Goal: Task Accomplishment & Management: Use online tool/utility

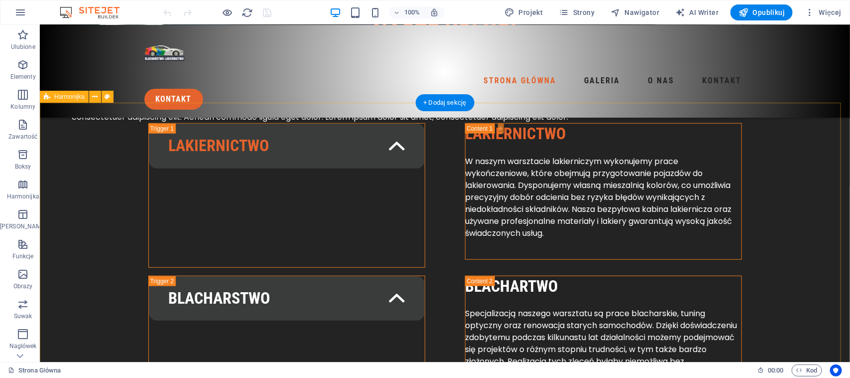
scroll to position [275, 0]
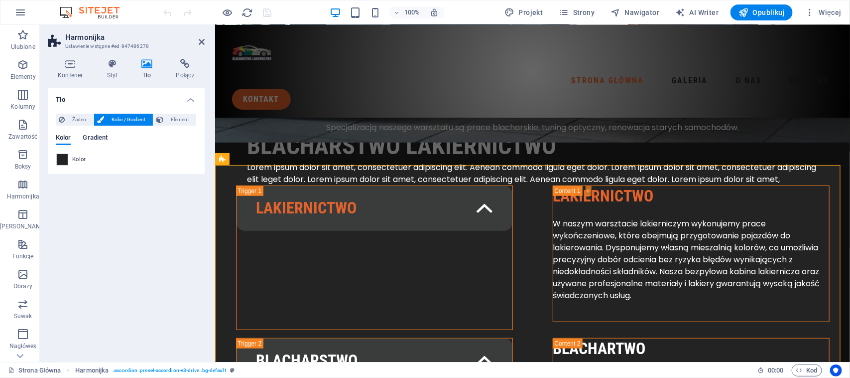
click at [95, 137] on span "Gradient" at bounding box center [95, 139] width 25 height 14
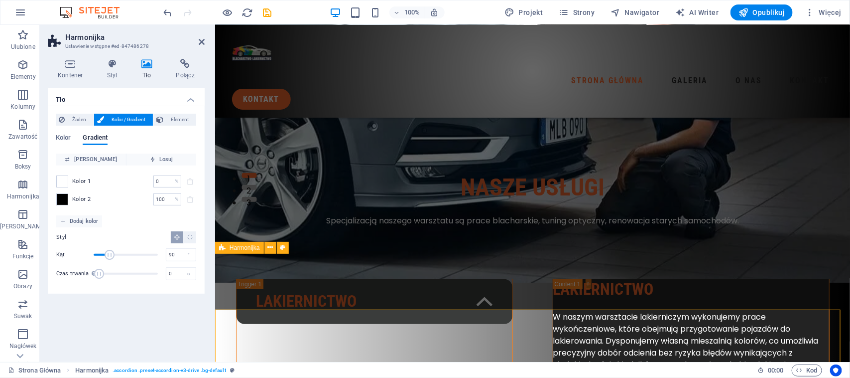
scroll to position [187, 0]
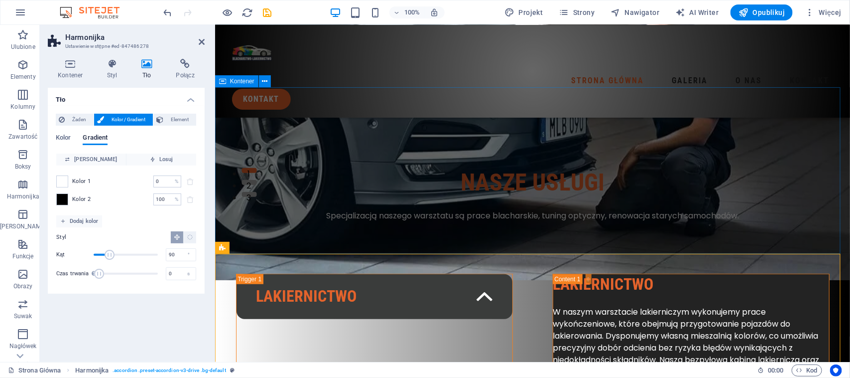
click at [327, 115] on div "nasze usługi Specjalizacją naszego warsztatu są prace blacharskie, tuning optyc…" at bounding box center [532, 170] width 635 height 166
drag, startPoint x: 327, startPoint y: 115, endPoint x: 299, endPoint y: 126, distance: 30.0
click at [327, 115] on div "nasze usługi Specjalizacją naszego warsztatu są prace blacharskie, tuning optyc…" at bounding box center [532, 170] width 635 height 166
select select "px"
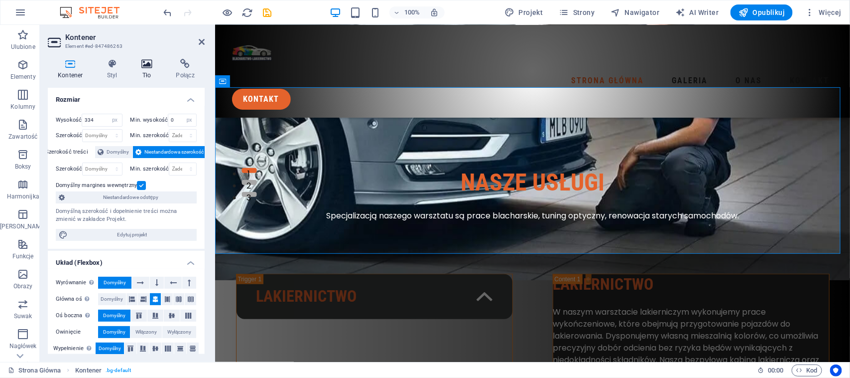
click at [150, 64] on icon at bounding box center [147, 64] width 31 height 10
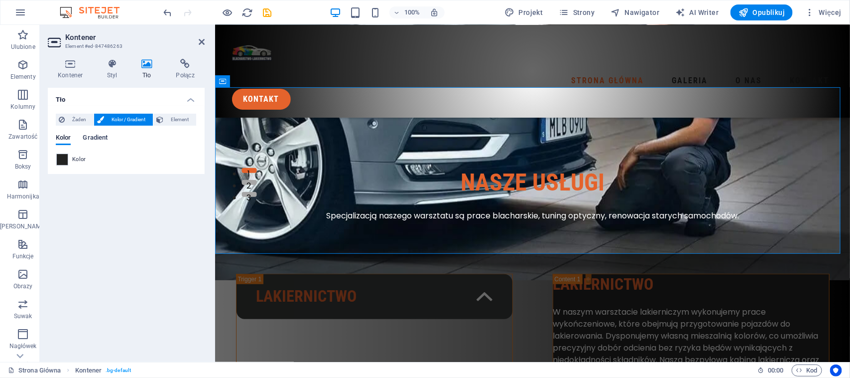
click at [99, 135] on span "Gradient" at bounding box center [95, 139] width 25 height 14
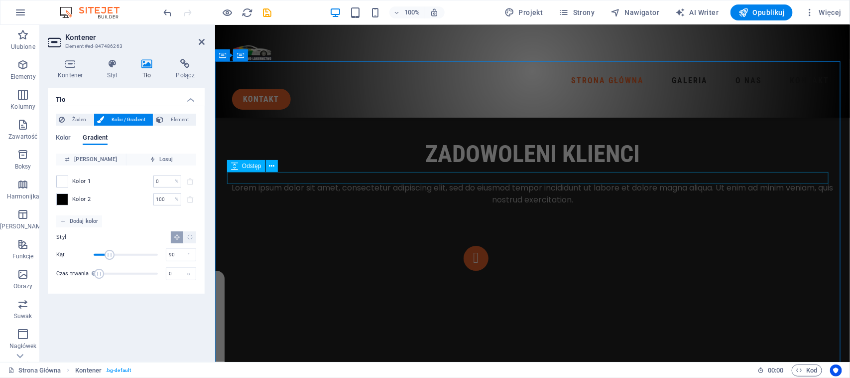
scroll to position [1308, 0]
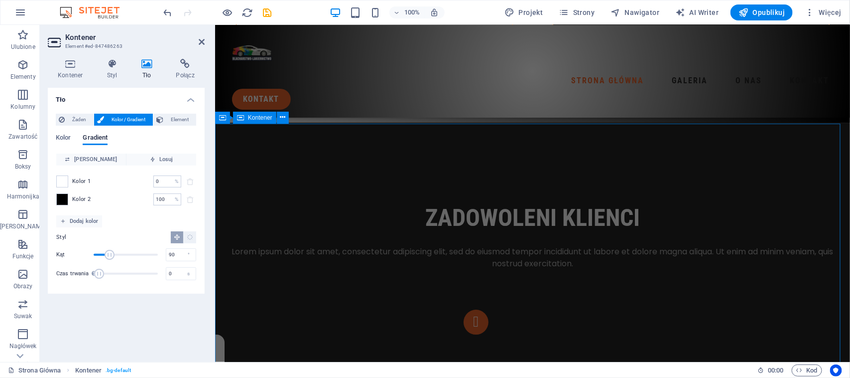
click at [377, 145] on div "zadowoleni klienci Lorem ipsum dolor sit amet, consectetur adipiscing elit, sed…" at bounding box center [532, 346] width 635 height 449
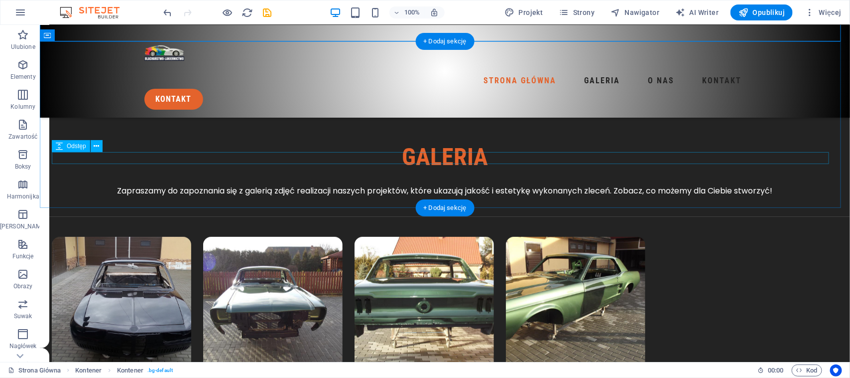
scroll to position [1743, 0]
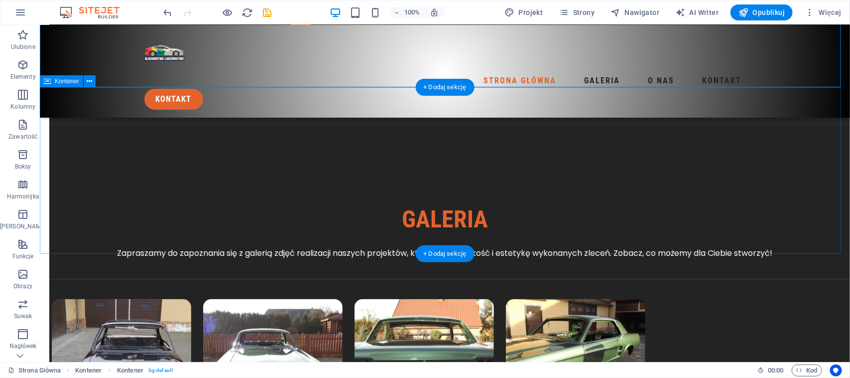
click at [213, 127] on div "galeria Zapraszamy do zapoznania się z galerią zdjęć realizacji naszych projekt…" at bounding box center [444, 201] width 810 height 154
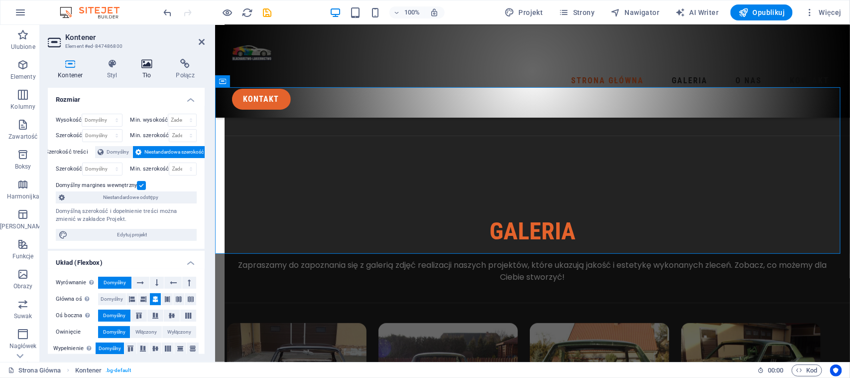
click at [145, 70] on h4 "Tło" at bounding box center [149, 69] width 35 height 21
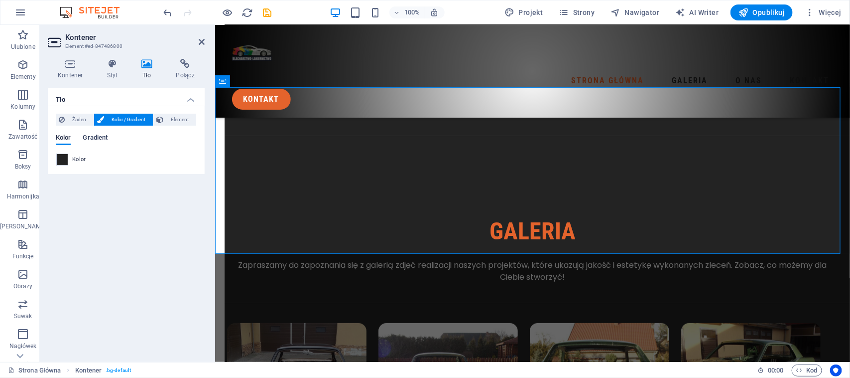
click at [88, 139] on span "Gradient" at bounding box center [95, 139] width 25 height 14
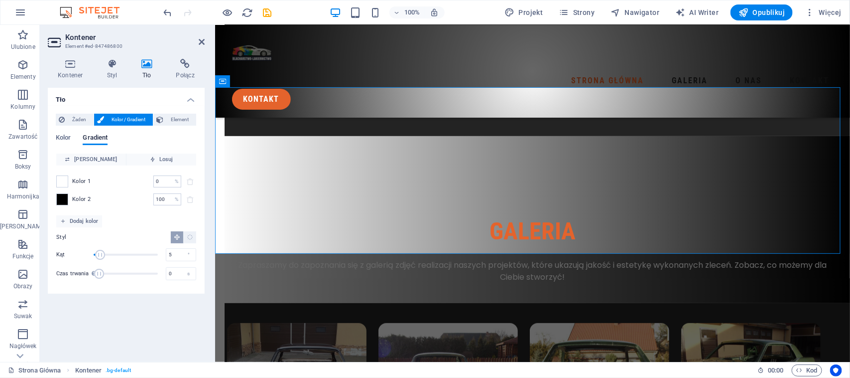
type input "0"
drag, startPoint x: 106, startPoint y: 253, endPoint x: 92, endPoint y: 248, distance: 14.2
click at [92, 250] on span "Kąt" at bounding box center [94, 255] width 10 height 10
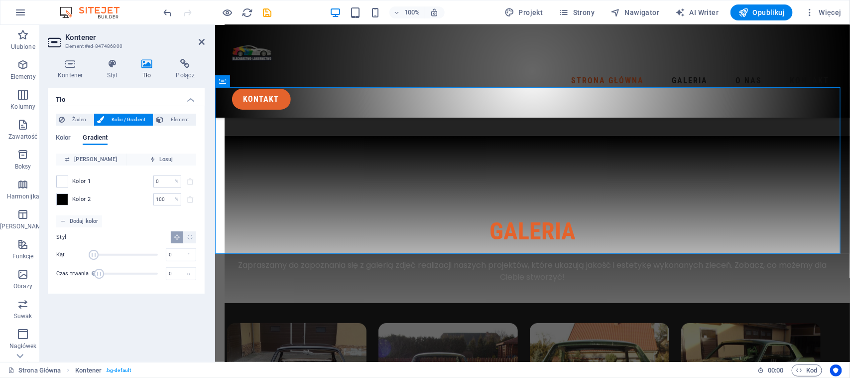
drag, startPoint x: 90, startPoint y: 247, endPoint x: 78, endPoint y: 240, distance: 14.3
click at [80, 243] on div "Styl Kąt 0 ° Czas trwania Czas trwania animacji tła. Wartość „0” wyłącza animac…" at bounding box center [126, 256] width 140 height 58
drag, startPoint x: 104, startPoint y: 271, endPoint x: 126, endPoint y: 275, distance: 22.3
click at [108, 275] on span "Czas trwania" at bounding box center [103, 273] width 10 height 10
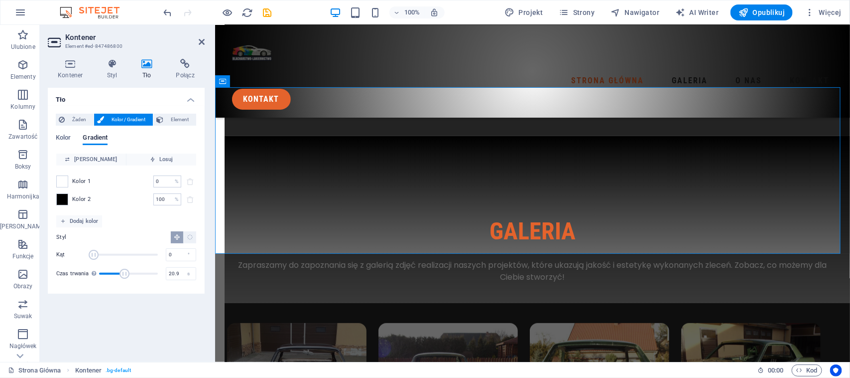
drag, startPoint x: 126, startPoint y: 275, endPoint x: 141, endPoint y: 275, distance: 15.4
click at [130, 275] on span "Czas trwania" at bounding box center [125, 273] width 10 height 10
drag, startPoint x: 141, startPoint y: 274, endPoint x: 153, endPoint y: 274, distance: 12.0
click at [145, 274] on span "Czas trwania" at bounding box center [140, 273] width 10 height 10
drag, startPoint x: 153, startPoint y: 274, endPoint x: 130, endPoint y: 270, distance: 23.8
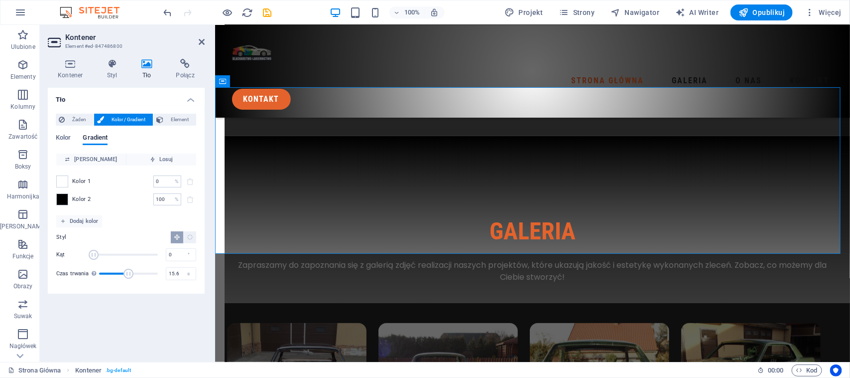
click at [130, 270] on span "Czas trwania" at bounding box center [129, 273] width 10 height 10
type input "3.6"
drag, startPoint x: 128, startPoint y: 269, endPoint x: 106, endPoint y: 265, distance: 21.9
click at [106, 266] on span "Czas trwania" at bounding box center [128, 273] width 59 height 15
drag, startPoint x: 96, startPoint y: 250, endPoint x: 114, endPoint y: 250, distance: 17.4
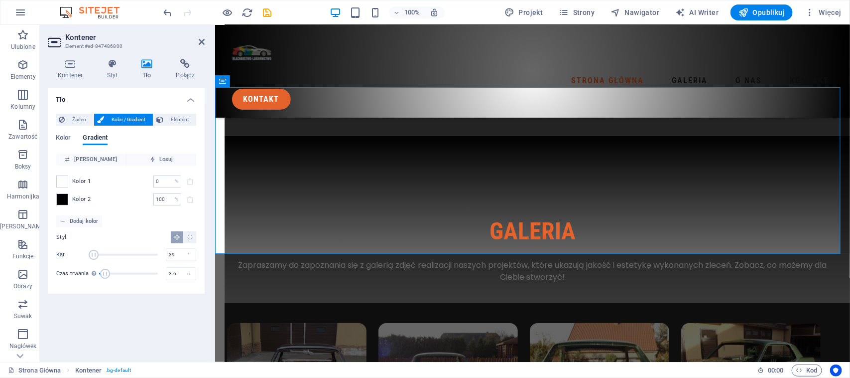
click at [99, 250] on span "Kąt" at bounding box center [94, 255] width 10 height 10
type input "89"
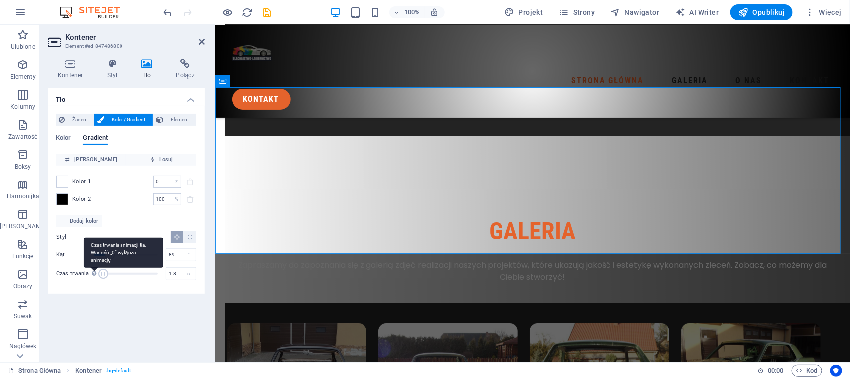
type input "0"
drag, startPoint x: 104, startPoint y: 273, endPoint x: 91, endPoint y: 267, distance: 13.6
click at [92, 268] on div "Czas trwania Czas trwania animacji tła. Wartość „0” wyłącza animację 0 s" at bounding box center [126, 273] width 140 height 15
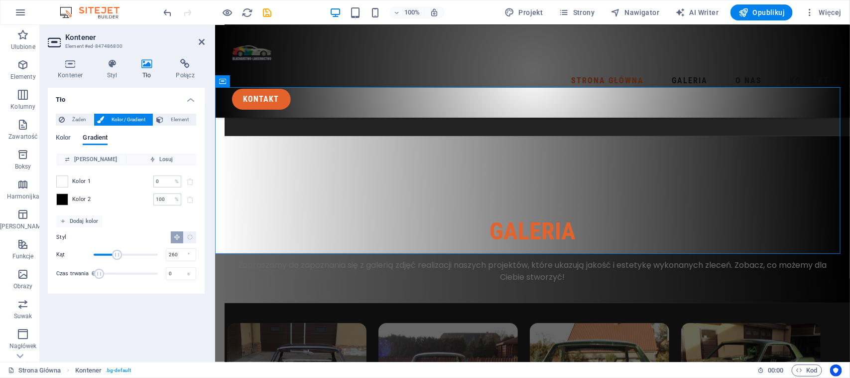
drag, startPoint x: 106, startPoint y: 255, endPoint x: 143, endPoint y: 256, distance: 37.9
click at [122, 256] on span "Kąt" at bounding box center [117, 255] width 10 height 10
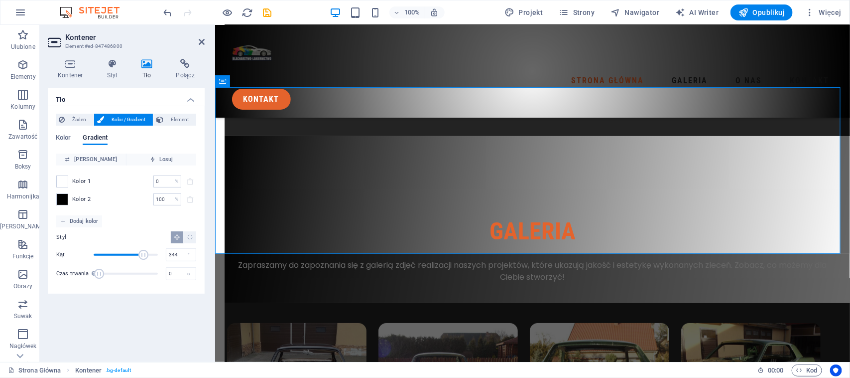
drag, startPoint x: 143, startPoint y: 256, endPoint x: 157, endPoint y: 258, distance: 14.1
click at [148, 258] on span "Kąt" at bounding box center [143, 255] width 10 height 10
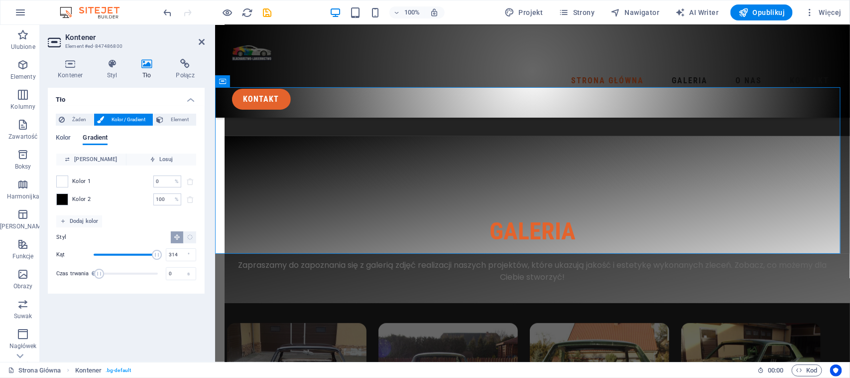
drag, startPoint x: 157, startPoint y: 258, endPoint x: 148, endPoint y: 253, distance: 10.0
click at [152, 254] on span "Kąt" at bounding box center [157, 255] width 10 height 10
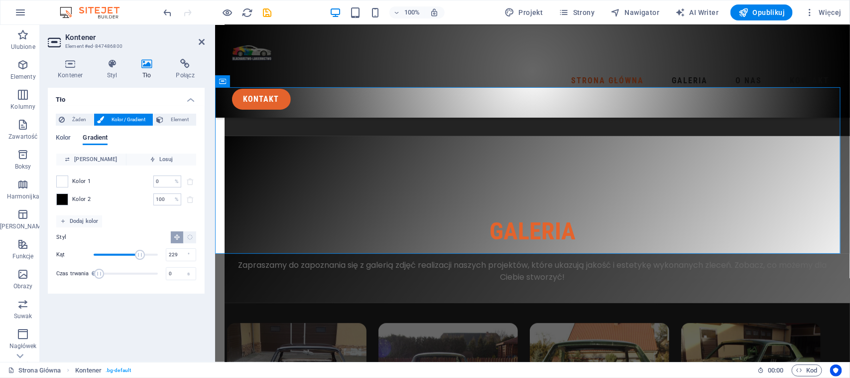
drag, startPoint x: 148, startPoint y: 253, endPoint x: 133, endPoint y: 247, distance: 16.1
click at [135, 250] on span "Kąt" at bounding box center [140, 255] width 10 height 10
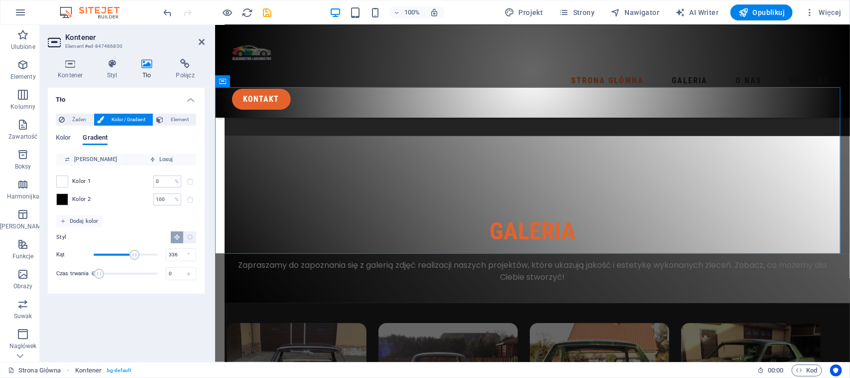
drag, startPoint x: 133, startPoint y: 250, endPoint x: 154, endPoint y: 254, distance: 21.3
click at [139, 254] on span "Kąt" at bounding box center [135, 255] width 10 height 10
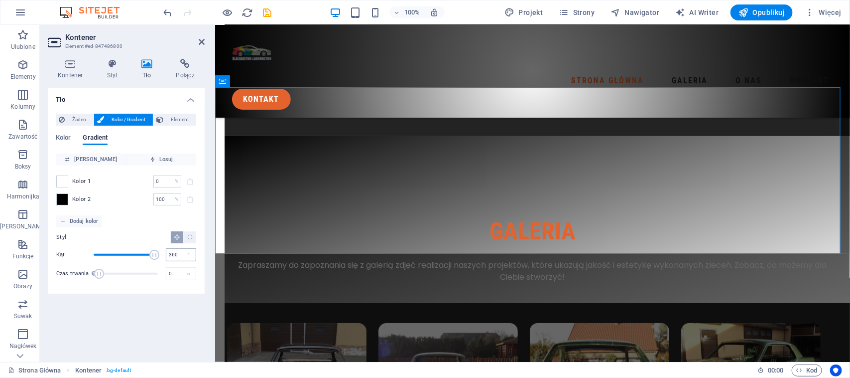
drag, startPoint x: 154, startPoint y: 254, endPoint x: 176, endPoint y: 258, distance: 21.7
click at [176, 258] on div "Kąt 360 °" at bounding box center [126, 254] width 140 height 15
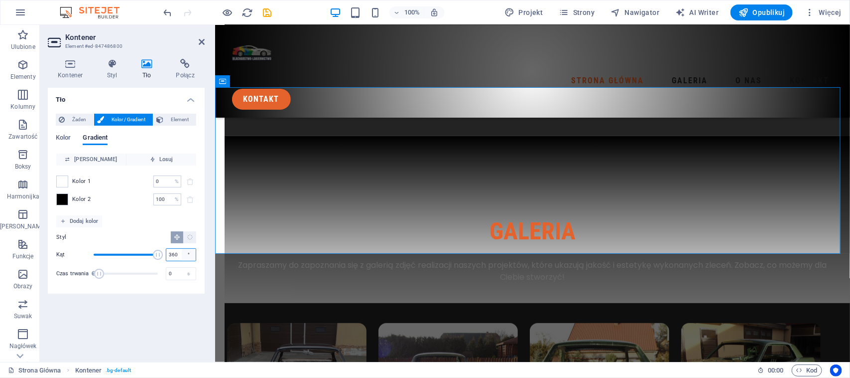
drag, startPoint x: 176, startPoint y: 258, endPoint x: 190, endPoint y: 259, distance: 14.0
click at [190, 259] on div "360 °" at bounding box center [181, 254] width 30 height 13
drag, startPoint x: 121, startPoint y: 248, endPoint x: 113, endPoint y: 246, distance: 8.2
click at [113, 246] on div "Styl Kąt 109 ° Czas trwania Czas trwania animacji tła. Wartość „0” wyłącza anim…" at bounding box center [126, 256] width 140 height 58
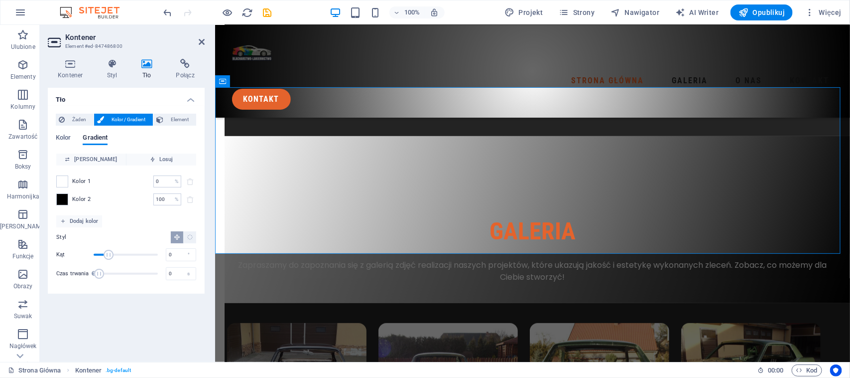
drag, startPoint x: 109, startPoint y: 260, endPoint x: 90, endPoint y: 255, distance: 19.1
click at [94, 255] on span "Kąt" at bounding box center [126, 254] width 64 height 15
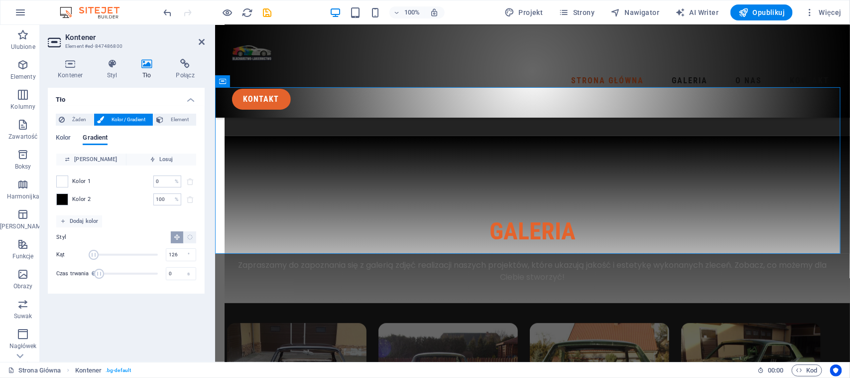
type input "131"
click at [117, 259] on span "Kąt" at bounding box center [117, 255] width 10 height 10
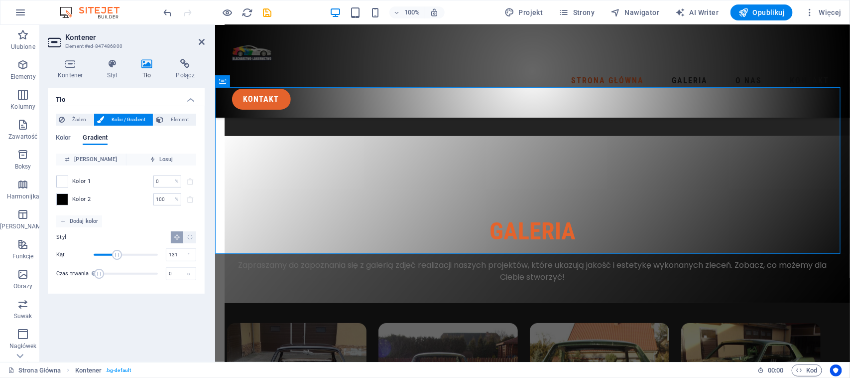
click at [73, 136] on div "Kolor Gradient" at bounding box center [126, 143] width 141 height 19
click at [64, 136] on span "Kolor" at bounding box center [63, 139] width 15 height 14
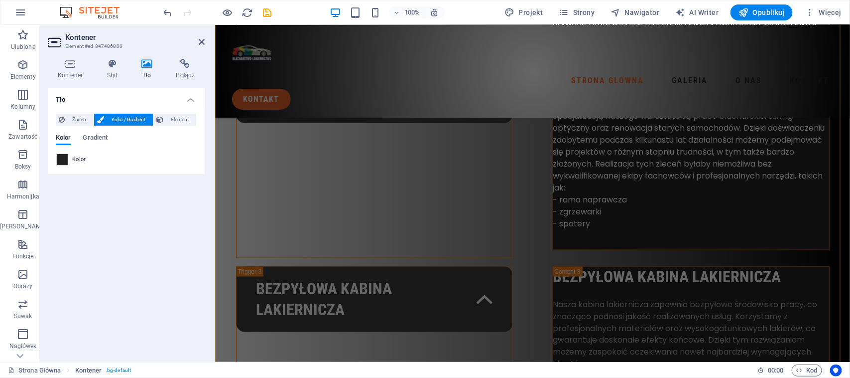
scroll to position [560, 0]
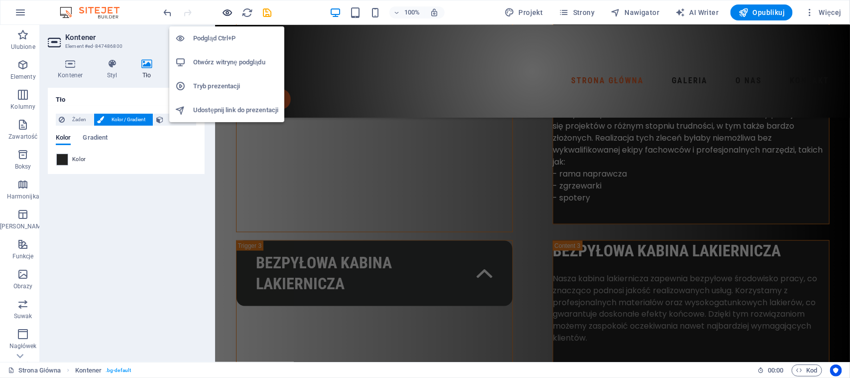
click at [223, 11] on icon "button" at bounding box center [227, 12] width 11 height 11
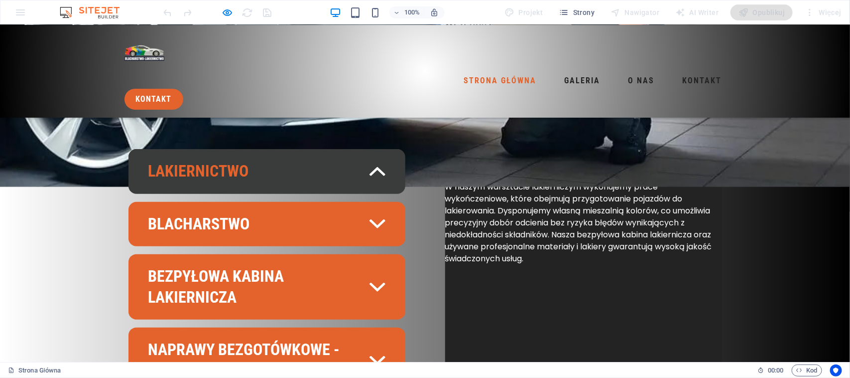
scroll to position [374, 0]
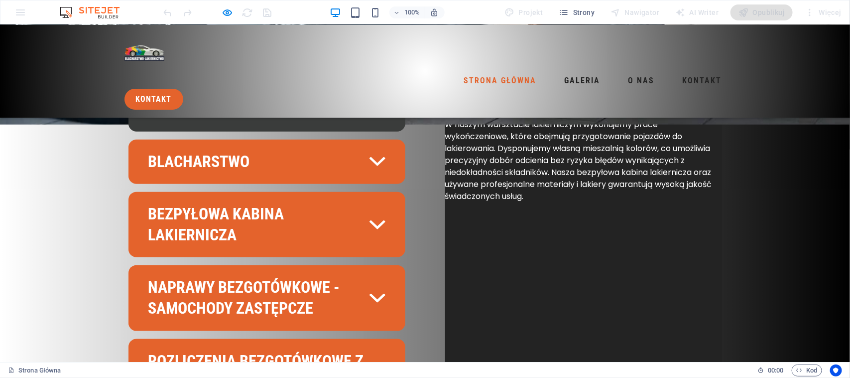
click at [350, 115] on link "Lakiernictwo" at bounding box center [267, 108] width 277 height 45
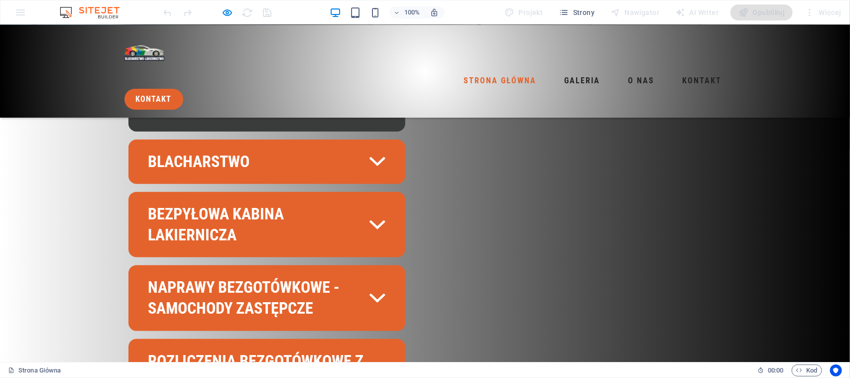
click at [350, 115] on link "Lakiernictwo" at bounding box center [267, 108] width 277 height 45
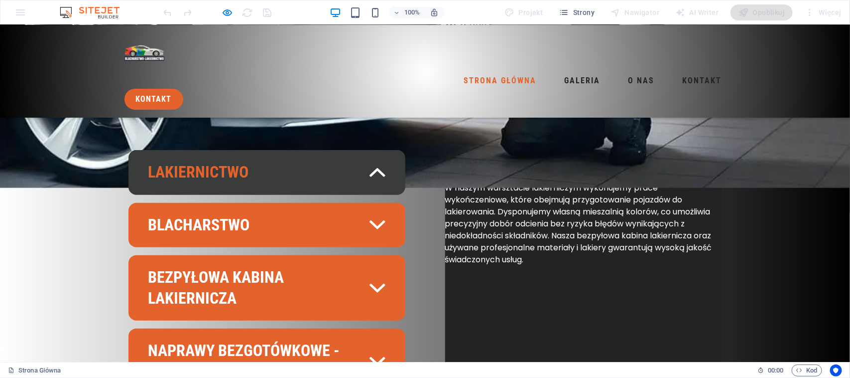
scroll to position [311, 0]
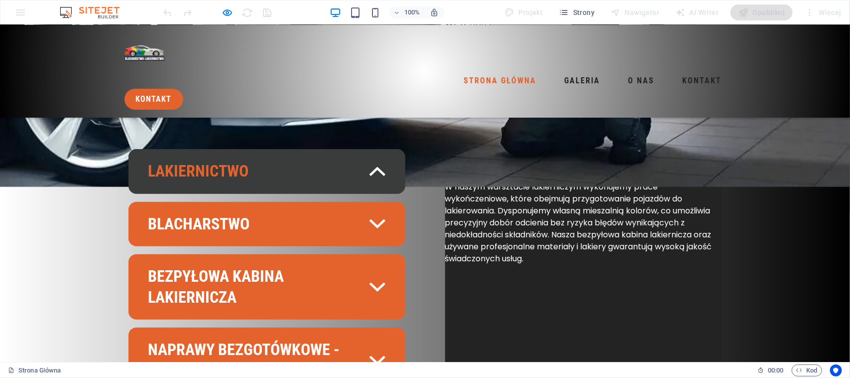
click at [340, 162] on link "Lakiernictwo" at bounding box center [267, 170] width 277 height 45
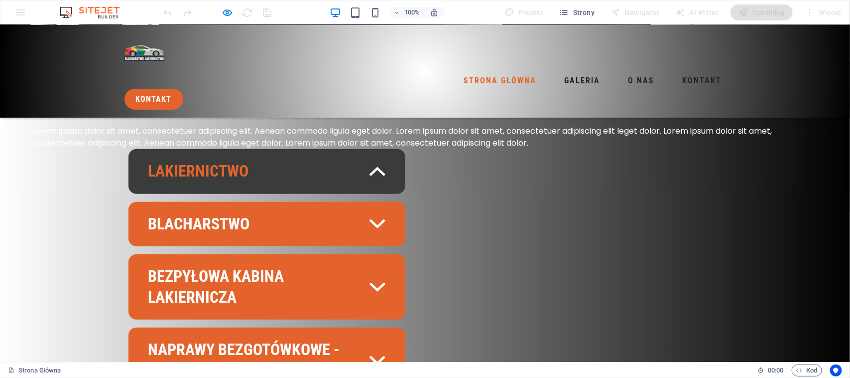
click at [340, 162] on link "Lakiernictwo" at bounding box center [267, 170] width 277 height 45
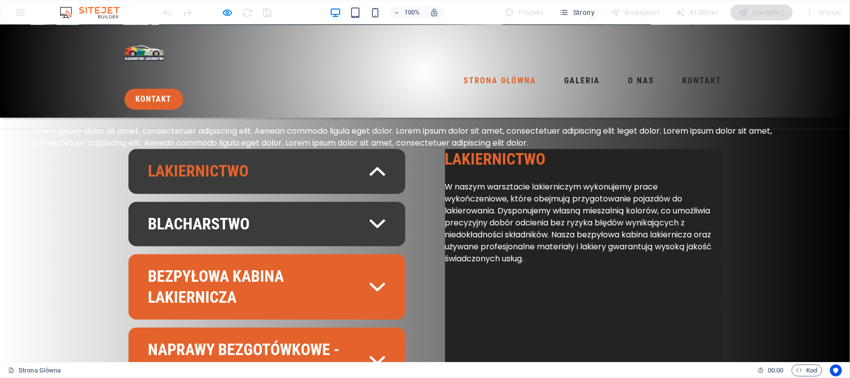
click at [333, 230] on link "Blacharstwo" at bounding box center [267, 223] width 277 height 45
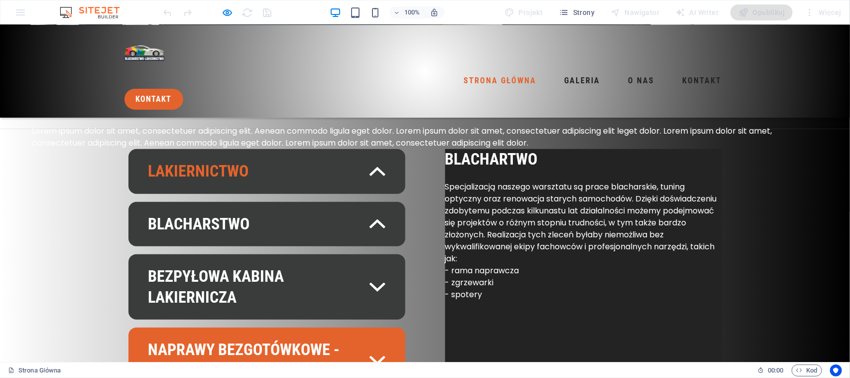
click at [334, 276] on link "Bezpyłowa kabina lakiernicza" at bounding box center [267, 286] width 277 height 65
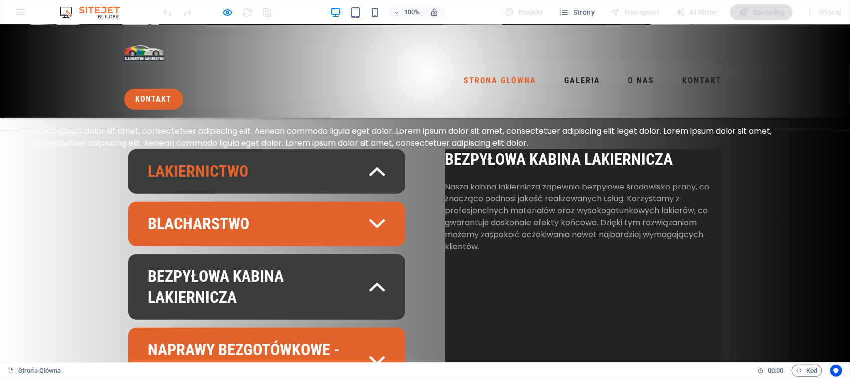
click at [355, 165] on link "Lakiernictwo" at bounding box center [267, 170] width 277 height 45
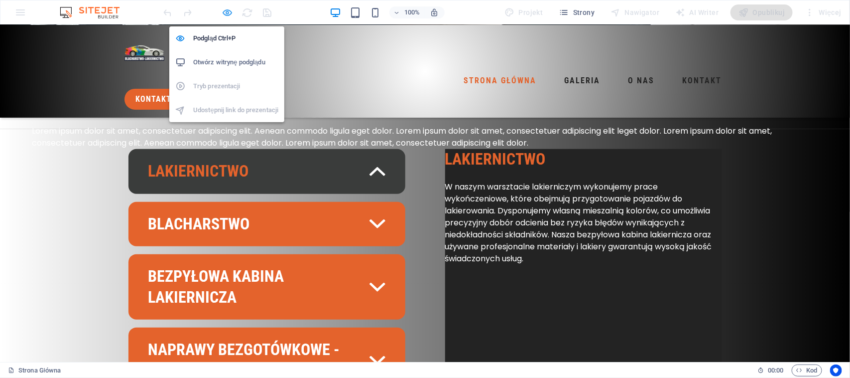
click at [231, 11] on icon "button" at bounding box center [227, 12] width 11 height 11
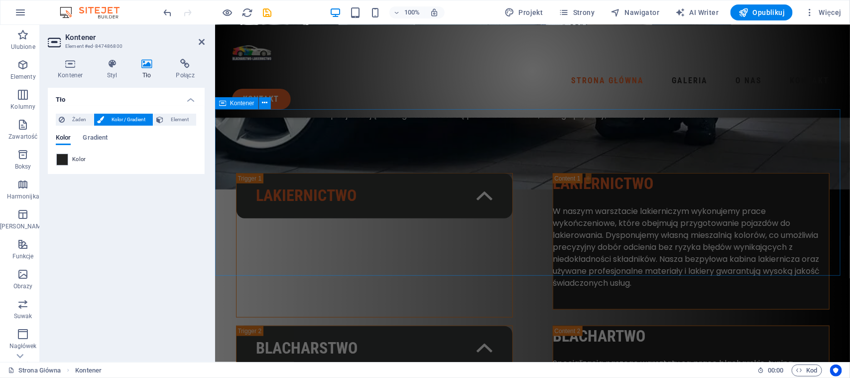
scroll to position [288, 0]
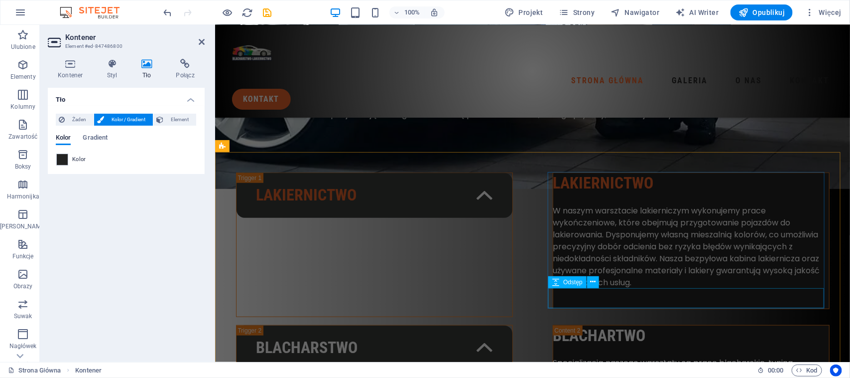
click at [699, 301] on div at bounding box center [691, 298] width 276 height 20
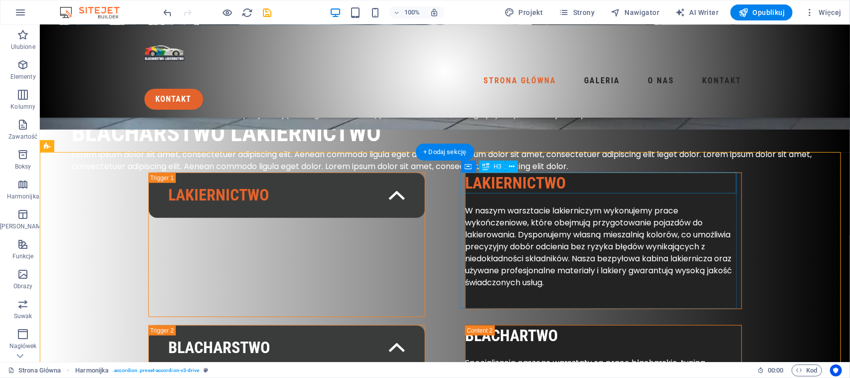
click at [720, 183] on div "Lakiernictwo" at bounding box center [603, 182] width 276 height 21
click at [727, 207] on div "W naszym warsztacie lakierniczym wykonujemy prace wykończeniowe, które obejmują…" at bounding box center [603, 246] width 276 height 84
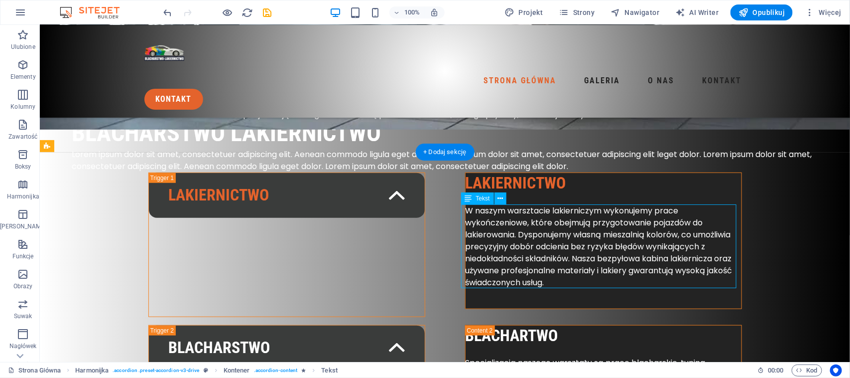
click at [727, 207] on div "W naszym warsztacie lakierniczym wykonujemy prace wykończeniowe, które obejmują…" at bounding box center [603, 246] width 276 height 84
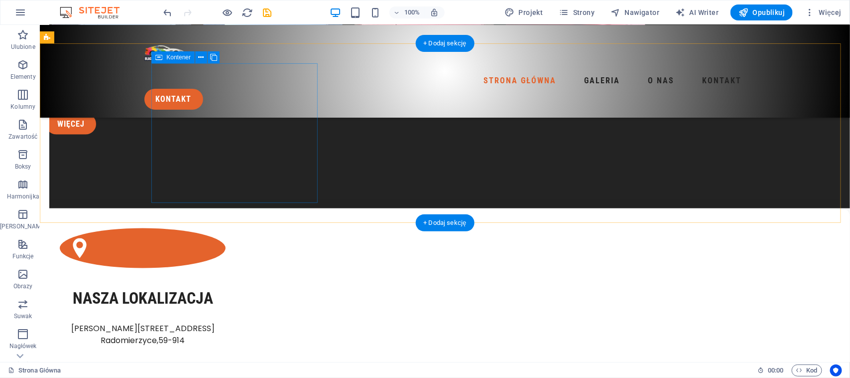
scroll to position [2412, 0]
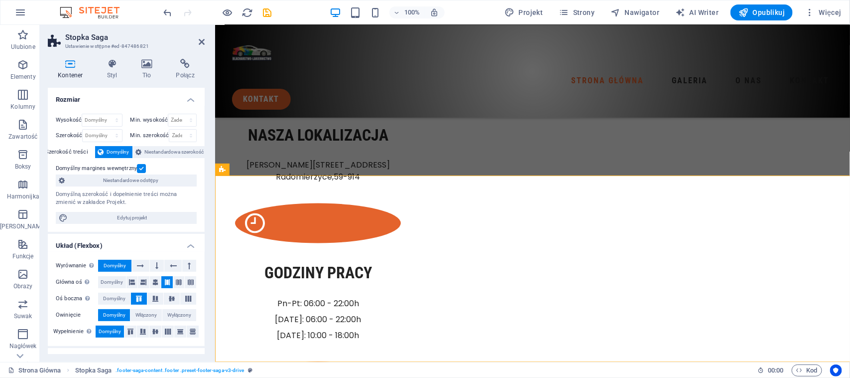
click at [142, 65] on icon at bounding box center [147, 64] width 31 height 10
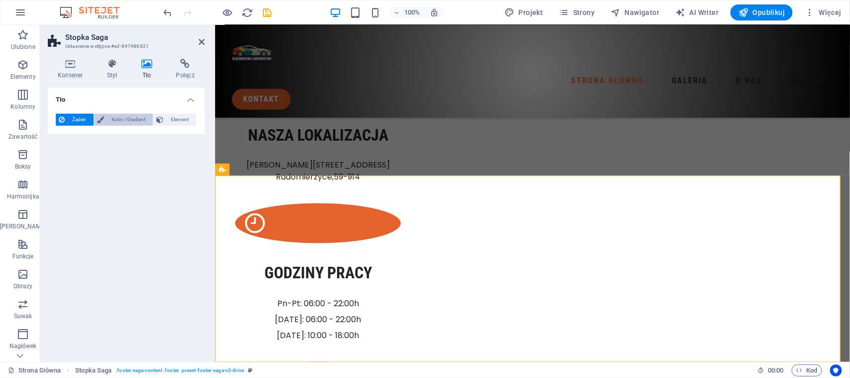
click at [136, 119] on span "Kolor / Gradient" at bounding box center [128, 120] width 43 height 12
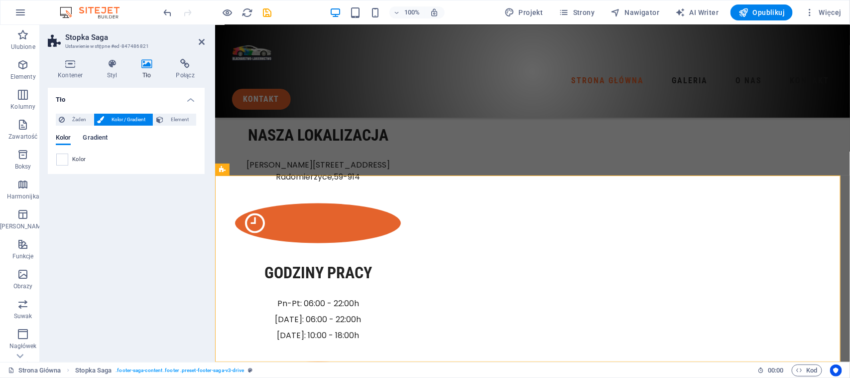
click at [88, 139] on span "Gradient" at bounding box center [95, 139] width 25 height 14
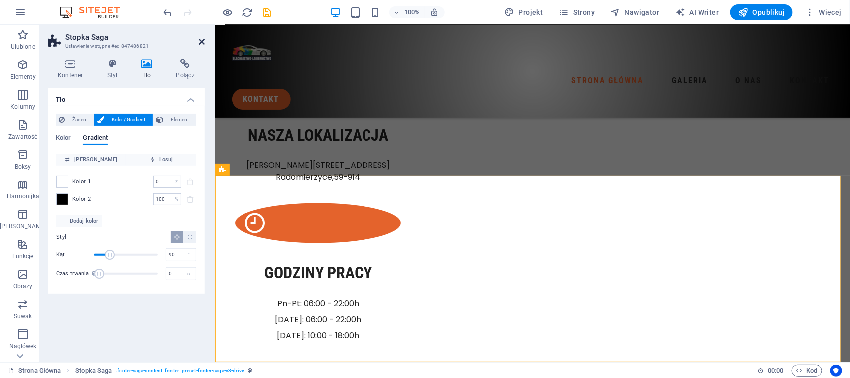
click at [200, 41] on icon at bounding box center [202, 42] width 6 height 8
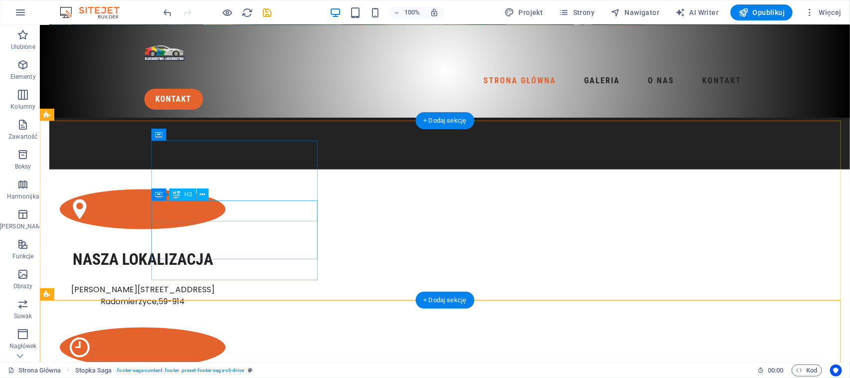
scroll to position [2288, 0]
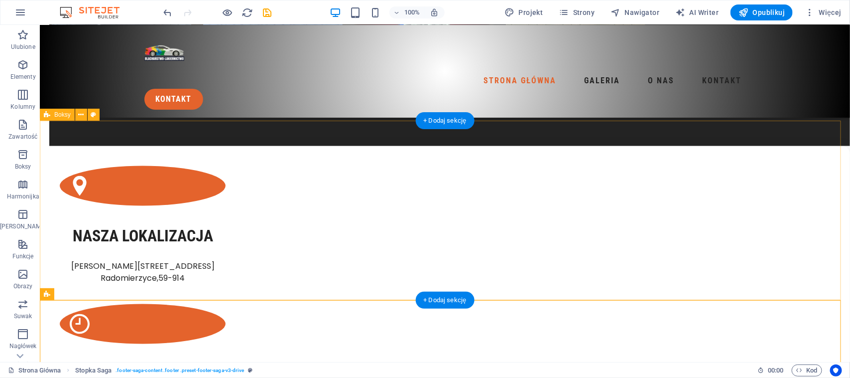
click at [77, 145] on div "Nasza lokalizacja [PERSON_NAME][STREET_ADDRESS] pracy Pn-Pt: 06:00 - 22:00h [DA…" at bounding box center [444, 383] width 810 height 476
select select "rem"
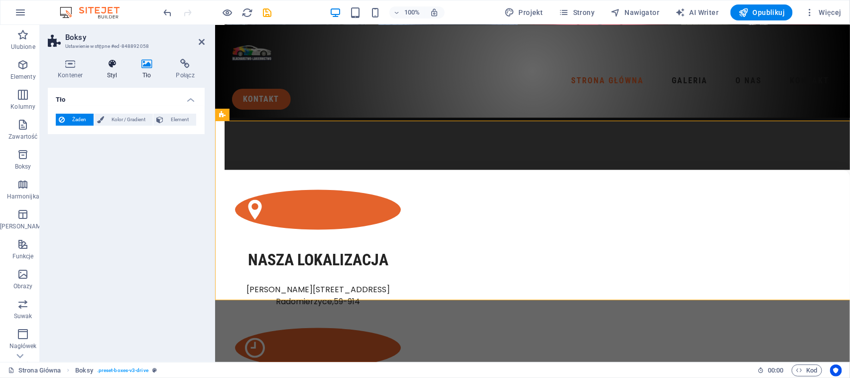
click at [115, 61] on icon at bounding box center [112, 64] width 30 height 10
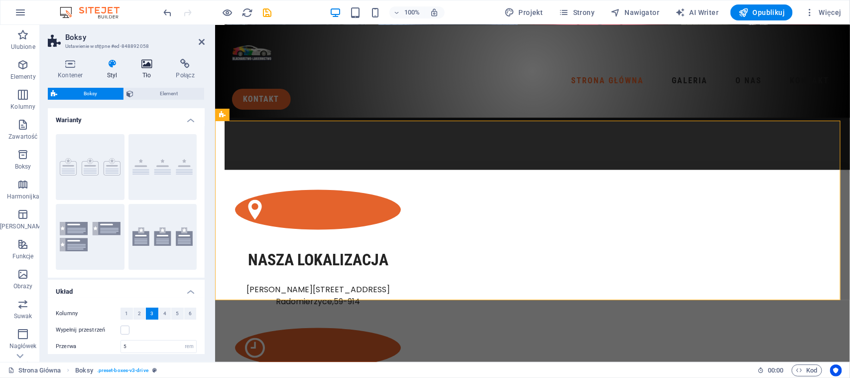
click at [143, 65] on icon at bounding box center [147, 64] width 31 height 10
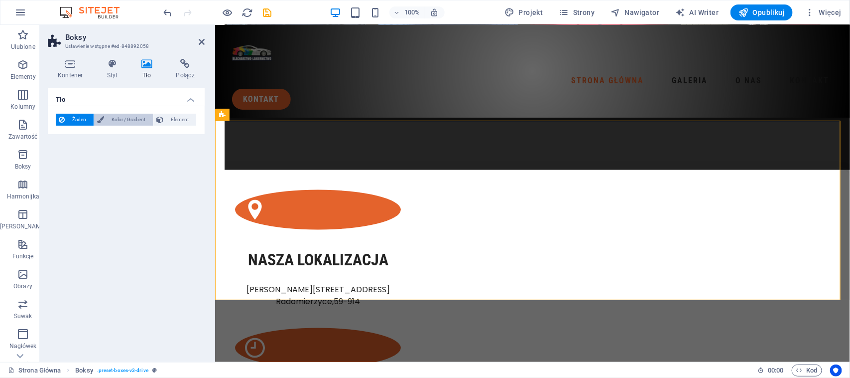
click at [147, 120] on span "Kolor / Gradient" at bounding box center [128, 120] width 43 height 12
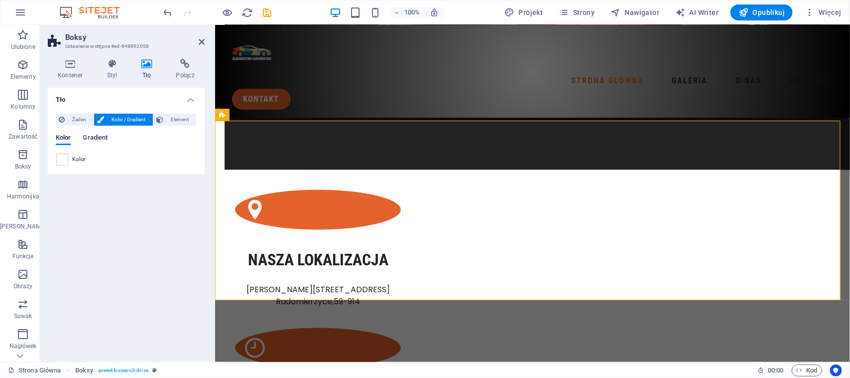
click at [91, 138] on span "Gradient" at bounding box center [95, 139] width 25 height 14
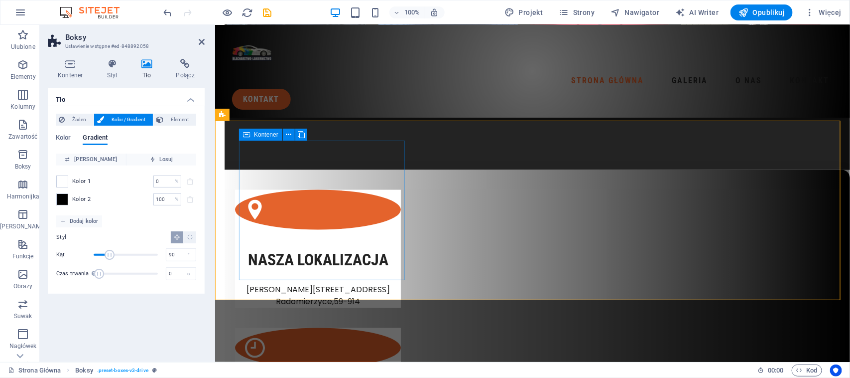
click at [283, 189] on div "Nasza lokalizacja [STREET_ADDRESS] , 59-914" at bounding box center [318, 248] width 166 height 119
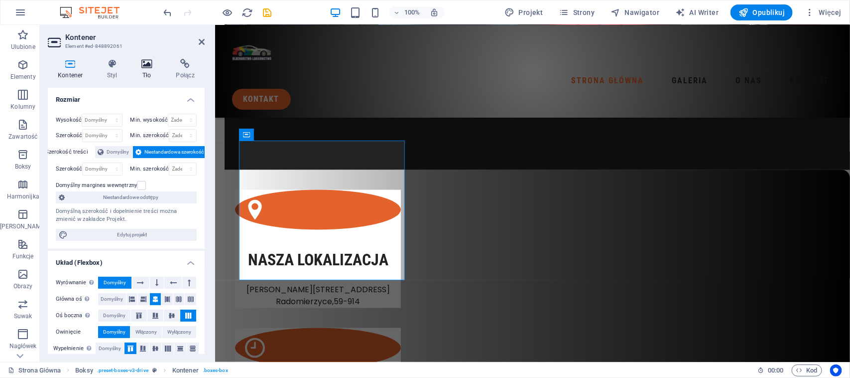
click at [145, 69] on h4 "Tło" at bounding box center [149, 69] width 35 height 21
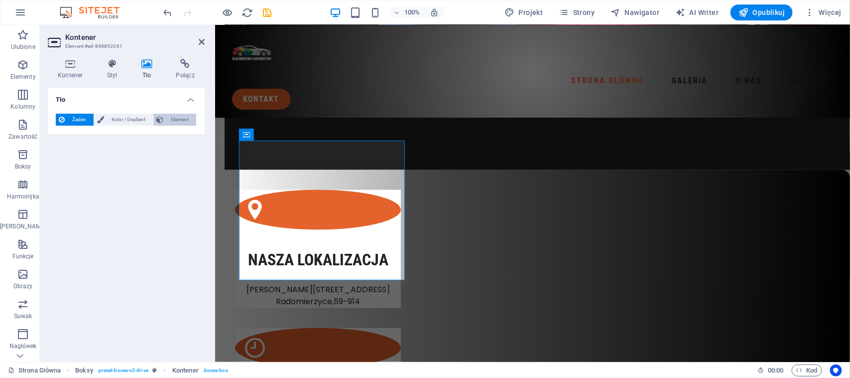
click at [174, 119] on span "Element" at bounding box center [179, 120] width 27 height 12
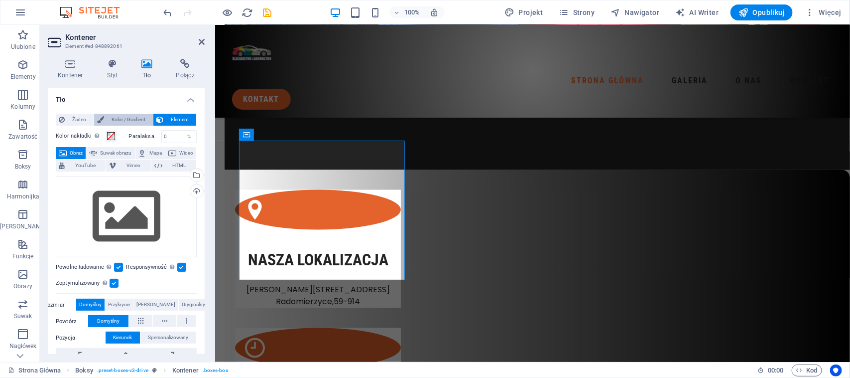
click at [117, 120] on span "Kolor / Gradient" at bounding box center [128, 120] width 43 height 12
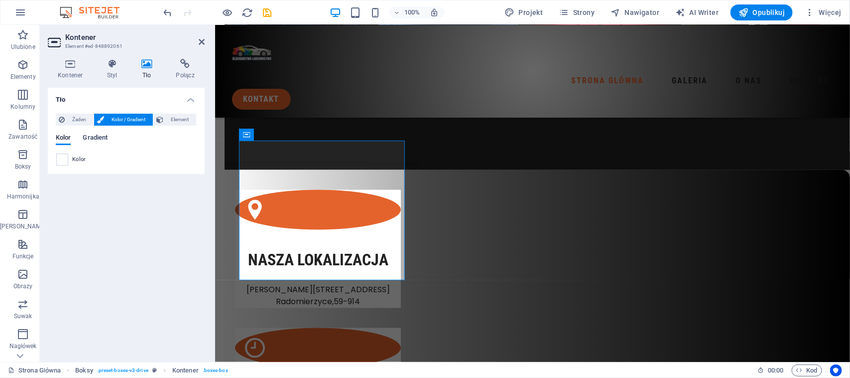
click at [90, 134] on span "Gradient" at bounding box center [95, 139] width 25 height 14
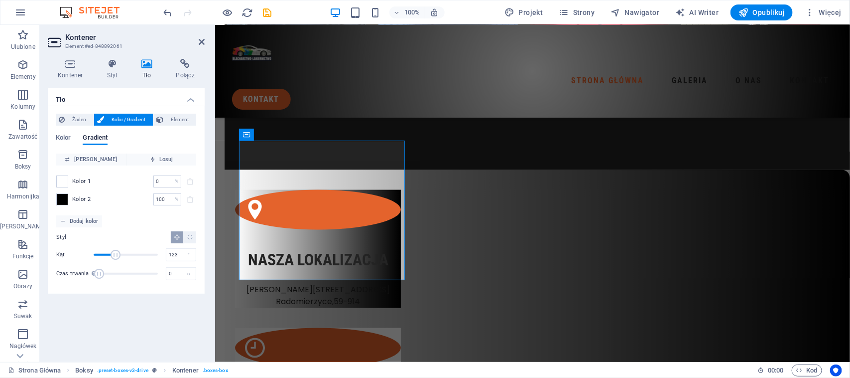
click at [116, 252] on span "Kąt" at bounding box center [116, 255] width 10 height 10
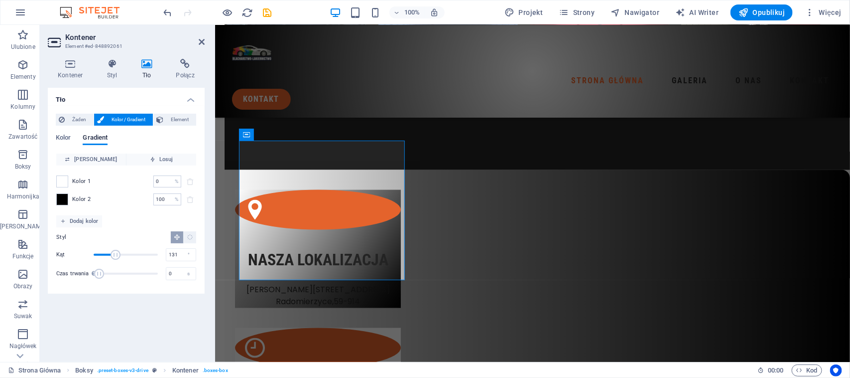
drag, startPoint x: 117, startPoint y: 252, endPoint x: 123, endPoint y: 252, distance: 5.5
click at [121, 252] on span "Kąt" at bounding box center [116, 255] width 10 height 10
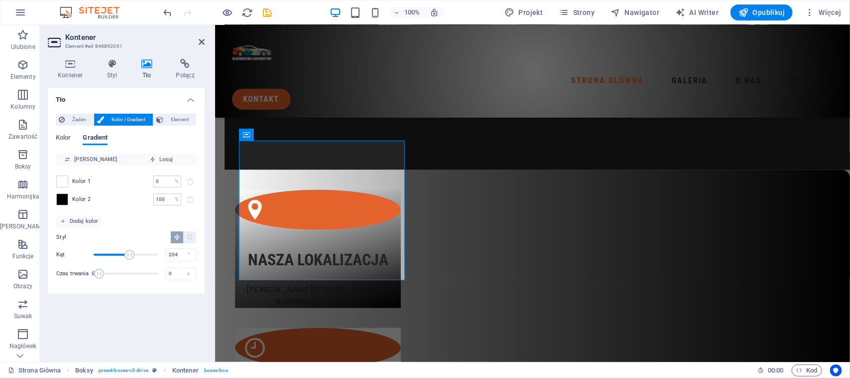
drag, startPoint x: 123, startPoint y: 252, endPoint x: 130, endPoint y: 253, distance: 7.5
click at [130, 253] on span "Kąt" at bounding box center [130, 255] width 10 height 10
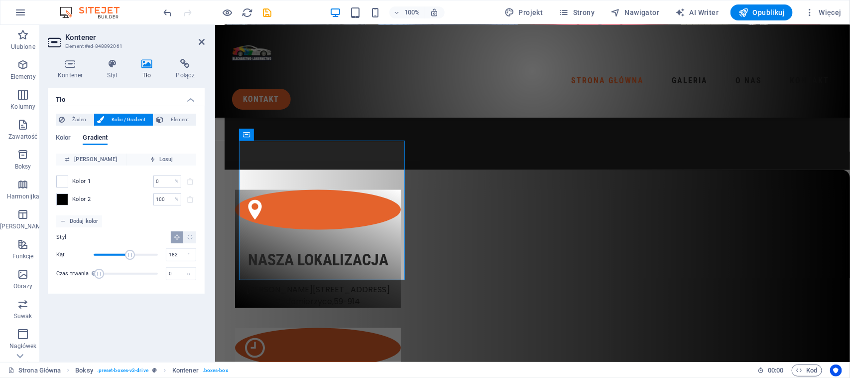
click at [126, 253] on span "Kąt" at bounding box center [130, 255] width 10 height 10
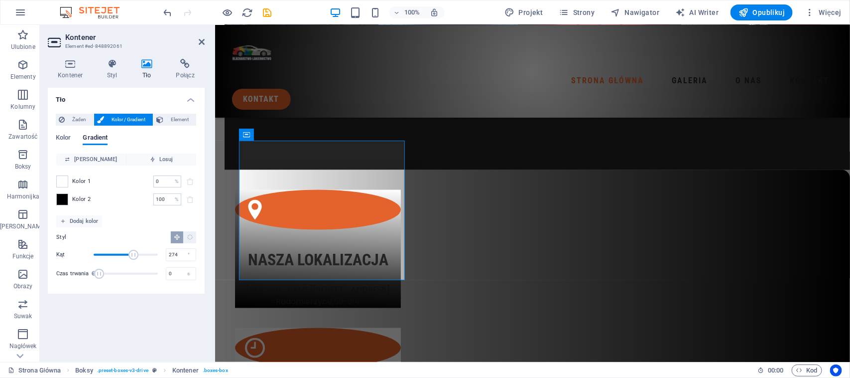
drag, startPoint x: 126, startPoint y: 253, endPoint x: 143, endPoint y: 253, distance: 17.9
click at [138, 253] on span "Kąt" at bounding box center [134, 255] width 10 height 10
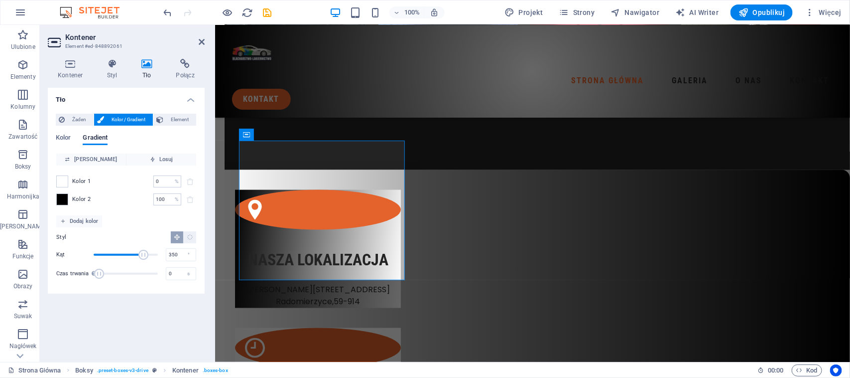
type input "356"
drag, startPoint x: 143, startPoint y: 253, endPoint x: 157, endPoint y: 255, distance: 13.6
click at [148, 255] on span "Kąt" at bounding box center [143, 255] width 10 height 10
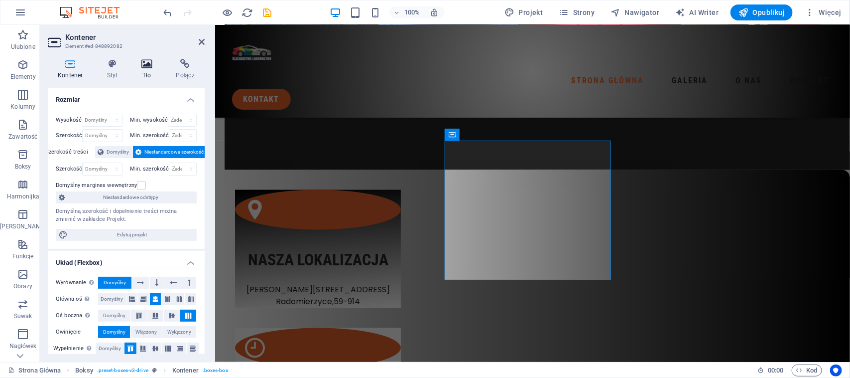
click at [134, 66] on icon at bounding box center [147, 64] width 31 height 10
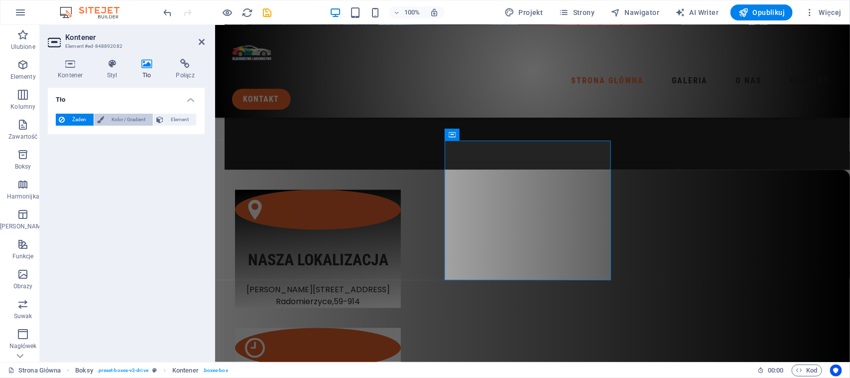
click at [120, 123] on span "Kolor / Gradient" at bounding box center [128, 120] width 43 height 12
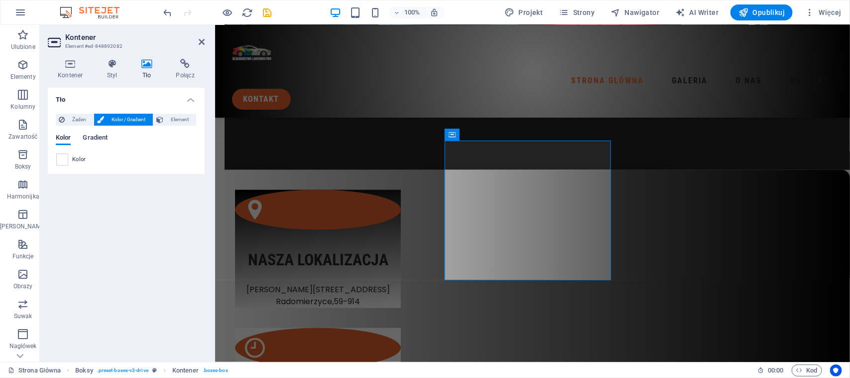
click at [100, 138] on span "Gradient" at bounding box center [95, 139] width 25 height 14
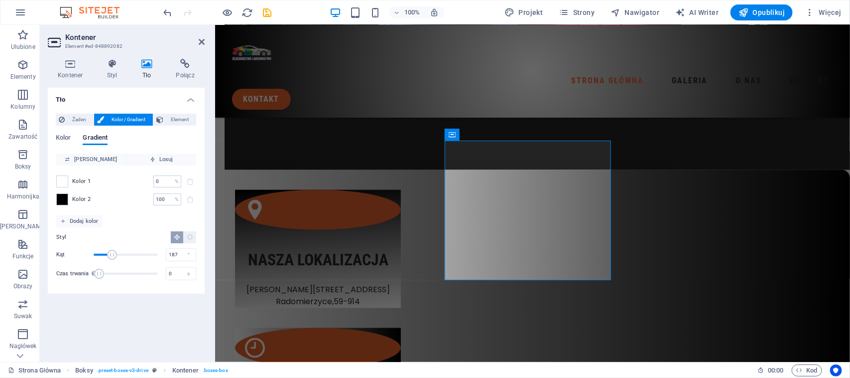
drag, startPoint x: 111, startPoint y: 252, endPoint x: 130, endPoint y: 253, distance: 19.0
click at [117, 253] on span "Kąt" at bounding box center [112, 255] width 10 height 10
drag, startPoint x: 130, startPoint y: 253, endPoint x: 145, endPoint y: 255, distance: 16.1
click at [144, 255] on span "Kąt" at bounding box center [140, 255] width 10 height 10
drag, startPoint x: 145, startPoint y: 255, endPoint x: 162, endPoint y: 257, distance: 16.6
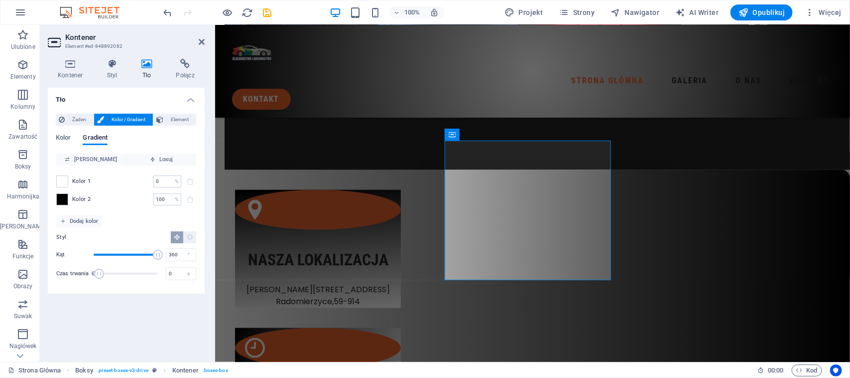
click at [162, 257] on span "Kąt" at bounding box center [158, 255] width 10 height 10
drag, startPoint x: 162, startPoint y: 257, endPoint x: 177, endPoint y: 262, distance: 15.6
click at [175, 260] on div "Kąt 360 °" at bounding box center [126, 254] width 140 height 15
drag, startPoint x: 148, startPoint y: 253, endPoint x: 118, endPoint y: 247, distance: 31.4
click at [118, 247] on span "Kąt" at bounding box center [126, 254] width 64 height 15
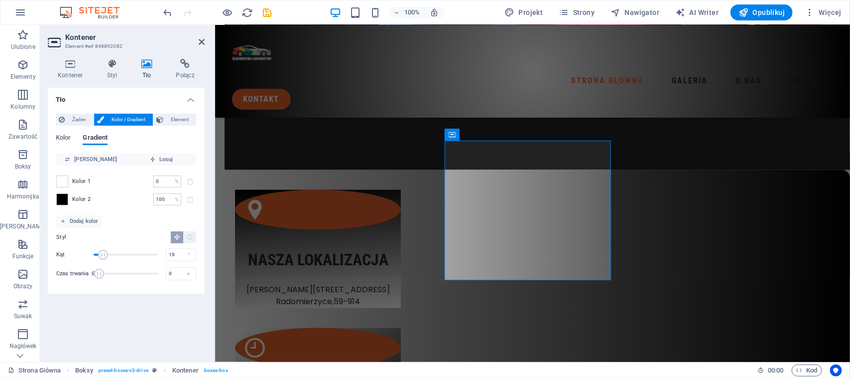
drag, startPoint x: 118, startPoint y: 247, endPoint x: 96, endPoint y: 243, distance: 22.4
click at [97, 243] on div "Styl Kąt 19 ° Czas trwania Czas trwania animacji tła. Wartość „0” wyłącza anima…" at bounding box center [126, 256] width 140 height 58
drag, startPoint x: 95, startPoint y: 243, endPoint x: 83, endPoint y: 240, distance: 12.2
click at [85, 241] on div "Styl" at bounding box center [126, 237] width 140 height 12
click at [103, 252] on span "Kąt" at bounding box center [126, 254] width 64 height 15
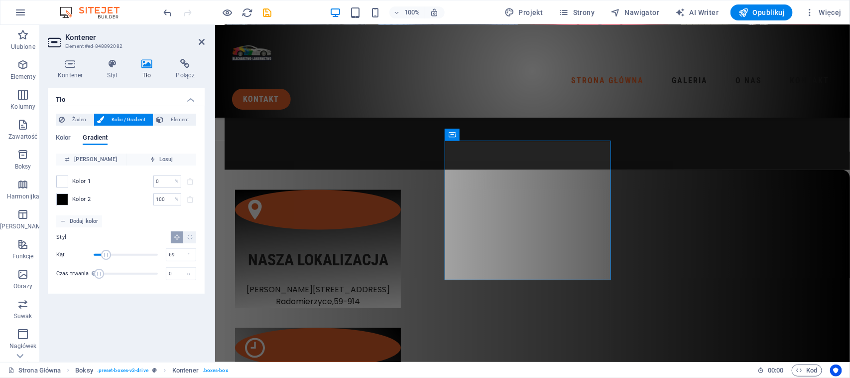
click at [107, 252] on span "Kąt" at bounding box center [106, 255] width 10 height 10
click at [114, 253] on span "Kąt" at bounding box center [126, 254] width 64 height 15
click at [122, 255] on span "Kąt" at bounding box center [126, 254] width 64 height 15
drag, startPoint x: 133, startPoint y: 255, endPoint x: 147, endPoint y: 256, distance: 15.0
click at [136, 256] on span "Kąt" at bounding box center [126, 254] width 64 height 15
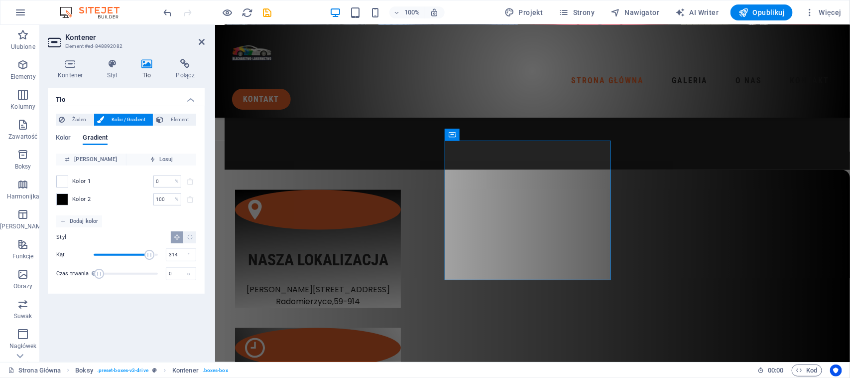
type input "316"
drag, startPoint x: 149, startPoint y: 256, endPoint x: 157, endPoint y: 256, distance: 7.5
click at [150, 256] on span "Kąt" at bounding box center [126, 254] width 64 height 15
click at [164, 256] on div "Kąt 316 °" at bounding box center [126, 254] width 140 height 15
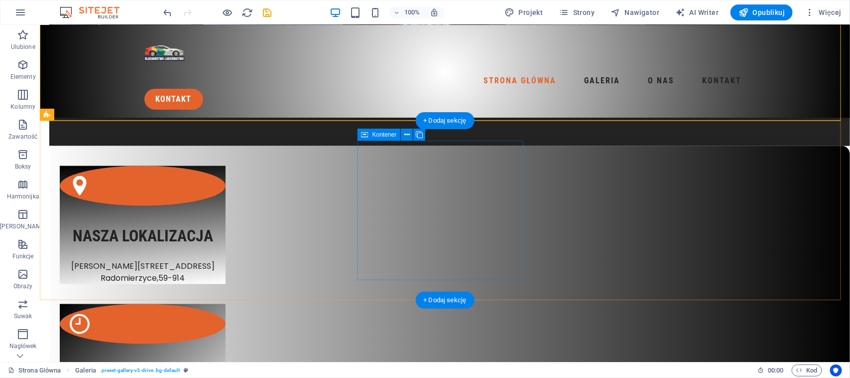
click at [225, 303] on div "godziny pracy Pn-Pt: 06:00 - 22:00h [DATE]: 06:00 - 22:00h [DATE]: 10:00 - 18:0…" at bounding box center [142, 372] width 166 height 138
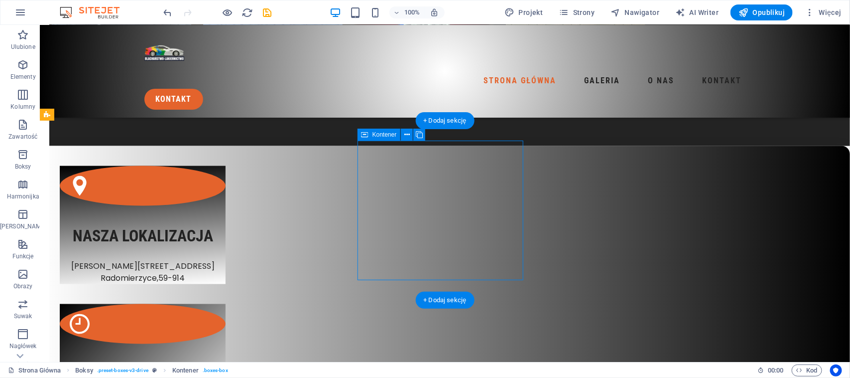
click at [225, 303] on div "godziny pracy Pn-Pt: 06:00 - 22:00h [DATE]: 06:00 - 22:00h [DATE]: 10:00 - 18:0…" at bounding box center [142, 372] width 166 height 138
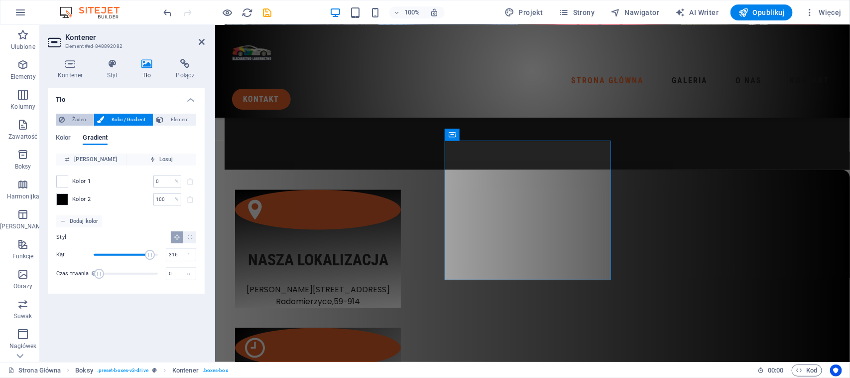
click at [85, 123] on span "Żaden" at bounding box center [79, 120] width 23 height 12
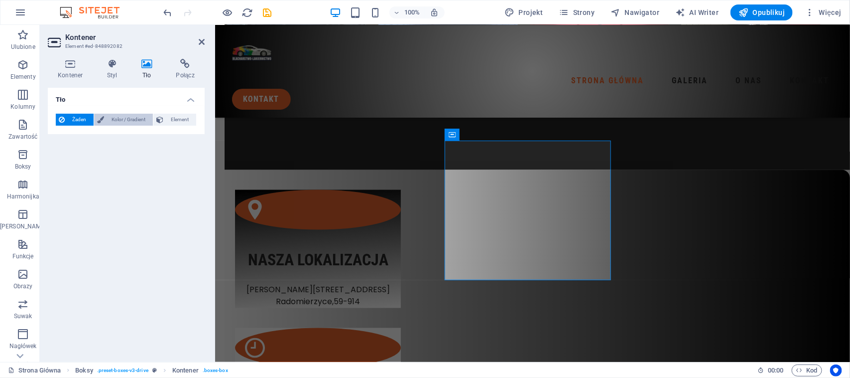
click at [131, 119] on span "Kolor / Gradient" at bounding box center [128, 120] width 43 height 12
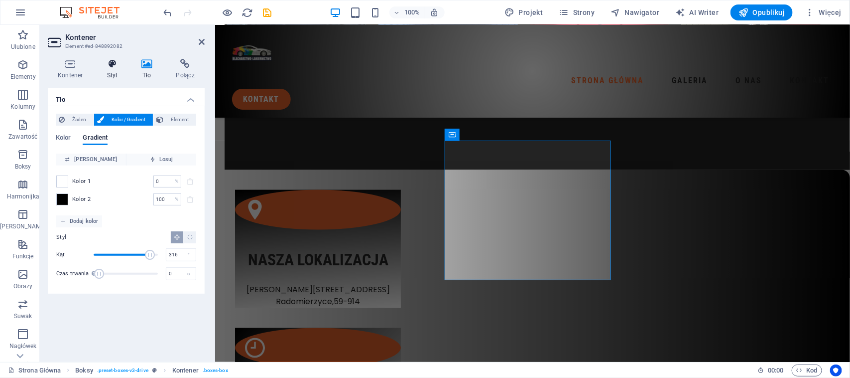
click at [110, 66] on icon at bounding box center [112, 64] width 30 height 10
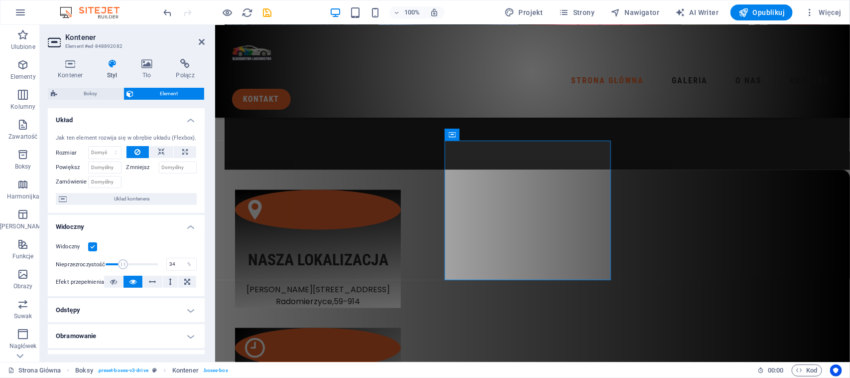
drag, startPoint x: 154, startPoint y: 263, endPoint x: 120, endPoint y: 263, distance: 34.4
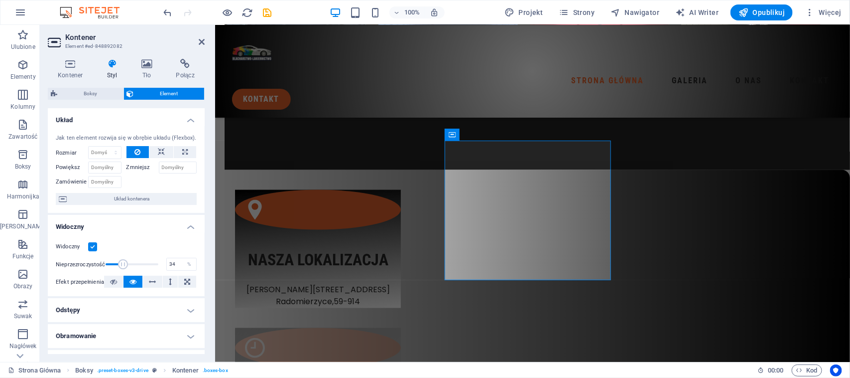
click at [121, 263] on span at bounding box center [123, 264] width 10 height 10
drag, startPoint x: 120, startPoint y: 263, endPoint x: 102, endPoint y: 260, distance: 18.2
click at [116, 260] on span at bounding box center [121, 264] width 10 height 10
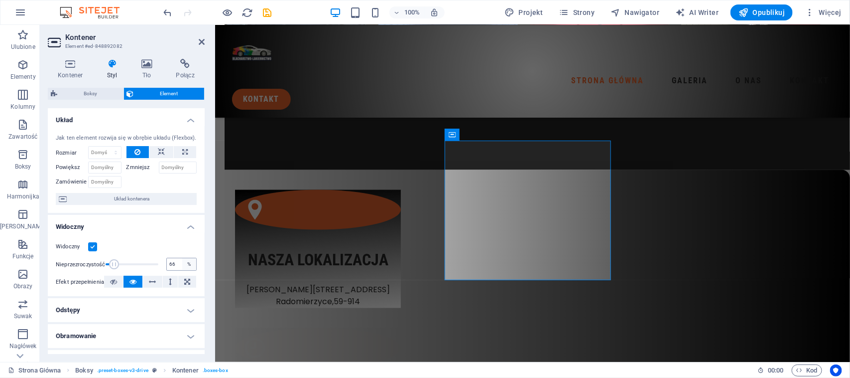
type input "100"
drag, startPoint x: 105, startPoint y: 262, endPoint x: 203, endPoint y: 268, distance: 97.8
click at [203, 268] on div "Układ Jak ten element rozwija się w obrębie układu (Flexbox). Rozmiar Domyślny …" at bounding box center [126, 231] width 157 height 246
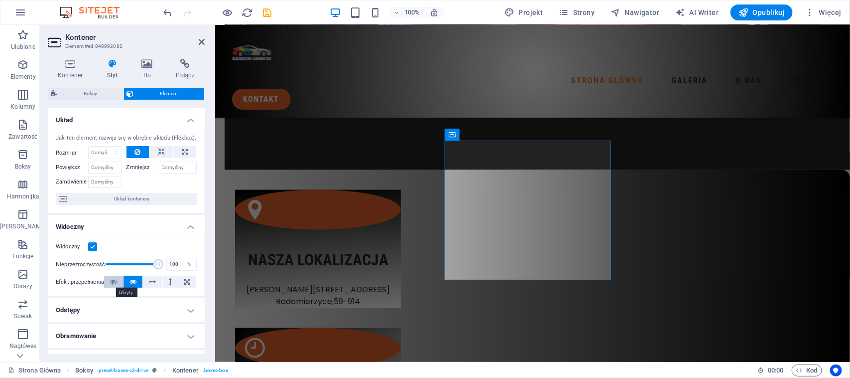
click at [111, 282] on icon at bounding box center [113, 281] width 7 height 12
click at [130, 282] on icon at bounding box center [133, 281] width 7 height 12
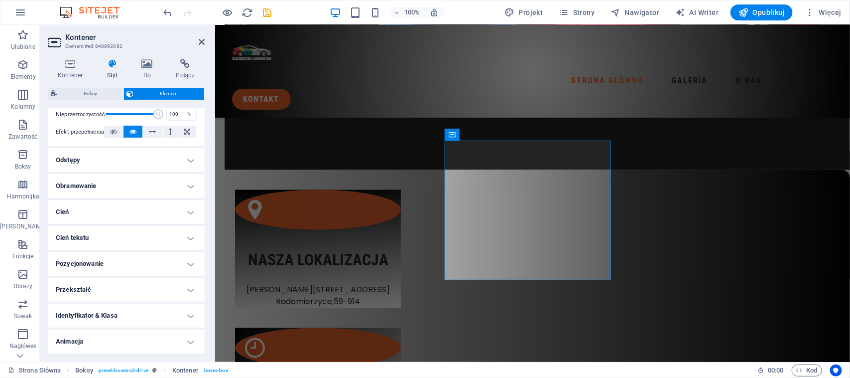
scroll to position [175, 0]
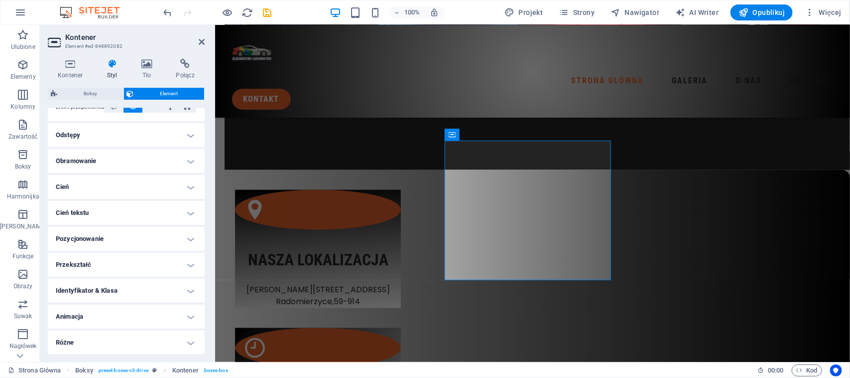
click at [105, 313] on h4 "Animacja" at bounding box center [126, 316] width 157 height 24
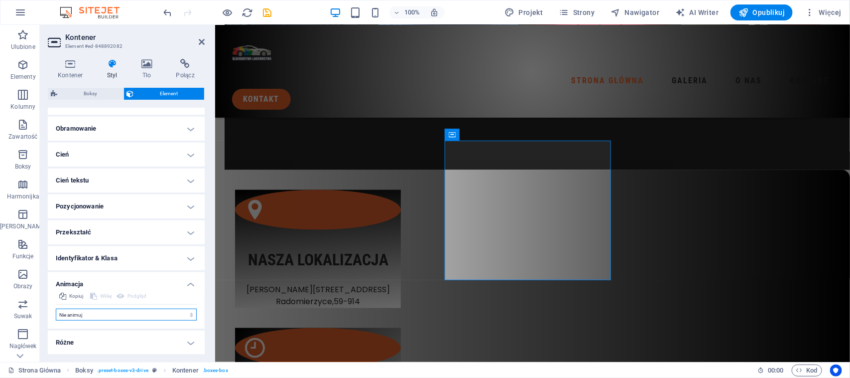
click at [100, 313] on select "Nie animuj Pokaż / Ukryj Przesuń w górę/w dół Powiększ/oddal Przesuń od lewej d…" at bounding box center [126, 314] width 141 height 12
select select "move-top-to-bottom"
click at [56, 308] on select "Nie animuj Pokaż / Ukryj Przesuń w górę/w dół Powiększ/oddal Przesuń od lewej d…" at bounding box center [126, 314] width 141 height 12
select select "scroll"
click at [109, 314] on select "Nie animuj Pokaż / Ukryj Przesuń w górę/w dół Powiększ/oddal Przesuń od lewej d…" at bounding box center [126, 314] width 141 height 12
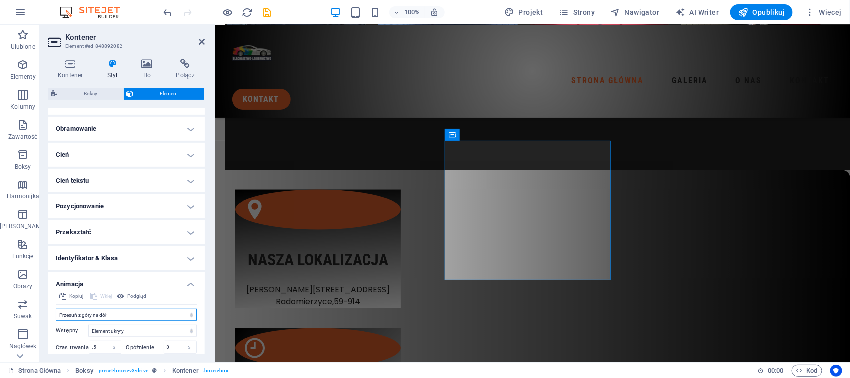
click at [56, 308] on select "Nie animuj Pokaż / Ukryj Przesuń w górę/w dół Powiększ/oddal Przesuń od lewej d…" at bounding box center [126, 314] width 141 height 12
click at [107, 314] on select "Nie animuj Pokaż / Ukryj Przesuń w górę/w dół Powiększ/oddal Przesuń od lewej d…" at bounding box center [126, 314] width 141 height 12
click at [56, 308] on select "Nie animuj Pokaż / Ukryj Przesuń w górę/w dół Powiększ/oddal Przesuń od lewej d…" at bounding box center [126, 314] width 141 height 12
click at [105, 316] on select "Nie animuj Pokaż / Ukryj Przesuń w górę/w dół Powiększ/oddal Przesuń od lewej d…" at bounding box center [126, 314] width 141 height 12
click at [56, 308] on select "Nie animuj Pokaż / Ukryj Przesuń w górę/w dół Powiększ/oddal Przesuń od lewej d…" at bounding box center [126, 314] width 141 height 12
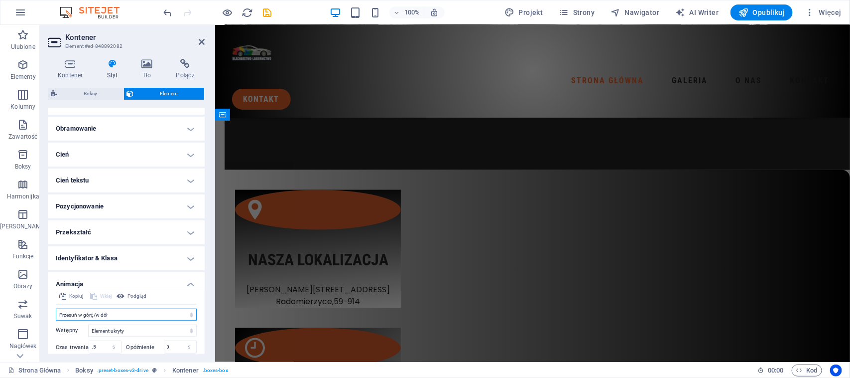
click at [116, 317] on select "Nie animuj Pokaż / Ukryj Przesuń w górę/w dół Powiększ/oddal Przesuń od lewej d…" at bounding box center [126, 314] width 141 height 12
click at [56, 308] on select "Nie animuj Pokaż / Ukryj Przesuń w górę/w dół Powiększ/oddal Przesuń od lewej d…" at bounding box center [126, 314] width 141 height 12
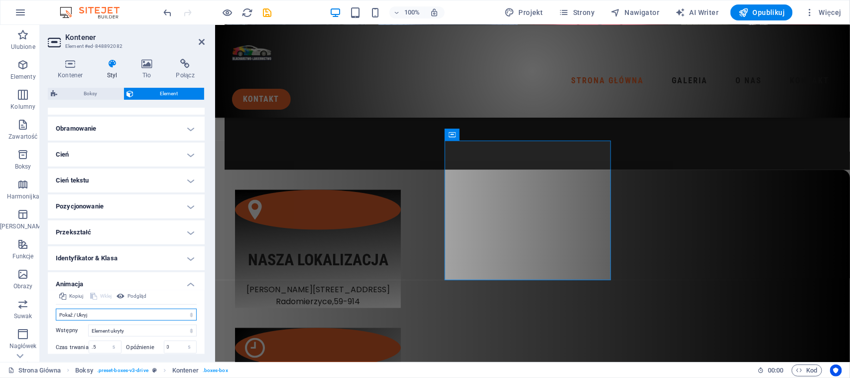
click at [131, 319] on select "Nie animuj Pokaż / Ukryj Przesuń w górę/w dół Powiększ/oddal Przesuń od lewej d…" at bounding box center [126, 314] width 141 height 12
click at [56, 308] on select "Nie animuj Pokaż / Ukryj Przesuń w górę/w dół Powiększ/oddal Przesuń od lewej d…" at bounding box center [126, 314] width 141 height 12
click at [137, 312] on select "Nie animuj Pokaż / Ukryj Przesuń w górę/w dół Powiększ/oddal Przesuń od lewej d…" at bounding box center [126, 314] width 141 height 12
click at [56, 308] on select "Nie animuj Pokaż / Ukryj Przesuń w górę/w dół Powiększ/oddal Przesuń od lewej d…" at bounding box center [126, 314] width 141 height 12
click at [135, 316] on select "Nie animuj Pokaż / Ukryj Przesuń w górę/w dół Powiększ/oddal Przesuń od lewej d…" at bounding box center [126, 314] width 141 height 12
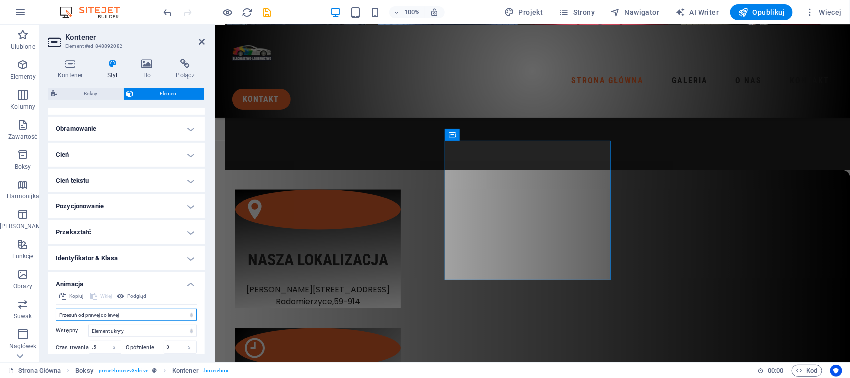
select select "move-top-to-bottom"
click at [56, 308] on select "Nie animuj Pokaż / Ukryj Przesuń w górę/w dół Powiększ/oddal Przesuń od lewej d…" at bounding box center [126, 314] width 141 height 12
click at [90, 346] on input ".5" at bounding box center [105, 347] width 32 height 12
type input "1.5"
click at [202, 36] on h2 "Kontener" at bounding box center [134, 37] width 139 height 9
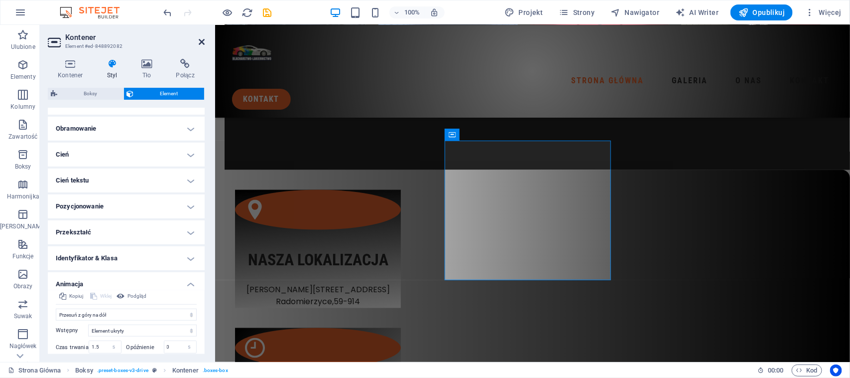
drag, startPoint x: 202, startPoint y: 41, endPoint x: 162, endPoint y: 16, distance: 47.0
click at [202, 41] on icon at bounding box center [202, 42] width 6 height 8
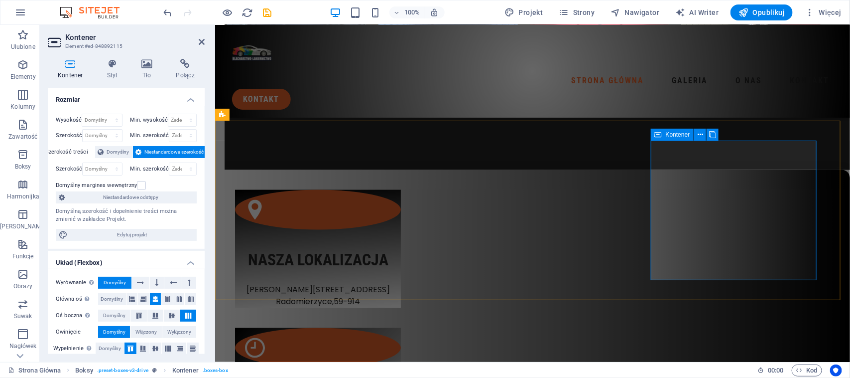
click at [145, 60] on icon at bounding box center [147, 64] width 31 height 10
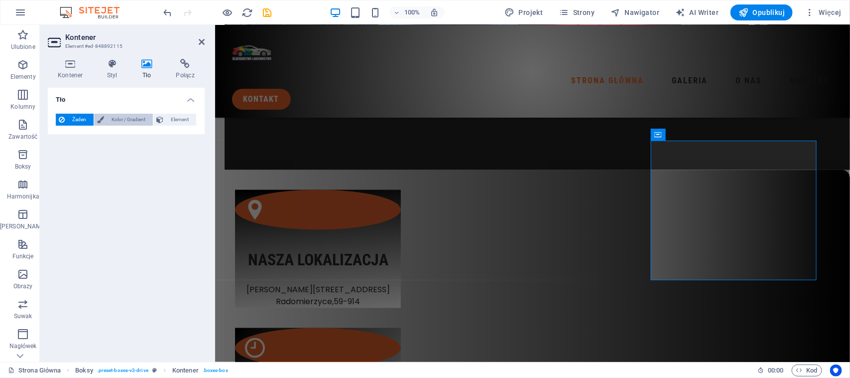
click at [135, 116] on span "Kolor / Gradient" at bounding box center [128, 120] width 43 height 12
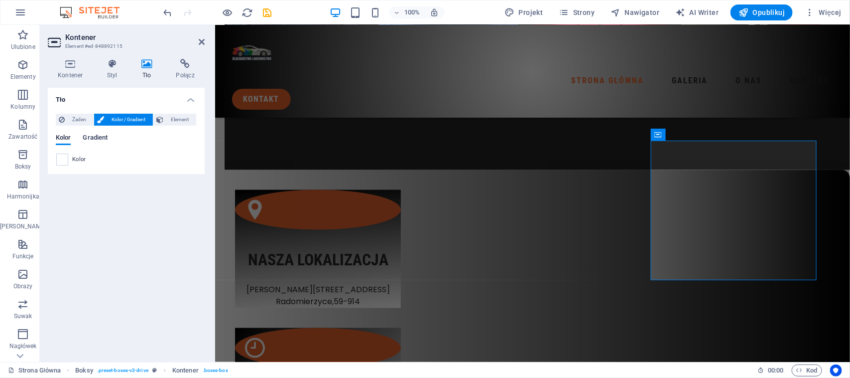
click at [90, 141] on span "Gradient" at bounding box center [95, 139] width 25 height 14
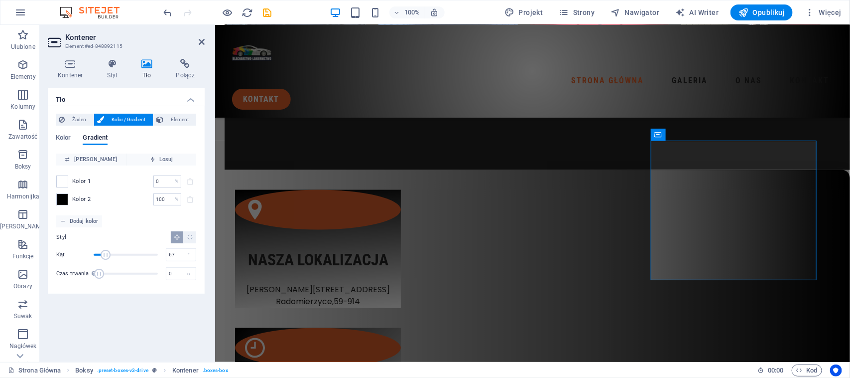
click at [106, 250] on span "Kąt" at bounding box center [106, 255] width 10 height 10
click at [101, 250] on span "Kąt" at bounding box center [106, 255] width 10 height 10
click at [100, 250] on span "Kąt" at bounding box center [100, 255] width 10 height 10
drag, startPoint x: 107, startPoint y: 250, endPoint x: 125, endPoint y: 251, distance: 17.4
click at [112, 251] on span "Kąt" at bounding box center [107, 255] width 10 height 10
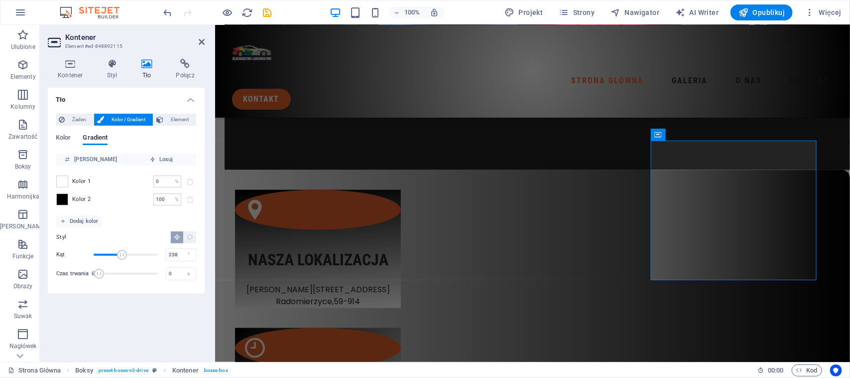
click at [136, 252] on span "Kąt" at bounding box center [126, 254] width 64 height 15
drag, startPoint x: 149, startPoint y: 253, endPoint x: 154, endPoint y: 254, distance: 5.2
click at [152, 254] on span "Kąt" at bounding box center [126, 254] width 64 height 15
click at [165, 255] on div "Kąt 330 °" at bounding box center [126, 254] width 140 height 15
click at [140, 252] on span "Kąt" at bounding box center [126, 254] width 64 height 15
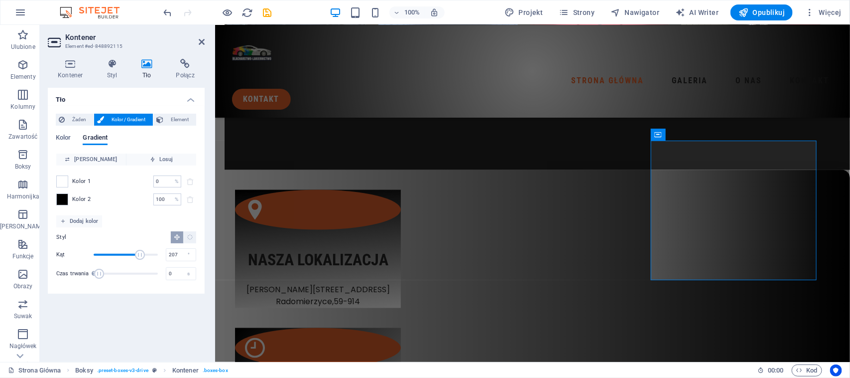
drag, startPoint x: 132, startPoint y: 251, endPoint x: 124, endPoint y: 250, distance: 8.5
click at [130, 250] on span "Kąt" at bounding box center [126, 254] width 64 height 15
click at [125, 250] on span "Kąt" at bounding box center [130, 255] width 10 height 10
click at [121, 250] on span "Kąt" at bounding box center [123, 255] width 10 height 10
click at [119, 250] on span "Kąt" at bounding box center [119, 255] width 10 height 10
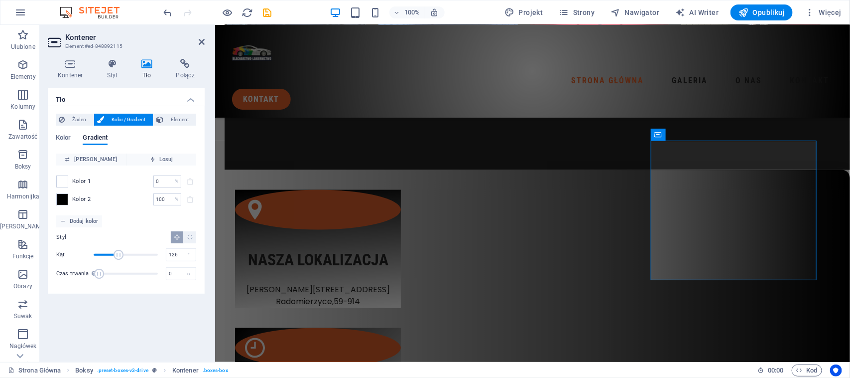
click at [116, 250] on span "Kąt" at bounding box center [119, 255] width 10 height 10
click at [114, 250] on span "Kąt" at bounding box center [115, 255] width 10 height 10
click at [112, 247] on span "Kąt" at bounding box center [126, 254] width 64 height 15
click at [110, 247] on span "Kąt" at bounding box center [126, 254] width 64 height 15
click at [108, 247] on span "Kąt" at bounding box center [126, 254] width 64 height 15
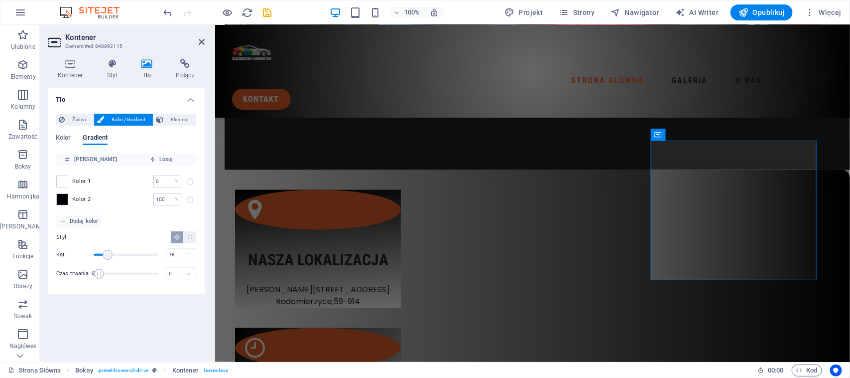
click at [107, 247] on span "Kąt" at bounding box center [126, 254] width 64 height 15
click at [106, 247] on span "Kąt" at bounding box center [126, 254] width 64 height 15
click at [106, 245] on div "Styl Kąt 69 ° Czas trwania Czas trwania animacji tła. Wartość „0” wyłącza anima…" at bounding box center [126, 256] width 140 height 58
click at [105, 245] on div "Styl Kąt 69 ° Czas trwania Czas trwania animacji tła. Wartość „0” wyłącza anima…" at bounding box center [126, 256] width 140 height 58
click at [104, 245] on div "Styl Kąt 69 ° Czas trwania Czas trwania animacji tła. Wartość „0” wyłącza anima…" at bounding box center [126, 256] width 140 height 58
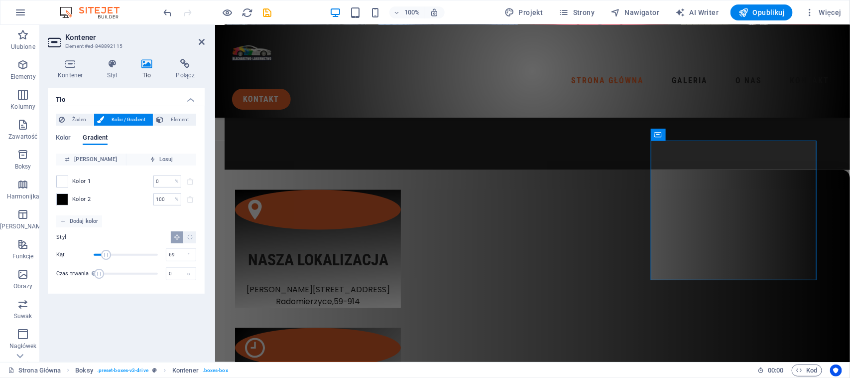
click at [104, 245] on div "Styl Kąt 69 ° Czas trwania Czas trwania animacji tła. Wartość „0” wyłącza anima…" at bounding box center [126, 256] width 140 height 58
click at [102, 253] on span "Kąt" at bounding box center [102, 255] width 10 height 10
click at [101, 253] on span "Kąt" at bounding box center [101, 255] width 10 height 10
click at [98, 253] on span "Kąt" at bounding box center [101, 255] width 10 height 10
click at [97, 253] on span "Kąt" at bounding box center [97, 255] width 10 height 10
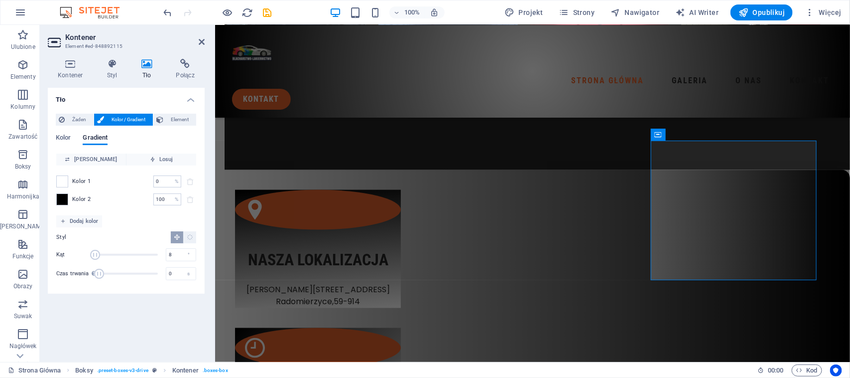
click at [95, 253] on span "Kąt" at bounding box center [95, 255] width 10 height 10
click at [94, 253] on span "Kąt" at bounding box center [94, 255] width 10 height 10
click at [93, 253] on span "Kąt" at bounding box center [94, 255] width 10 height 10
click at [115, 256] on span "Kąt" at bounding box center [126, 254] width 64 height 15
drag, startPoint x: 125, startPoint y: 256, endPoint x: 141, endPoint y: 257, distance: 16.0
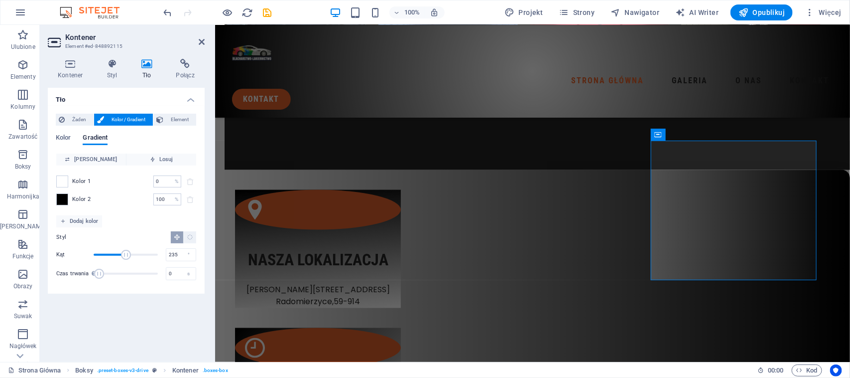
click at [137, 257] on span "Kąt" at bounding box center [126, 254] width 64 height 15
drag, startPoint x: 145, startPoint y: 257, endPoint x: 152, endPoint y: 257, distance: 6.5
click at [152, 257] on span "Kąt" at bounding box center [126, 254] width 64 height 15
type input "360"
drag, startPoint x: 152, startPoint y: 255, endPoint x: 164, endPoint y: 255, distance: 12.5
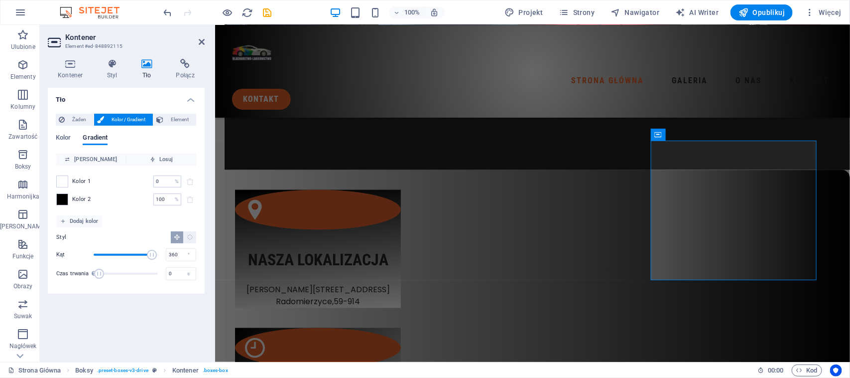
click at [164, 255] on div "Kąt 360 °" at bounding box center [126, 254] width 140 height 15
select select "move-top-to-bottom"
select select "s"
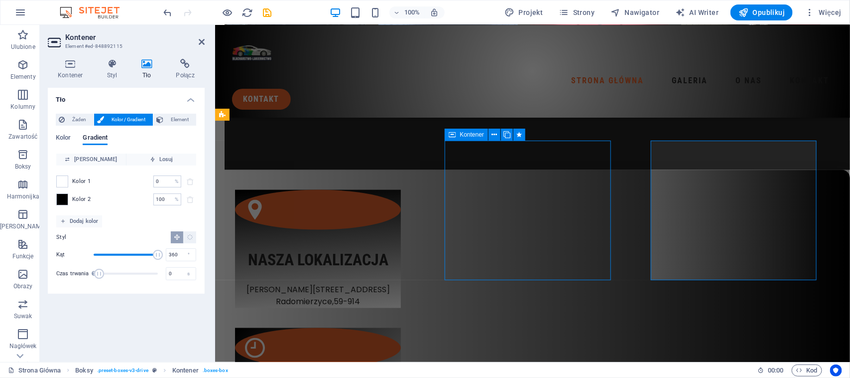
select select "s"
select select "scroll"
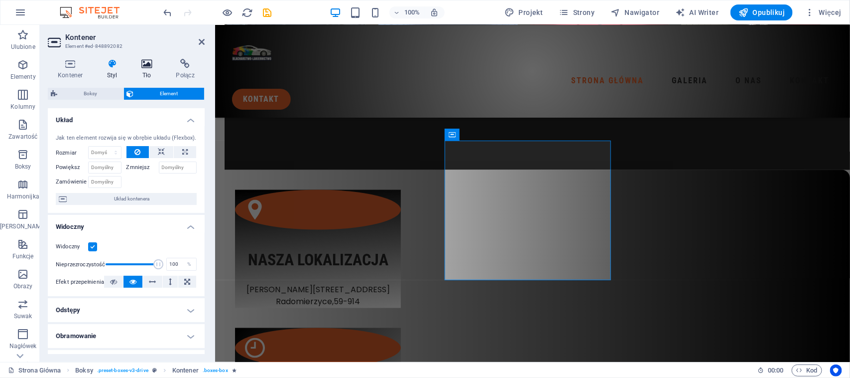
click at [146, 66] on icon at bounding box center [147, 64] width 31 height 10
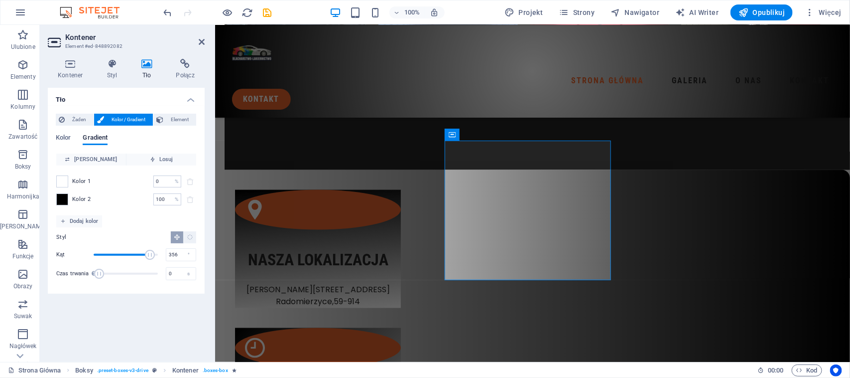
type input "360"
drag, startPoint x: 152, startPoint y: 255, endPoint x: 166, endPoint y: 255, distance: 13.9
click at [165, 255] on div "Kąt 360 °" at bounding box center [126, 254] width 140 height 15
click at [383, 189] on div "Nasza lokalizacja [STREET_ADDRESS] , 59-914" at bounding box center [318, 248] width 166 height 119
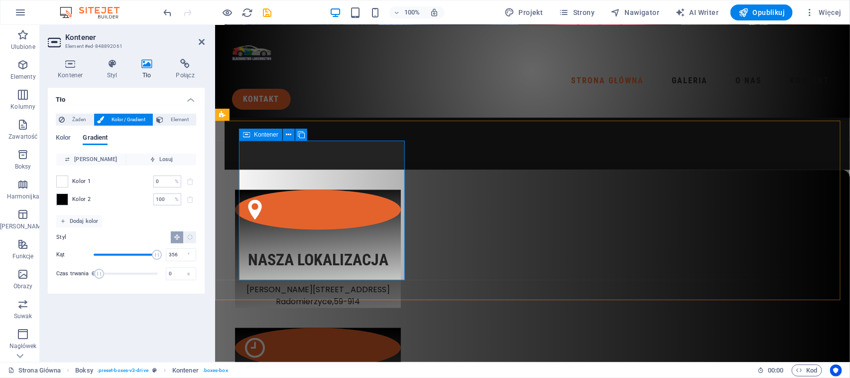
click at [382, 189] on div "Nasza lokalizacja [STREET_ADDRESS] , 59-914" at bounding box center [318, 248] width 166 height 119
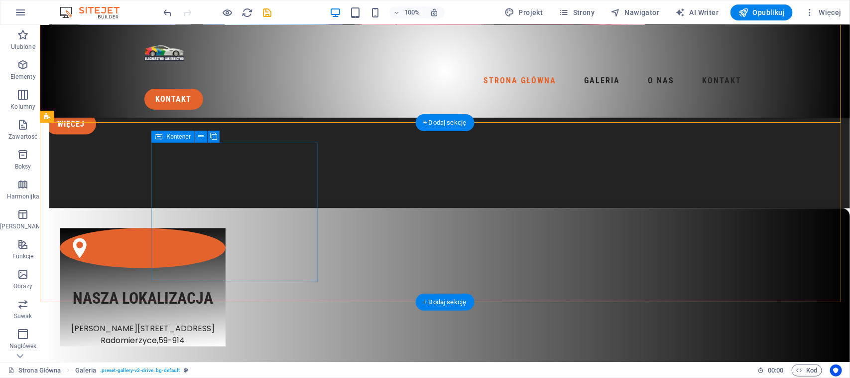
scroll to position [2288, 0]
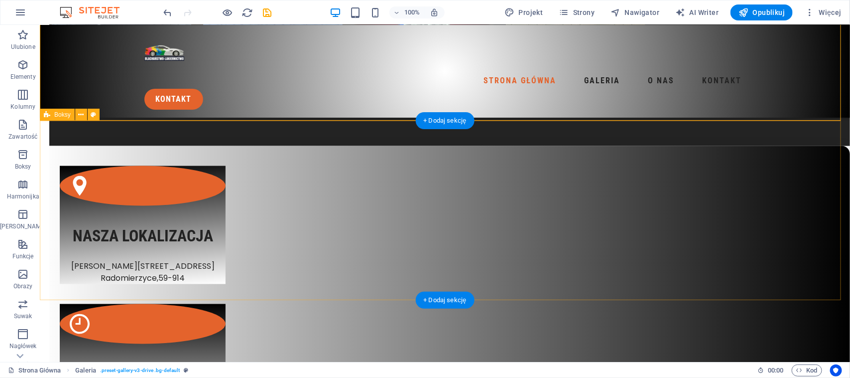
click at [339, 145] on div "Nasza lokalizacja [PERSON_NAME][STREET_ADDRESS] pracy Pn-Pt: 06:00 - 22:00h [DA…" at bounding box center [444, 383] width 810 height 476
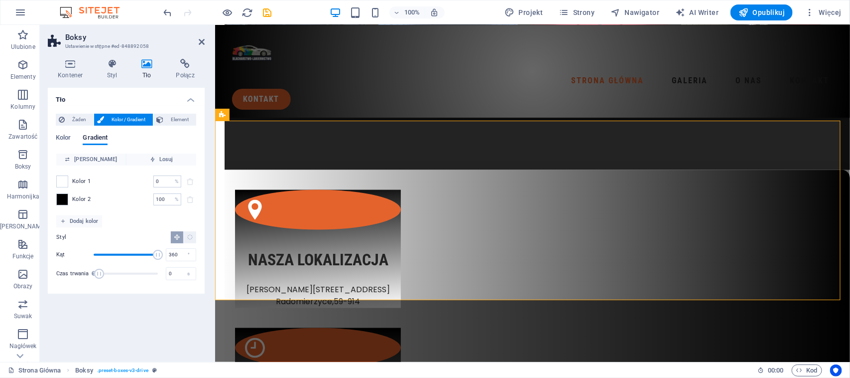
drag, startPoint x: 183, startPoint y: 243, endPoint x: 207, endPoint y: 245, distance: 24.0
click at [207, 245] on div "Kontener Styl Tło Połącz Rozmiar Wysokość Domyślny px rem % vh vw Min. wysokość…" at bounding box center [126, 206] width 173 height 311
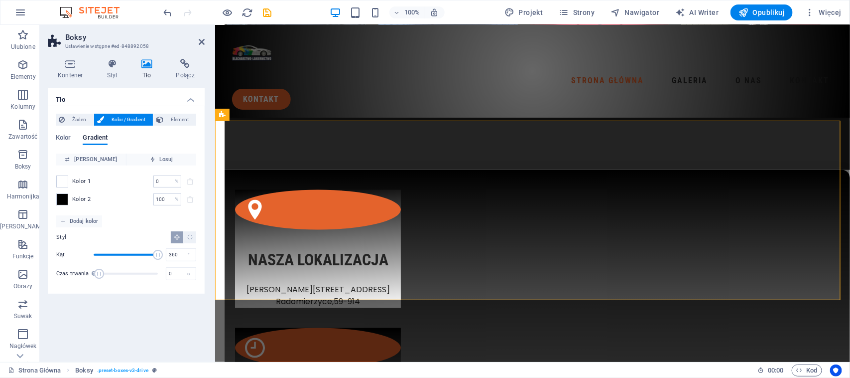
drag, startPoint x: 154, startPoint y: 253, endPoint x: 165, endPoint y: 257, distance: 11.2
click at [165, 257] on div "Kąt 360 °" at bounding box center [126, 254] width 140 height 15
click at [151, 250] on span "Kąt" at bounding box center [126, 254] width 64 height 15
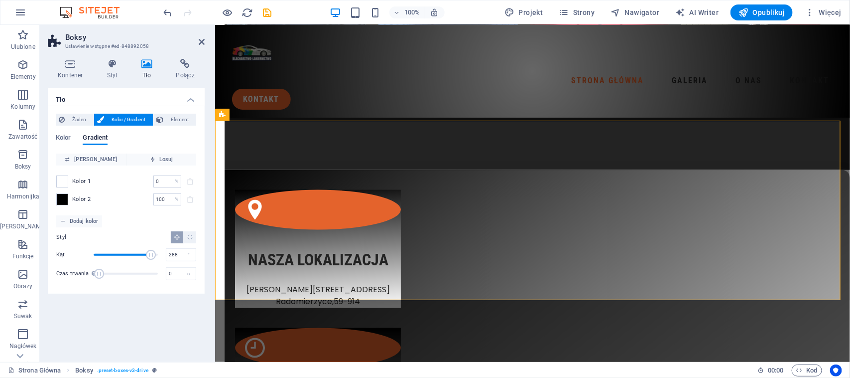
click at [146, 250] on span "Kąt" at bounding box center [151, 255] width 10 height 10
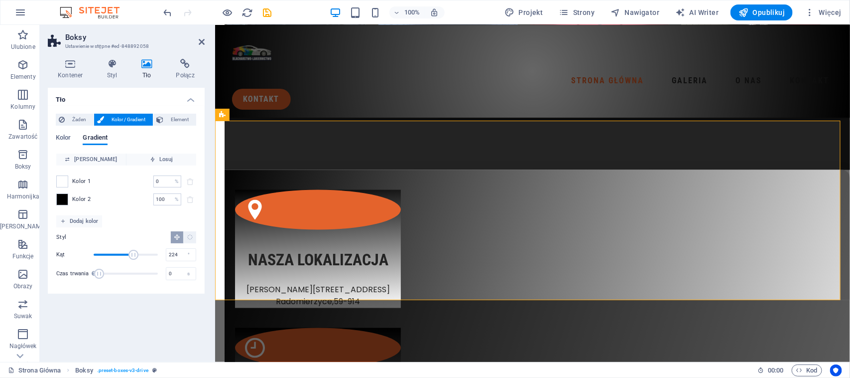
click at [133, 250] on span "Kąt" at bounding box center [126, 254] width 64 height 15
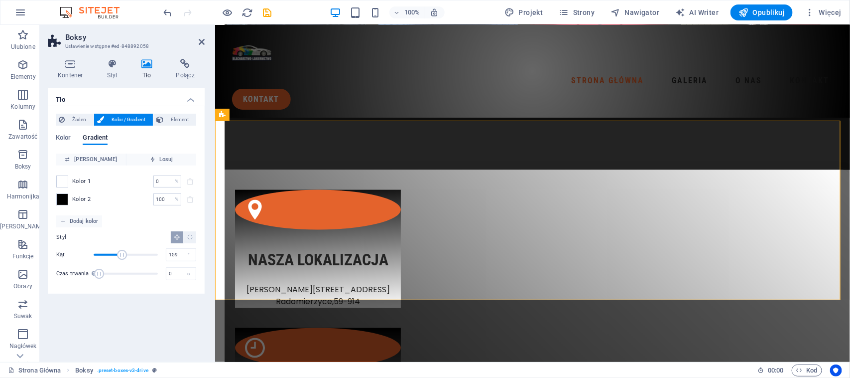
click at [122, 248] on span "Kąt" at bounding box center [126, 254] width 64 height 15
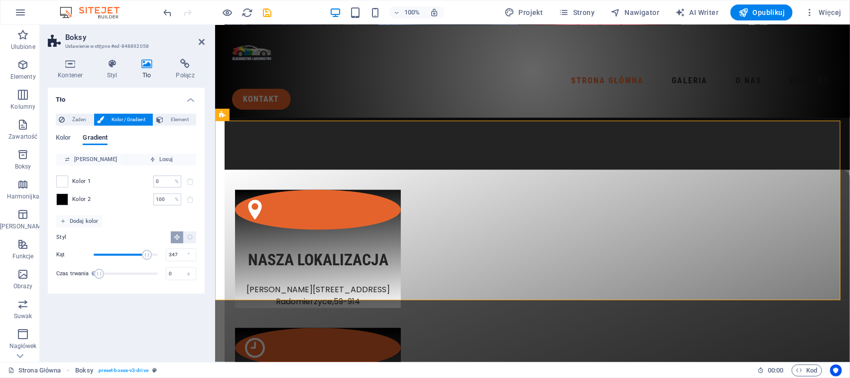
type input "360"
drag, startPoint x: 147, startPoint y: 259, endPoint x: 178, endPoint y: 266, distance: 32.0
click at [178, 266] on div "Kąt 360 ° Czas trwania Czas trwania animacji tła. Wartość „0” wyłącza animację …" at bounding box center [126, 264] width 140 height 34
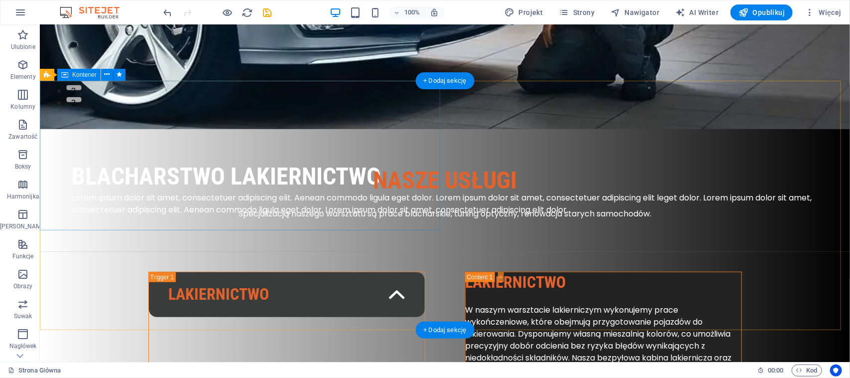
scroll to position [0, 0]
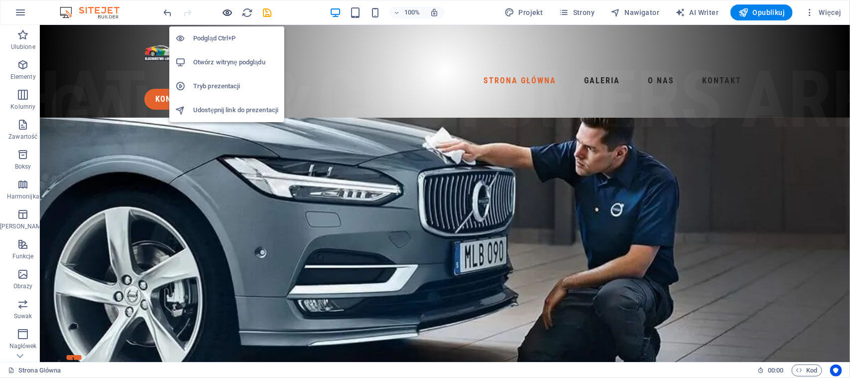
click at [224, 13] on icon "button" at bounding box center [227, 12] width 11 height 11
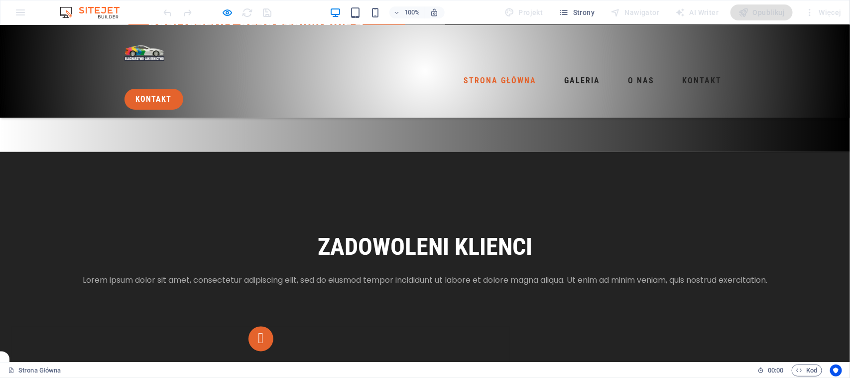
scroll to position [685, 0]
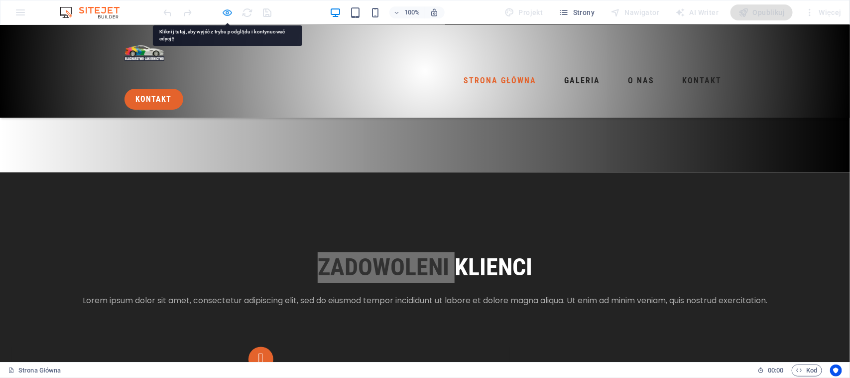
click at [228, 11] on icon "button" at bounding box center [227, 12] width 11 height 11
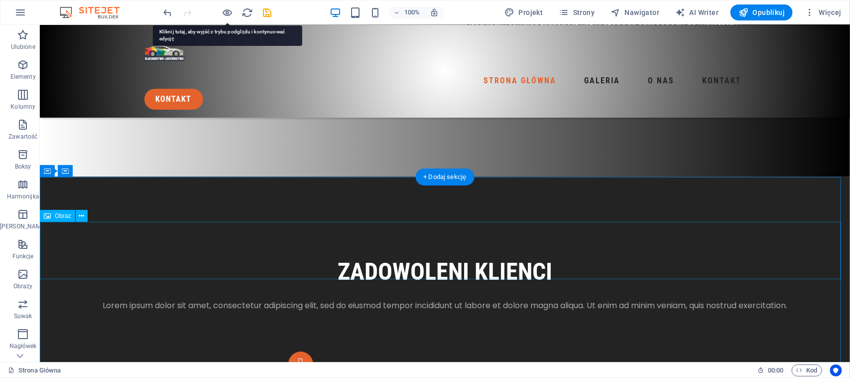
scroll to position [1254, 0]
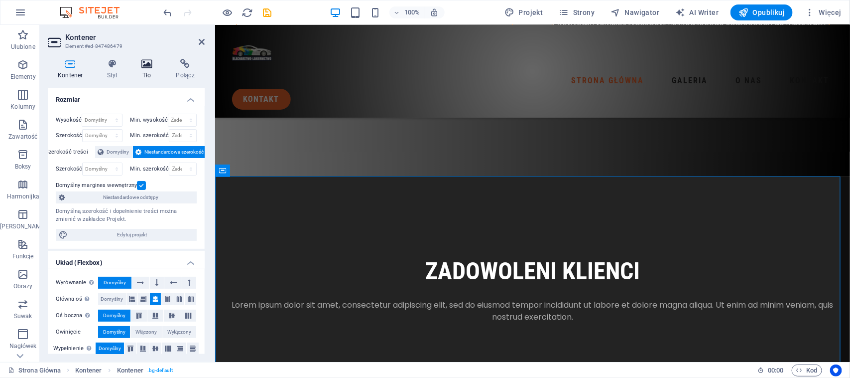
click at [155, 65] on icon at bounding box center [147, 64] width 31 height 10
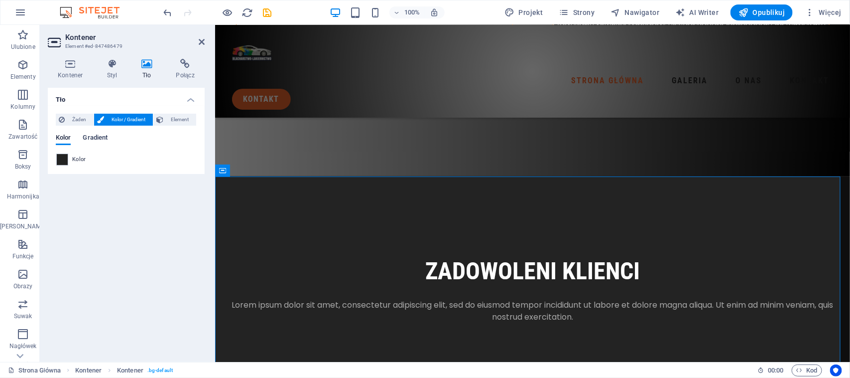
click at [93, 136] on span "Gradient" at bounding box center [95, 139] width 25 height 14
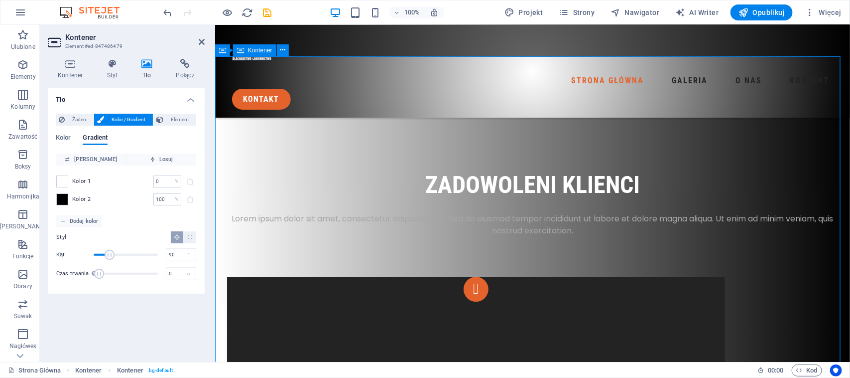
scroll to position [1379, 0]
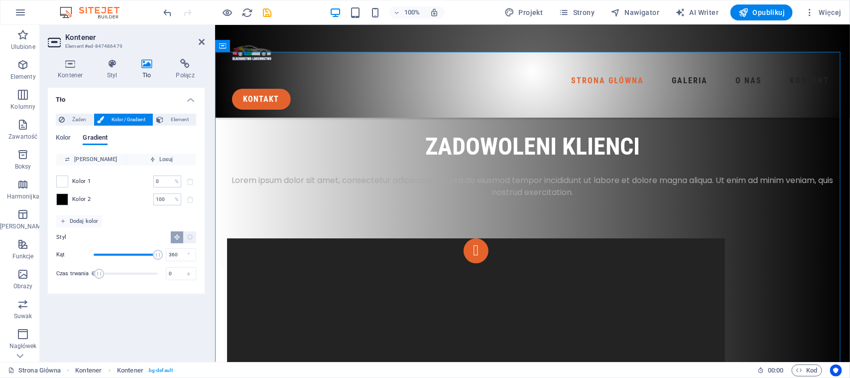
drag, startPoint x: 322, startPoint y: 279, endPoint x: 215, endPoint y: 254, distance: 109.5
drag, startPoint x: 152, startPoint y: 252, endPoint x: 126, endPoint y: 247, distance: 26.8
click at [149, 252] on span "Kąt" at bounding box center [152, 255] width 10 height 10
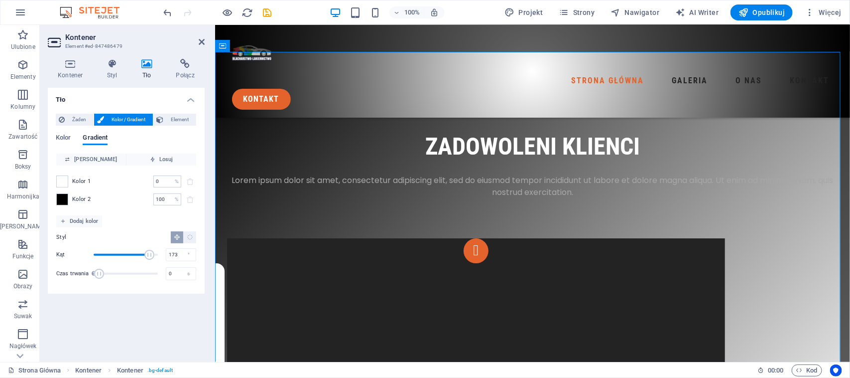
click at [125, 247] on span "Kąt" at bounding box center [126, 254] width 64 height 15
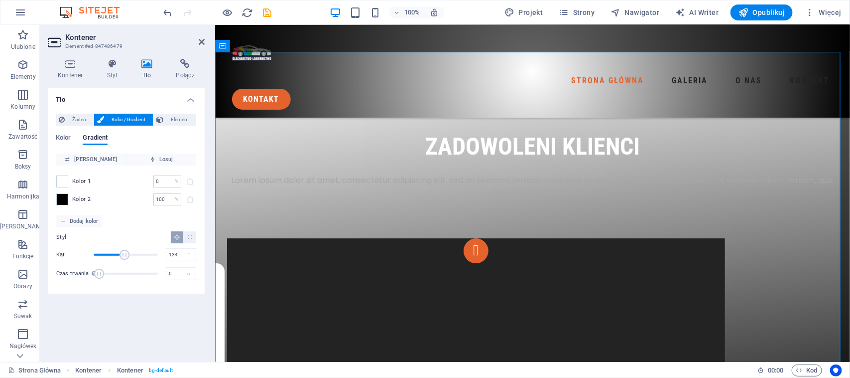
click at [118, 247] on span "Kąt" at bounding box center [126, 254] width 64 height 15
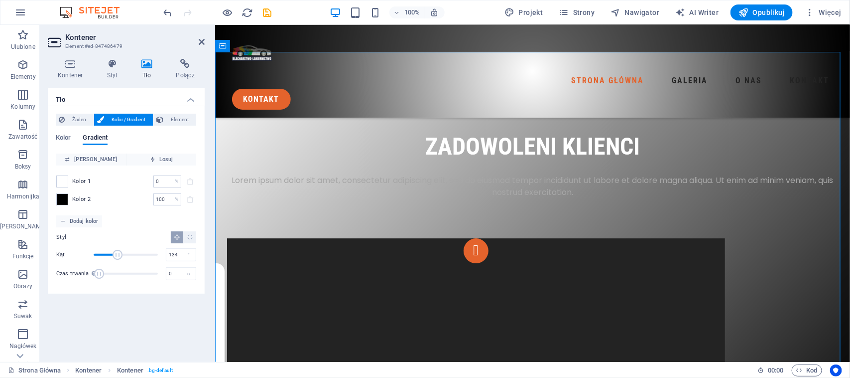
drag, startPoint x: 115, startPoint y: 246, endPoint x: 108, endPoint y: 245, distance: 7.0
click at [114, 246] on div "Styl Kąt 134 ° Czas trwania Czas trwania animacji tła. Wartość „0” wyłącza anim…" at bounding box center [126, 256] width 140 height 58
click at [108, 245] on div "Styl Kąt 134 ° Czas trwania Czas trwania animacji tła. Wartość „0” wyłącza anim…" at bounding box center [126, 256] width 140 height 58
click at [102, 242] on div "Styl" at bounding box center [126, 237] width 140 height 12
click at [106, 255] on span "Kąt" at bounding box center [126, 254] width 64 height 15
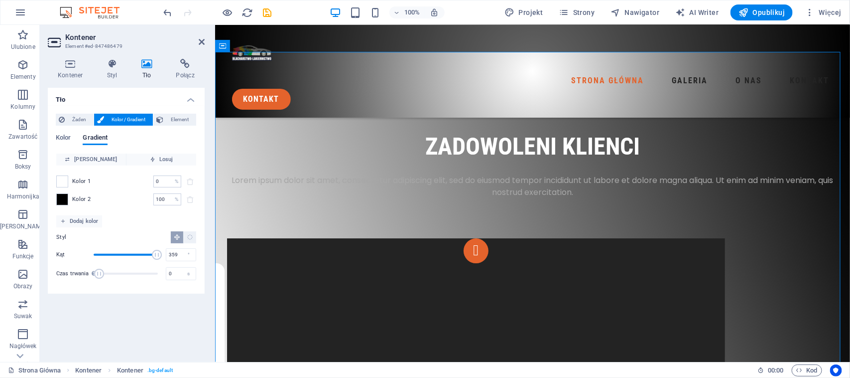
type input "360"
drag, startPoint x: 115, startPoint y: 255, endPoint x: 163, endPoint y: 253, distance: 48.3
click at [158, 253] on span "Kąt" at bounding box center [126, 254] width 64 height 15
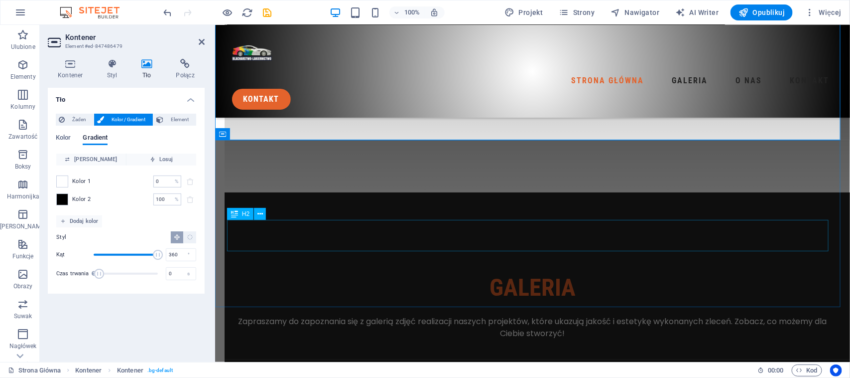
scroll to position [1690, 0]
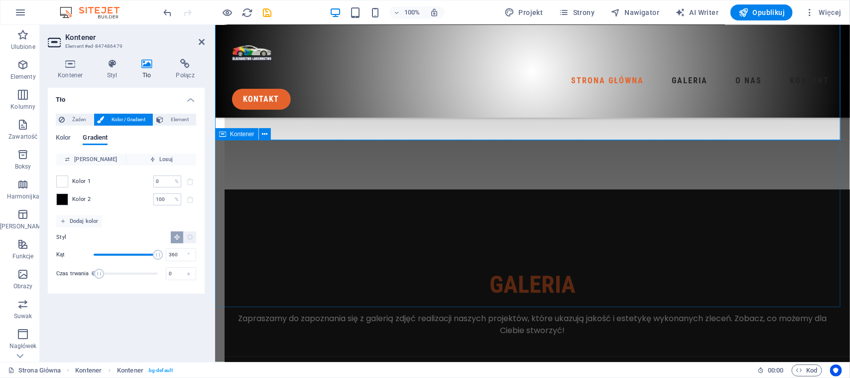
click at [329, 189] on div "galeria Zapraszamy do zapoznania się z galerią zdjęć realizacji naszych projekt…" at bounding box center [532, 272] width 635 height 166
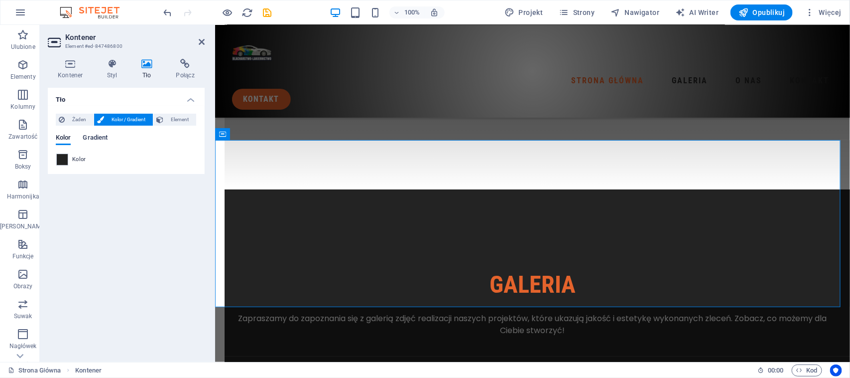
click at [100, 134] on span "Gradient" at bounding box center [95, 139] width 25 height 14
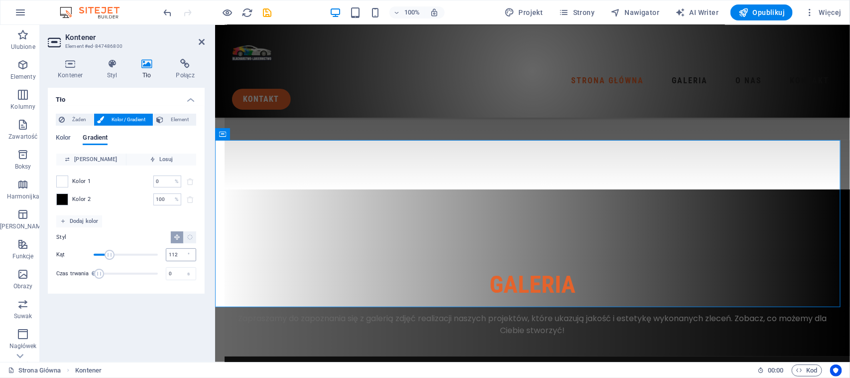
type input "360"
drag, startPoint x: 111, startPoint y: 250, endPoint x: 179, endPoint y: 250, distance: 68.7
click at [179, 250] on div "Kąt 360 °" at bounding box center [126, 254] width 140 height 15
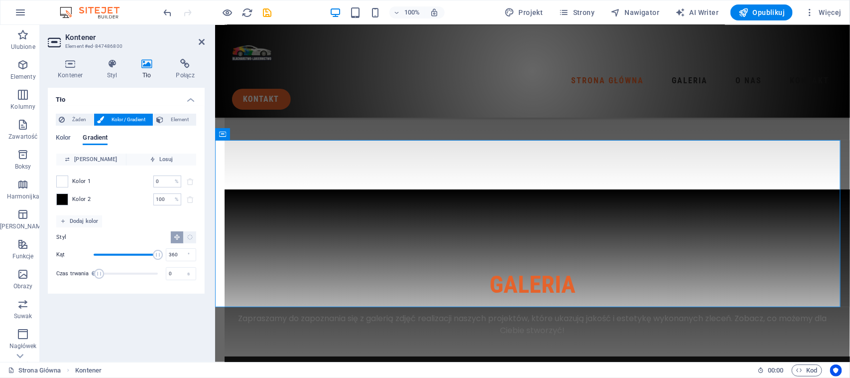
click at [115, 272] on span "Czas trwania" at bounding box center [128, 273] width 59 height 15
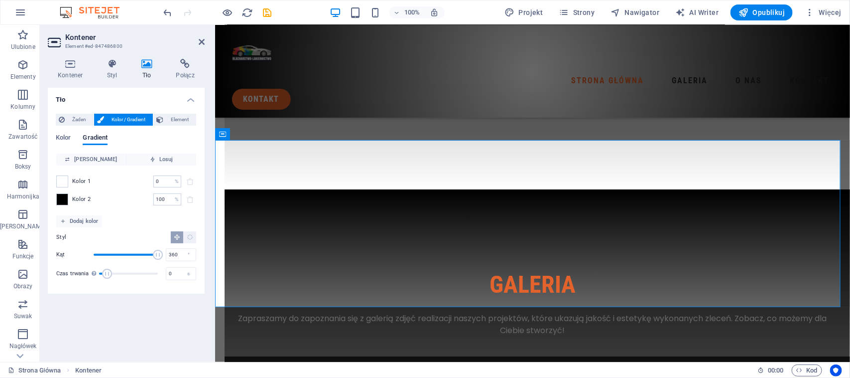
drag, startPoint x: 113, startPoint y: 272, endPoint x: 83, endPoint y: 272, distance: 30.4
click at [83, 272] on div "Czas trwania Czas trwania animacji tła. Wartość „0” wyłącza animację 0 s" at bounding box center [126, 273] width 140 height 15
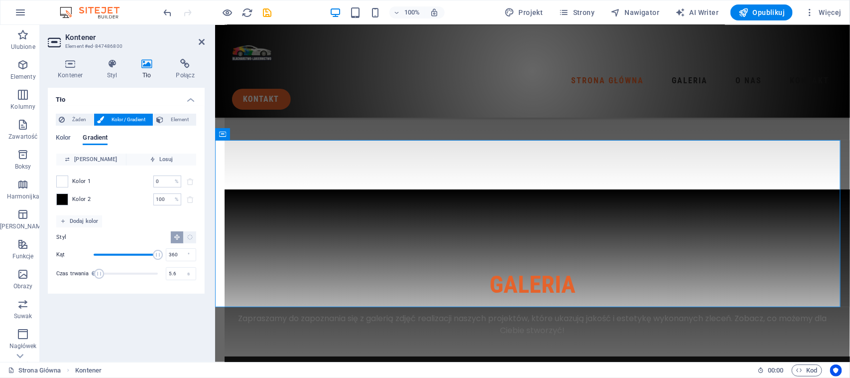
click at [110, 270] on span "Czas trwania" at bounding box center [128, 273] width 59 height 15
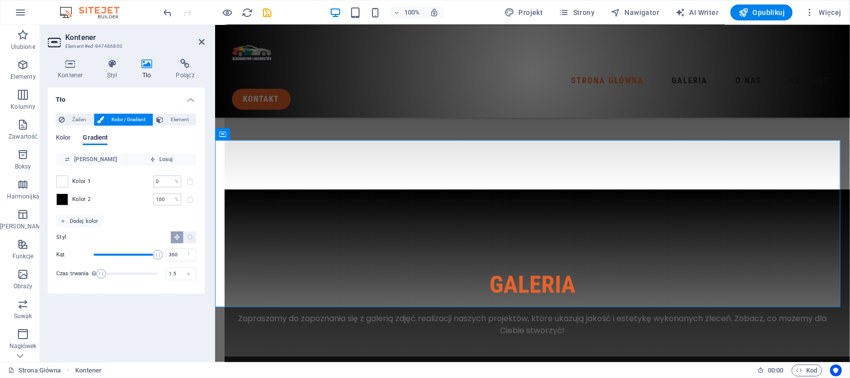
type input "0"
drag, startPoint x: 110, startPoint y: 270, endPoint x: 73, endPoint y: 265, distance: 36.9
click at [74, 267] on div "Czas trwania Czas trwania animacji tła. Wartość „0” wyłącza animację 0 s" at bounding box center [126, 273] width 140 height 15
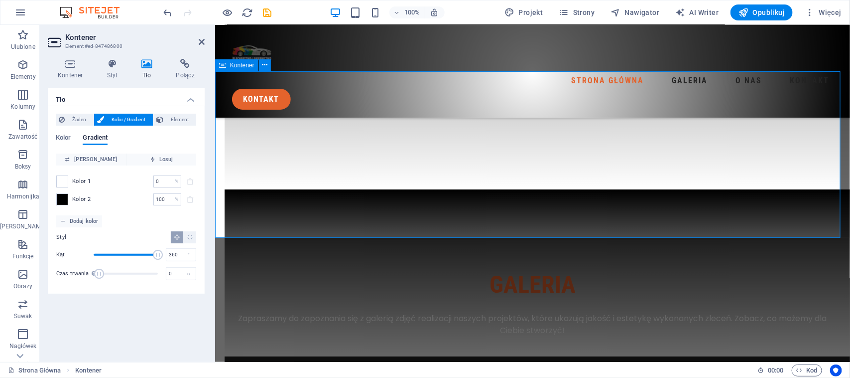
scroll to position [1815, 0]
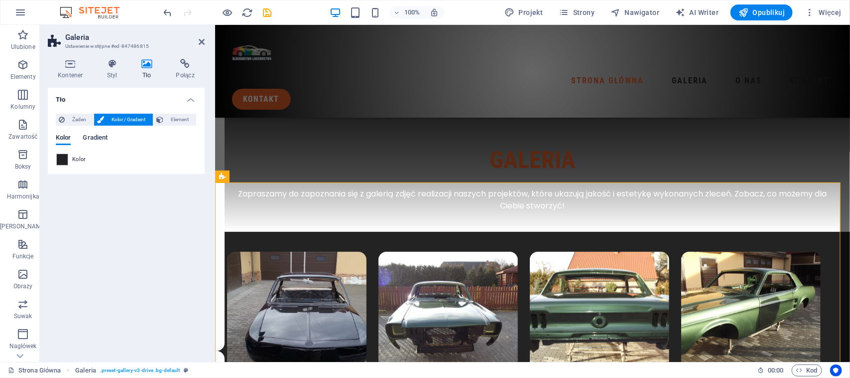
click at [94, 140] on span "Gradient" at bounding box center [95, 139] width 25 height 14
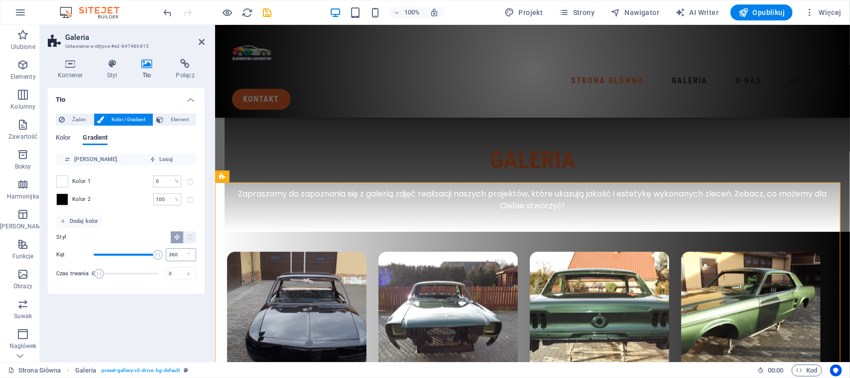
drag, startPoint x: 111, startPoint y: 250, endPoint x: 171, endPoint y: 252, distance: 60.3
click at [171, 252] on div "Kąt 360 °" at bounding box center [126, 254] width 140 height 15
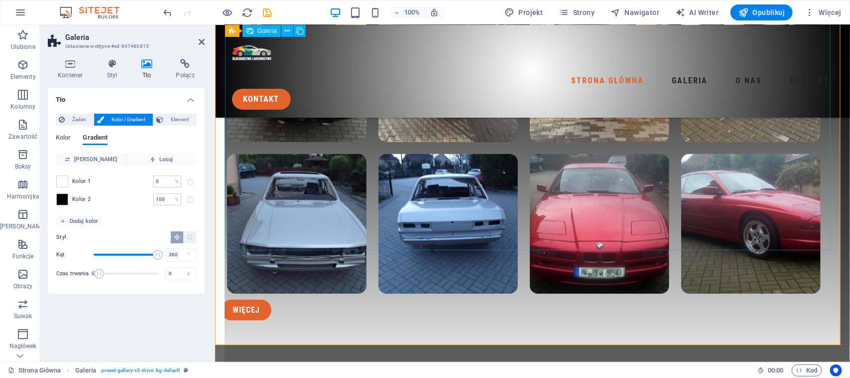
scroll to position [2188, 0]
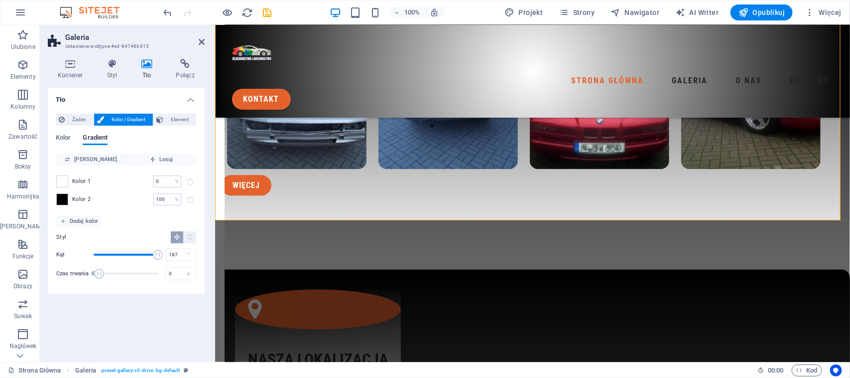
click at [127, 253] on span "Kąt" at bounding box center [126, 254] width 64 height 15
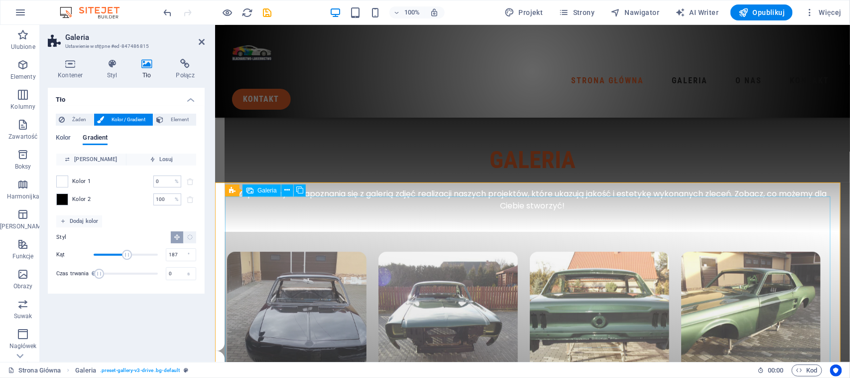
scroll to position [1939, 0]
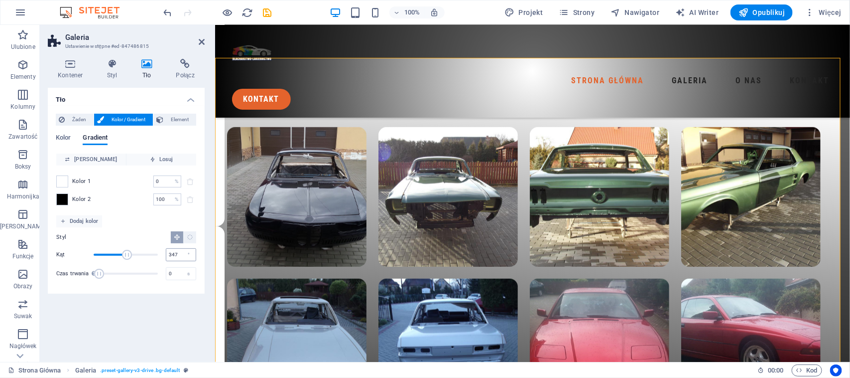
type input "360"
drag, startPoint x: 151, startPoint y: 254, endPoint x: 177, endPoint y: 254, distance: 26.4
click at [177, 254] on div "Kąt 360 °" at bounding box center [126, 254] width 140 height 15
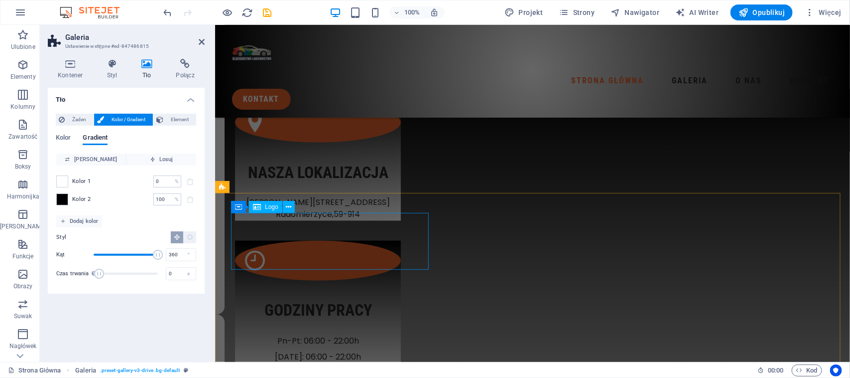
scroll to position [2412, 0]
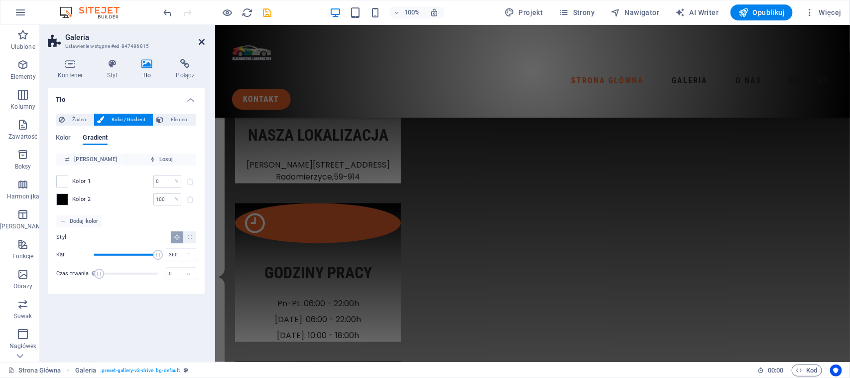
click at [203, 38] on header "Galeria Ustawienie wstępne #ed-847486815" at bounding box center [126, 38] width 157 height 26
click at [200, 39] on icon at bounding box center [202, 42] width 6 height 8
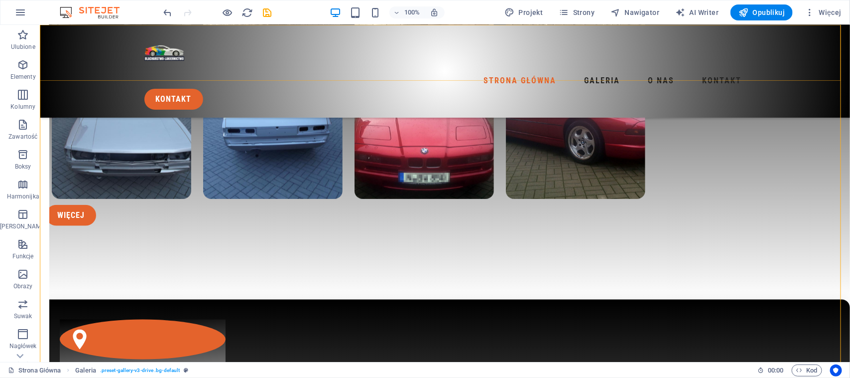
scroll to position [1948, 0]
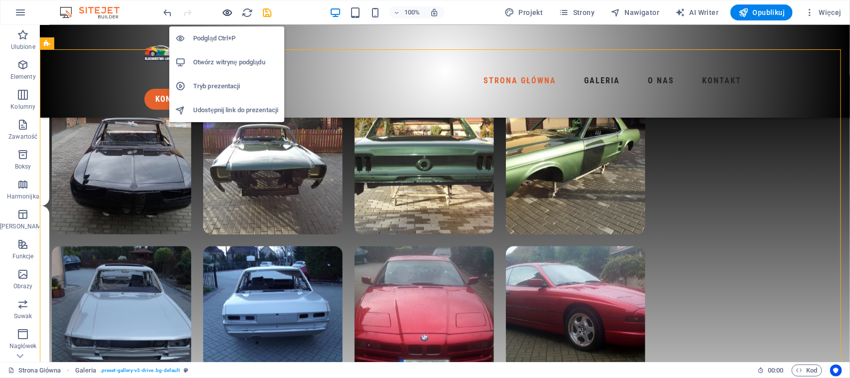
click at [224, 8] on icon "button" at bounding box center [227, 12] width 11 height 11
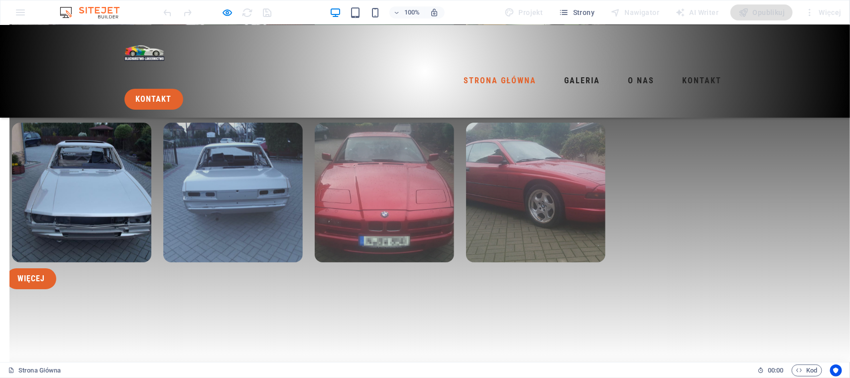
scroll to position [1681, 0]
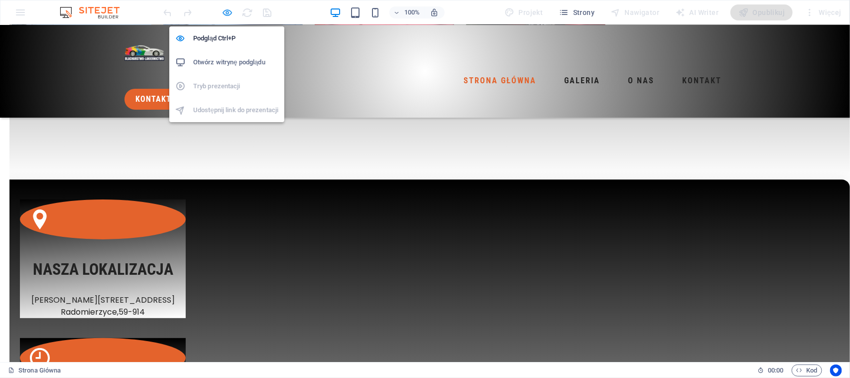
click at [230, 16] on icon "button" at bounding box center [227, 12] width 11 height 11
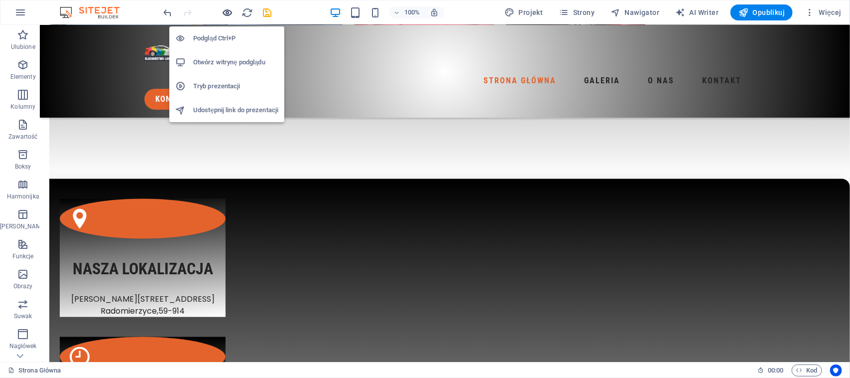
click at [229, 15] on icon "button" at bounding box center [227, 12] width 11 height 11
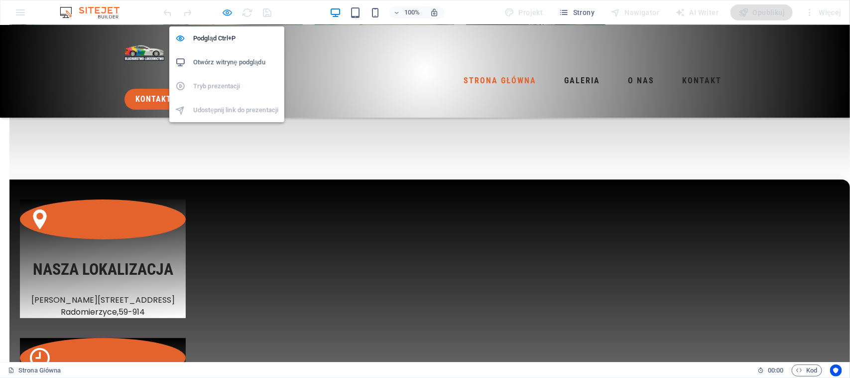
click at [233, 11] on span "button" at bounding box center [228, 12] width 12 height 11
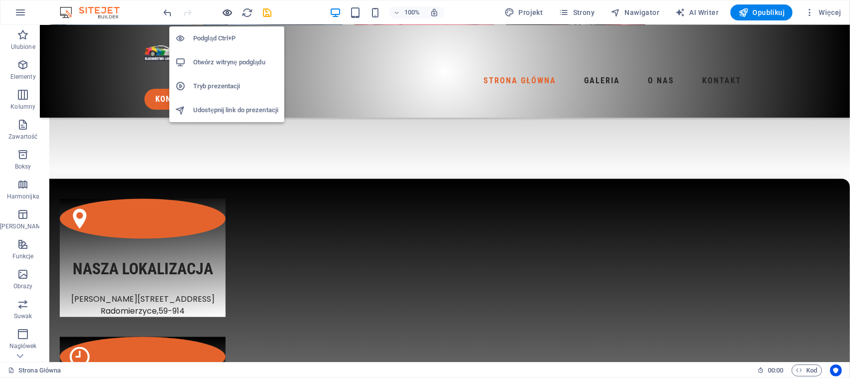
click at [233, 11] on span "button" at bounding box center [228, 12] width 12 height 11
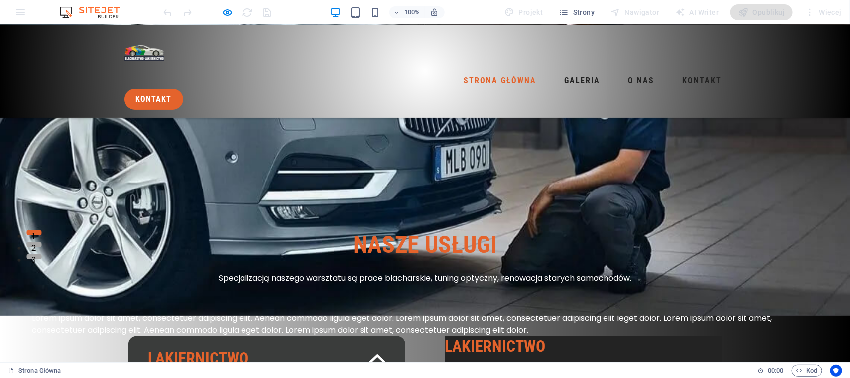
scroll to position [249, 0]
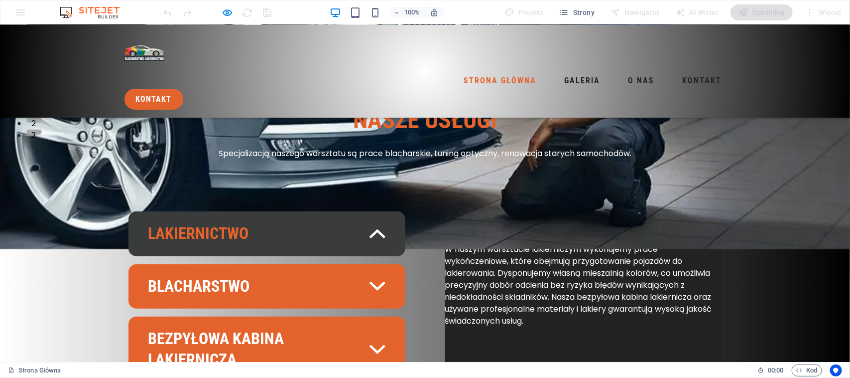
click at [335, 227] on link "Lakiernictwo" at bounding box center [267, 233] width 277 height 45
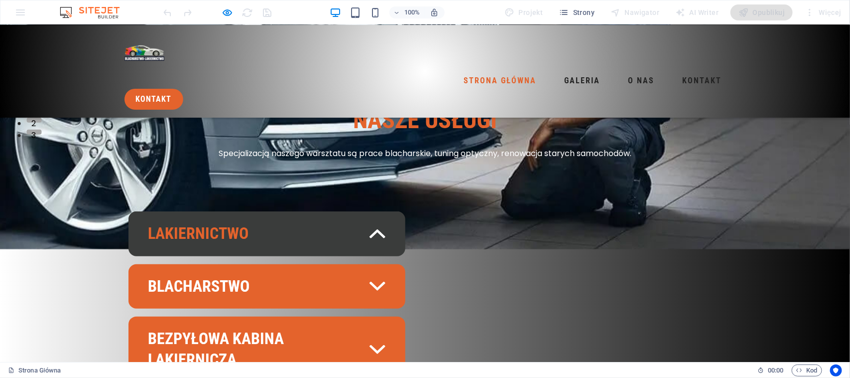
click at [329, 222] on link "Lakiernictwo" at bounding box center [267, 233] width 277 height 45
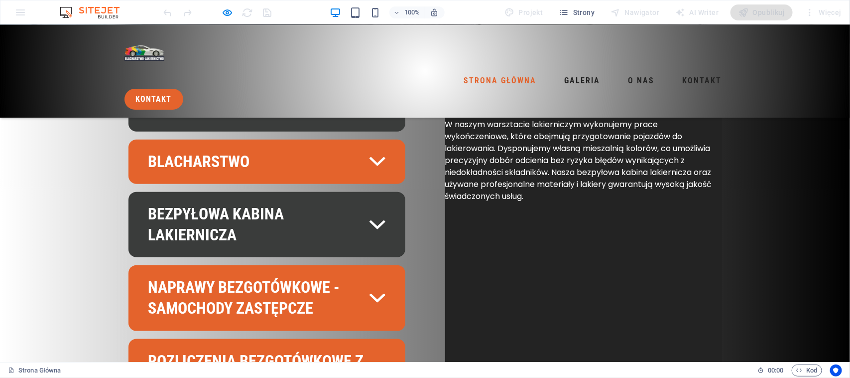
scroll to position [311, 0]
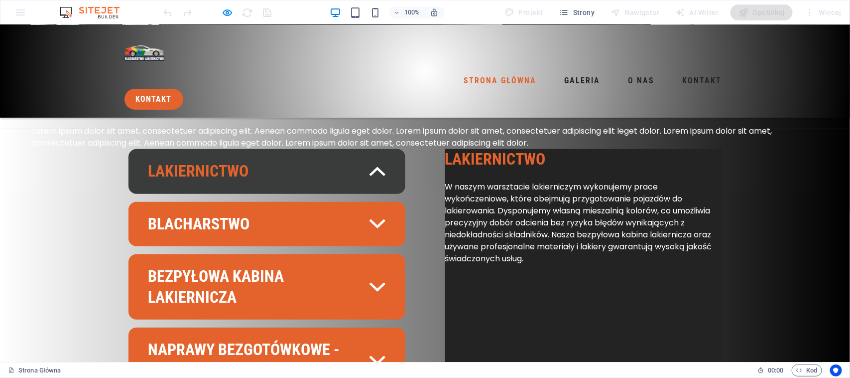
click at [340, 163] on link "Lakiernictwo" at bounding box center [267, 170] width 277 height 45
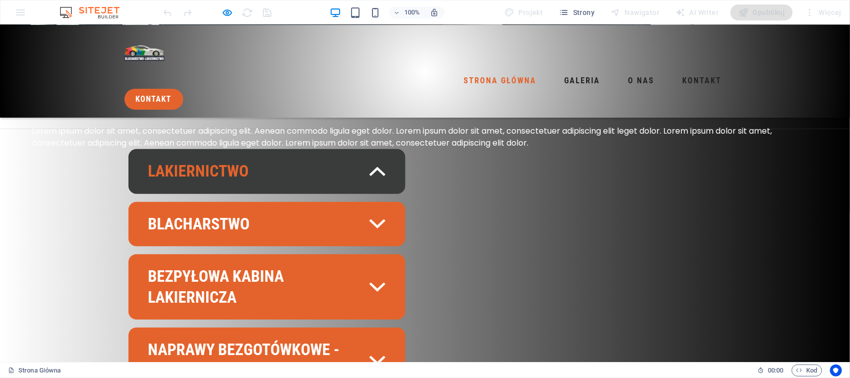
click at [340, 163] on link "Lakiernictwo" at bounding box center [267, 170] width 277 height 45
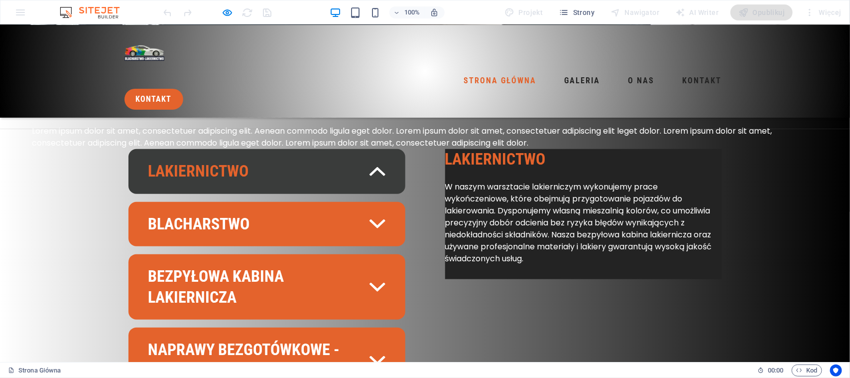
click at [340, 163] on link "Lakiernictwo" at bounding box center [267, 170] width 277 height 45
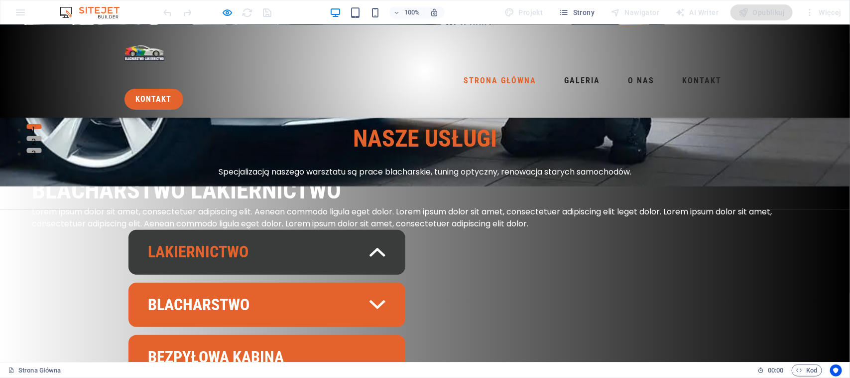
scroll to position [125, 0]
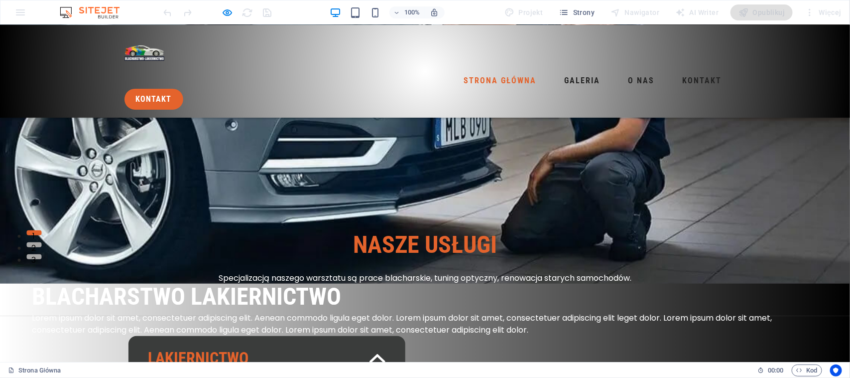
click at [460, 72] on link "Strona główna" at bounding box center [500, 80] width 81 height 16
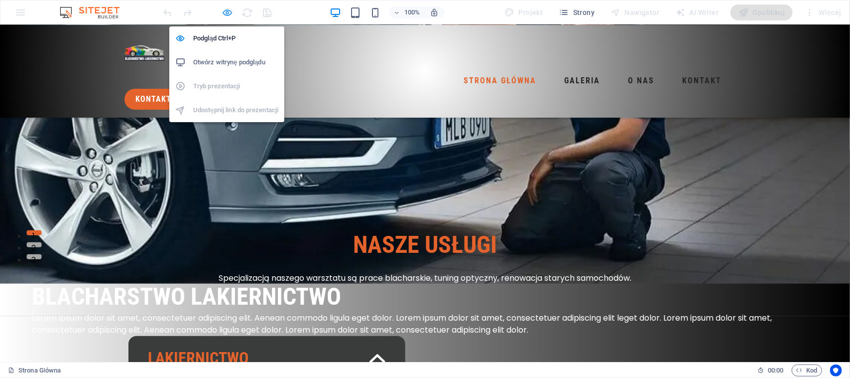
click at [225, 11] on icon "button" at bounding box center [227, 12] width 11 height 11
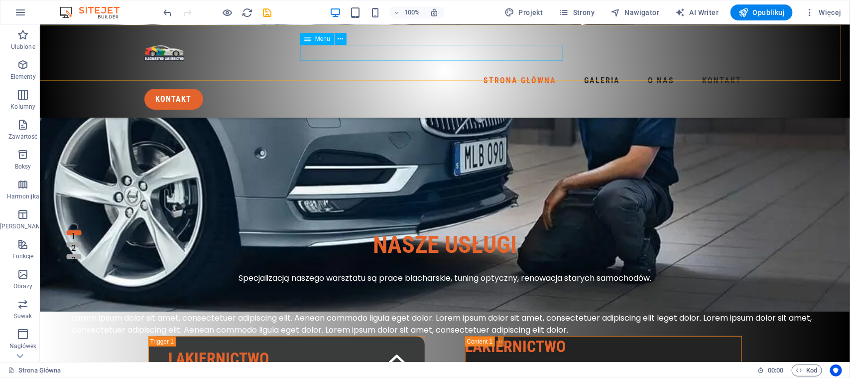
click at [364, 72] on nav "Strona główna Galeria o nas kontakt" at bounding box center [445, 80] width 602 height 16
select select
select select "3"
select select
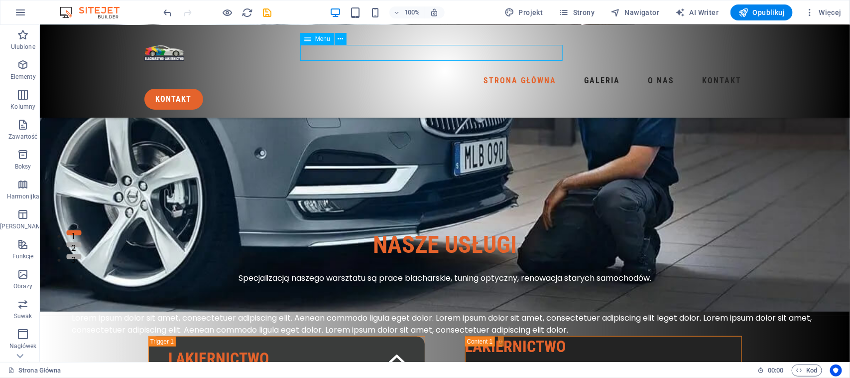
select select "1"
select select
select select "2"
select select
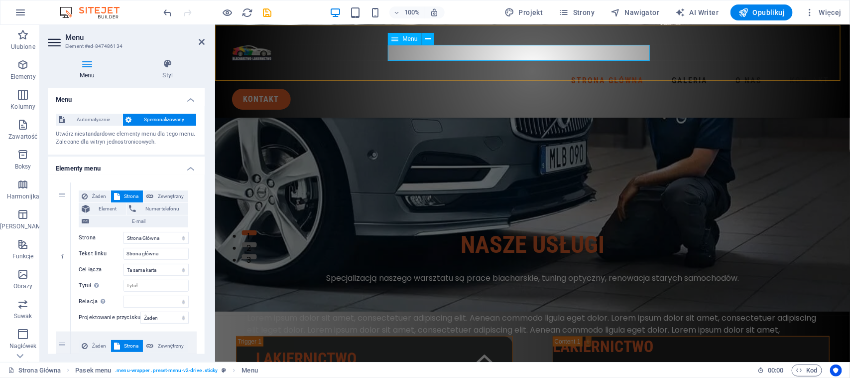
click at [451, 72] on nav "Strona główna Galeria o nas kontakt" at bounding box center [533, 80] width 602 height 16
click at [445, 72] on nav "Strona główna Galeria o nas kontakt" at bounding box center [533, 80] width 602 height 16
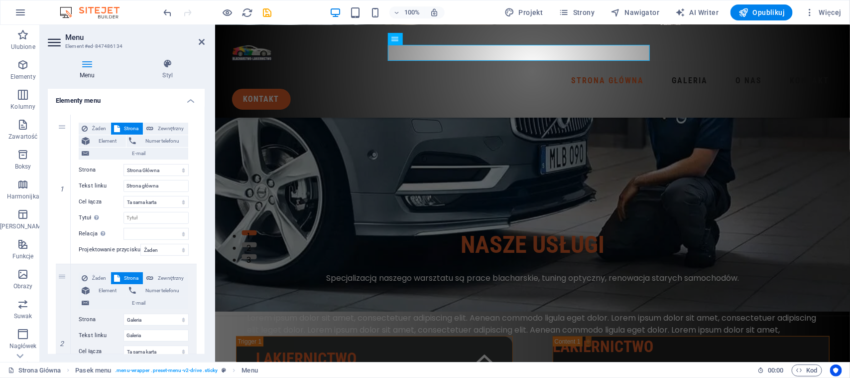
scroll to position [0, 0]
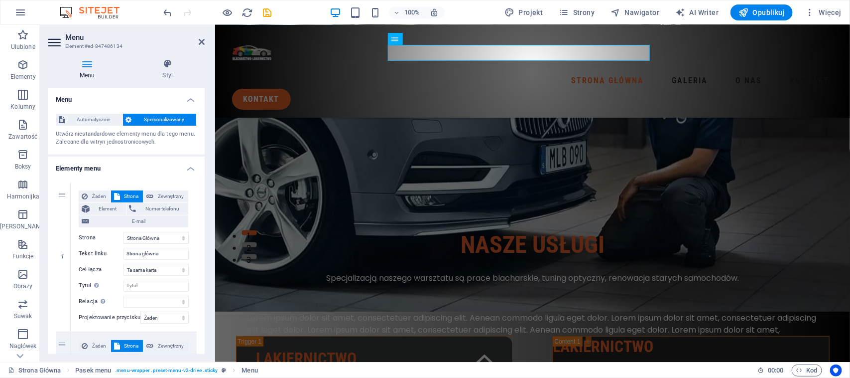
click at [180, 56] on div "Menu Styl Menu Automatycznie Spersonalizowany Utwórz niestandardowe elementy me…" at bounding box center [126, 206] width 173 height 311
click at [168, 70] on h4 "Styl" at bounding box center [168, 69] width 74 height 21
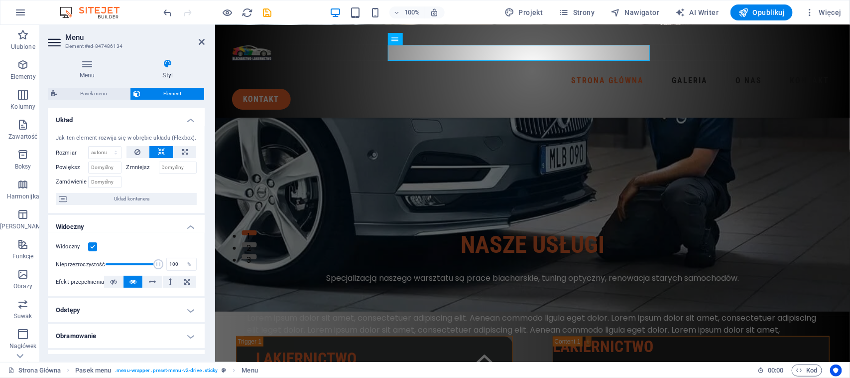
click at [381, 4] on div "100%" at bounding box center [387, 12] width 115 height 16
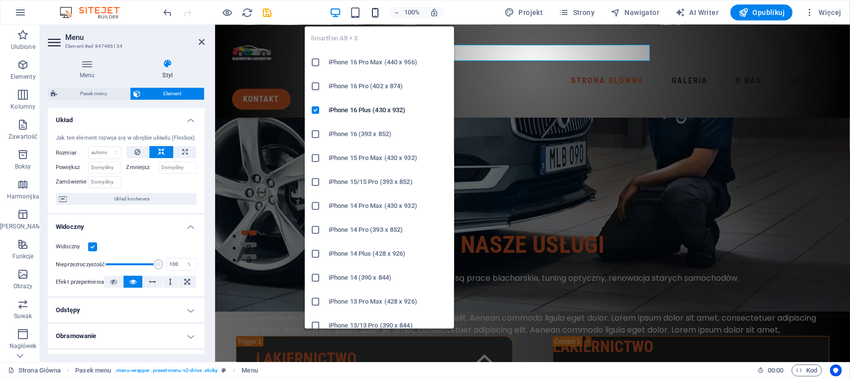
click at [378, 15] on icon "button" at bounding box center [375, 12] width 11 height 11
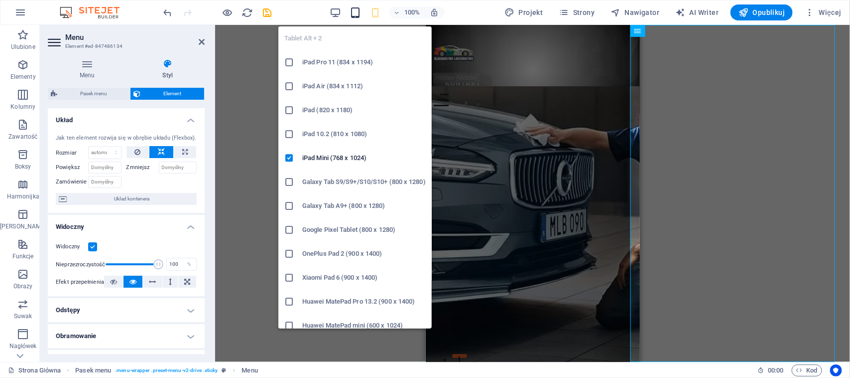
click at [354, 11] on icon "button" at bounding box center [355, 12] width 11 height 11
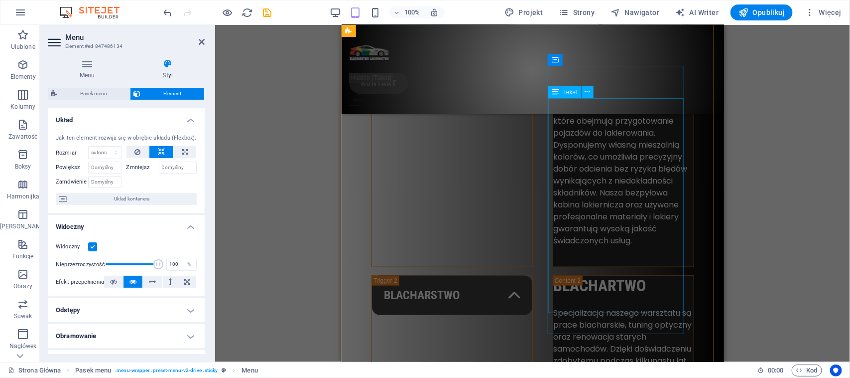
scroll to position [623, 0]
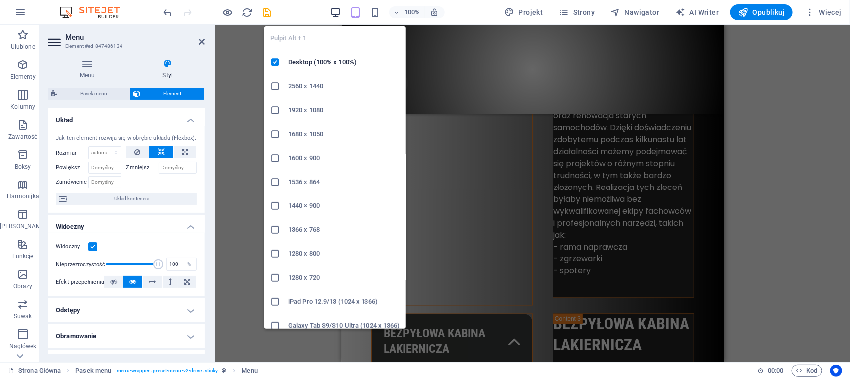
click at [338, 15] on icon "button" at bounding box center [335, 12] width 11 height 11
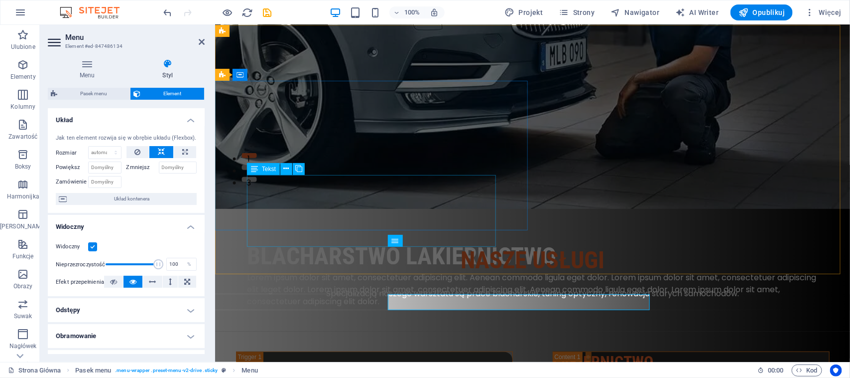
scroll to position [0, 0]
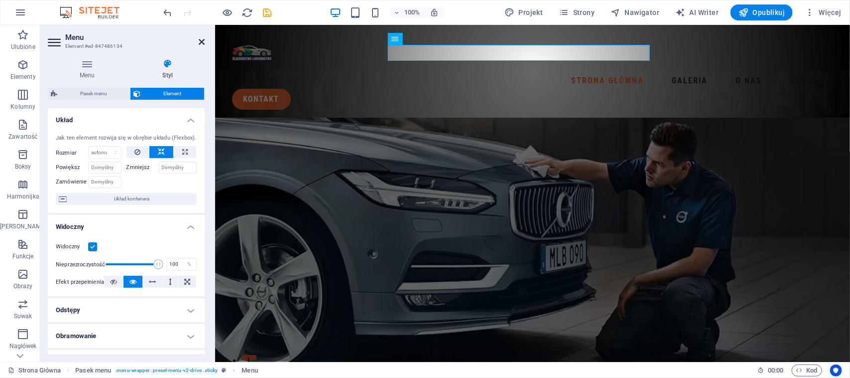
click at [200, 45] on icon at bounding box center [202, 42] width 6 height 8
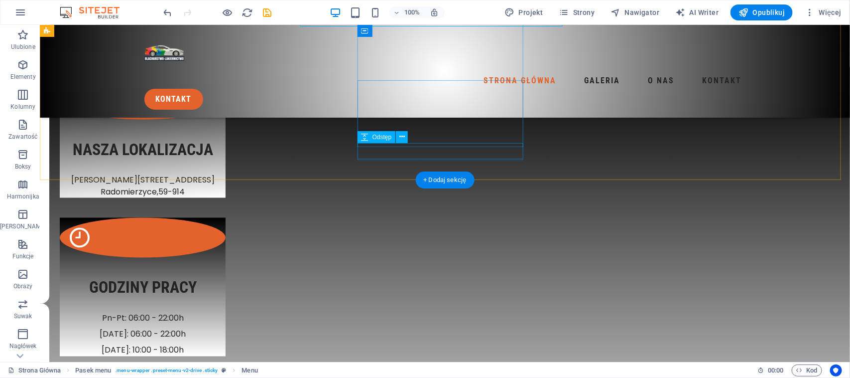
scroll to position [2404, 0]
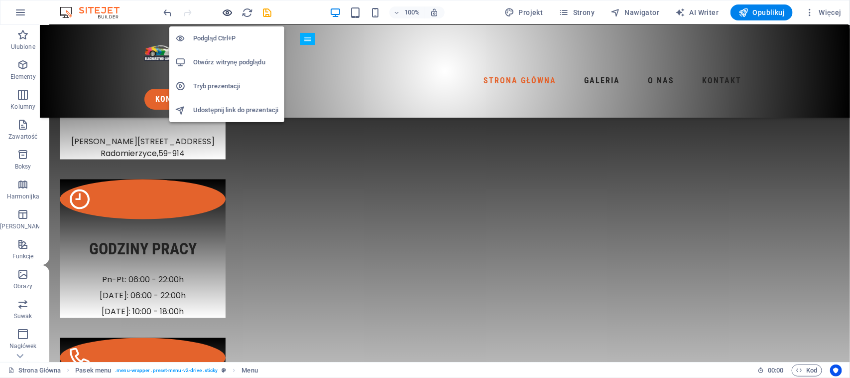
click at [223, 9] on icon "button" at bounding box center [227, 12] width 11 height 11
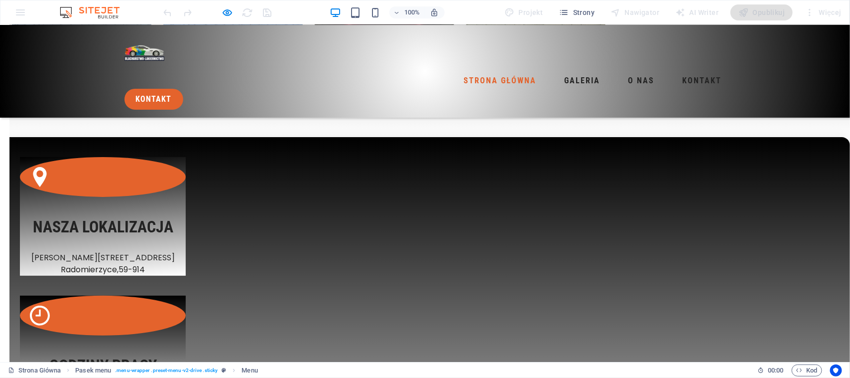
scroll to position [1714, 0]
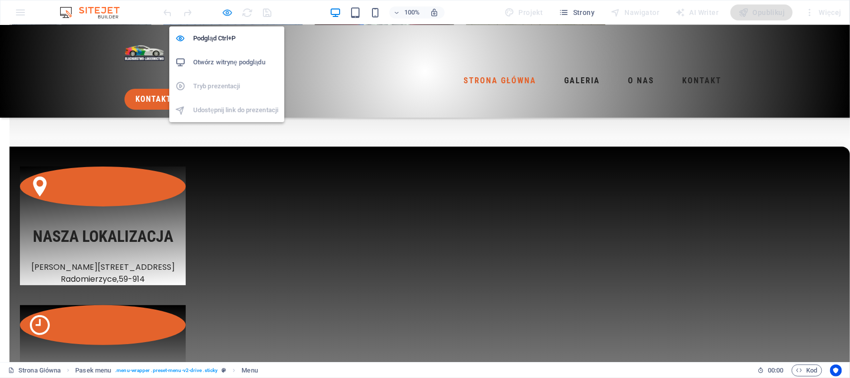
click at [228, 13] on icon "button" at bounding box center [227, 12] width 11 height 11
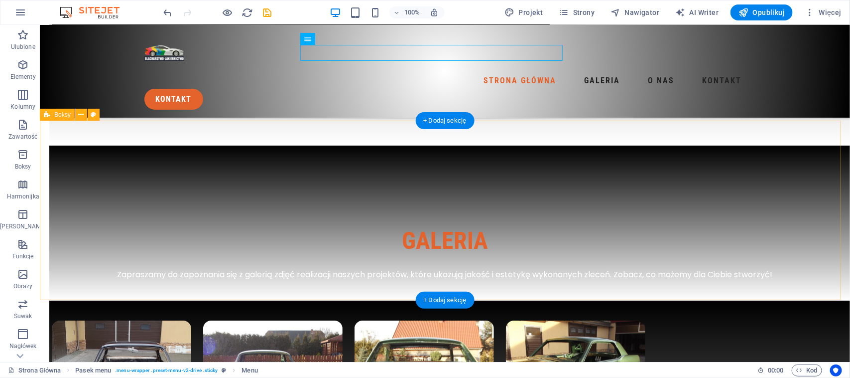
scroll to position [2280, 0]
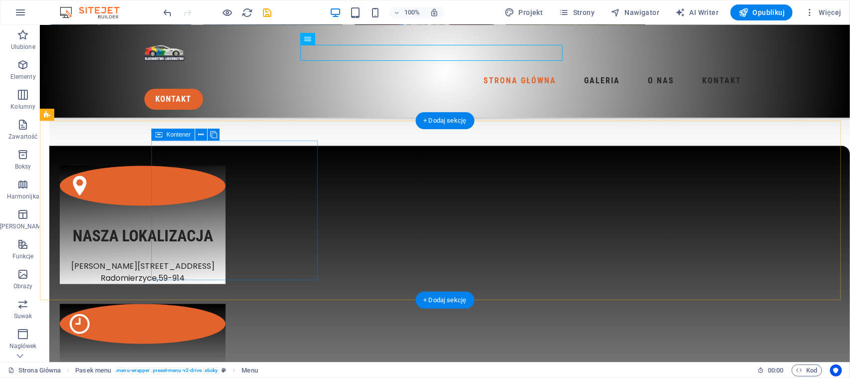
click at [225, 165] on div "Nasza lokalizacja [STREET_ADDRESS] , 59-914" at bounding box center [142, 224] width 166 height 119
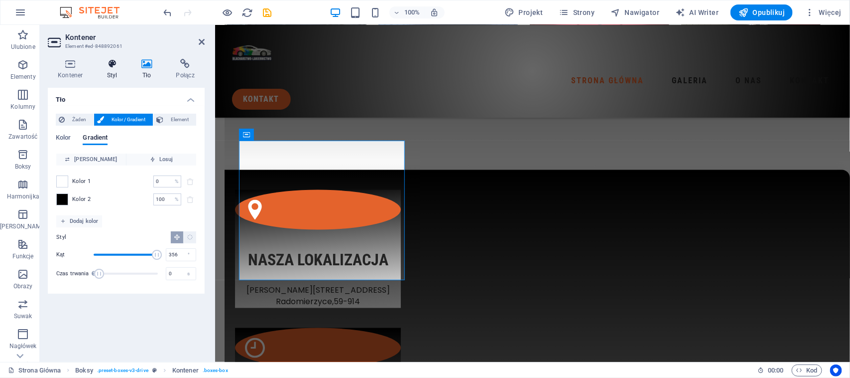
click at [115, 62] on icon at bounding box center [112, 64] width 30 height 10
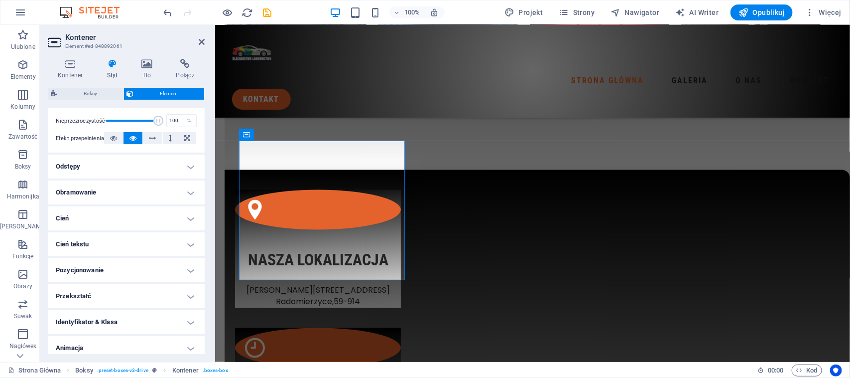
scroll to position [175, 0]
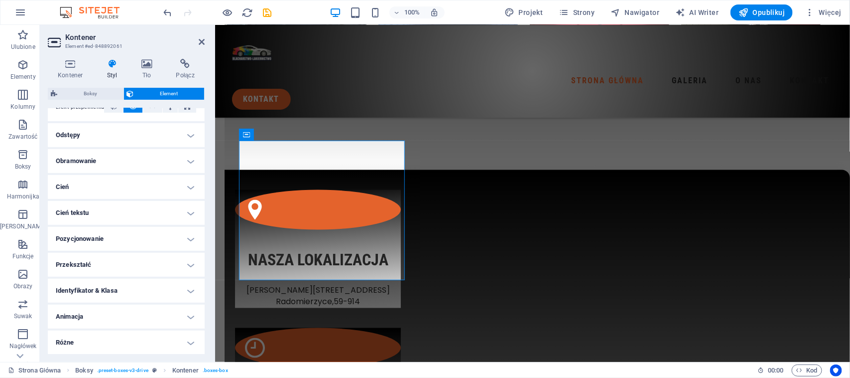
click at [102, 319] on h4 "Animacja" at bounding box center [126, 316] width 157 height 24
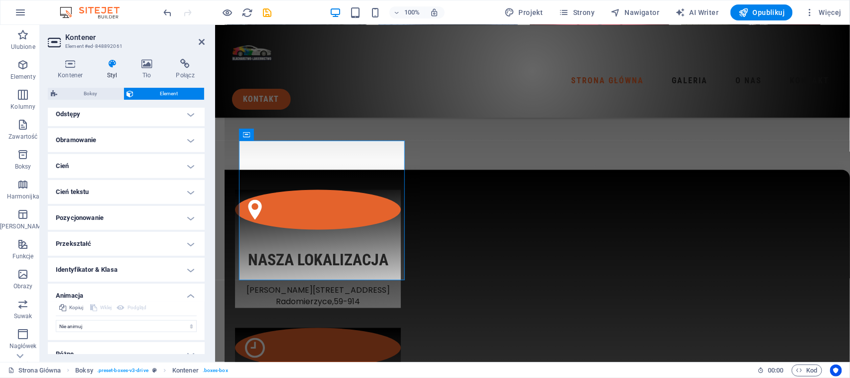
scroll to position [207, 0]
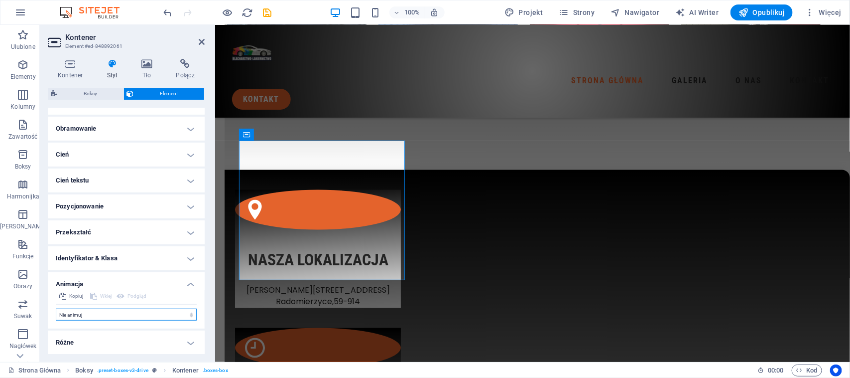
click at [103, 317] on select "Nie animuj Pokaż / Ukryj Przesuń w górę/w dół Powiększ/oddal Przesuń od lewej d…" at bounding box center [126, 314] width 141 height 12
select select "move-left-to-right"
click at [56, 308] on select "Nie animuj Pokaż / Ukryj Przesuń w górę/w dół Powiększ/oddal Przesuń od lewej d…" at bounding box center [126, 314] width 141 height 12
click at [131, 200] on h4 "Pozycjonowanie" at bounding box center [126, 206] width 157 height 24
select select "scroll"
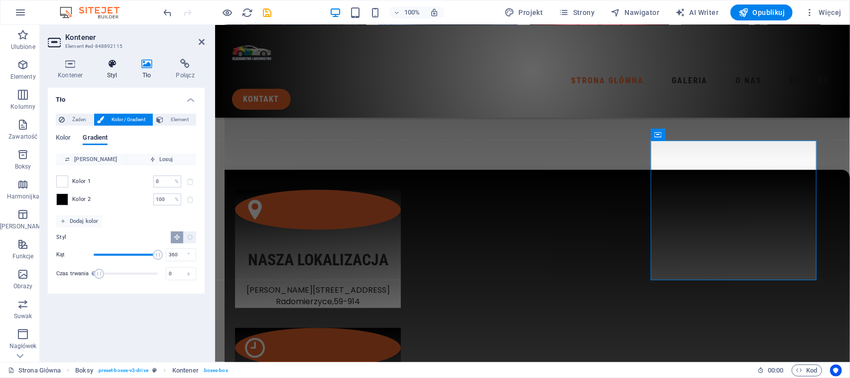
click at [111, 64] on icon at bounding box center [112, 64] width 30 height 10
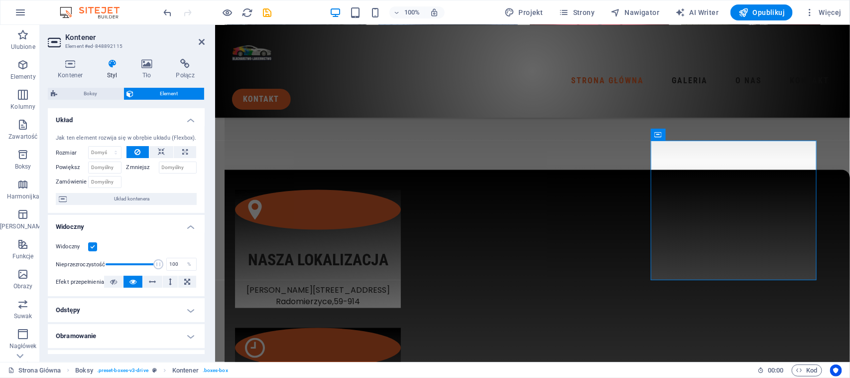
click at [111, 68] on icon at bounding box center [112, 64] width 30 height 10
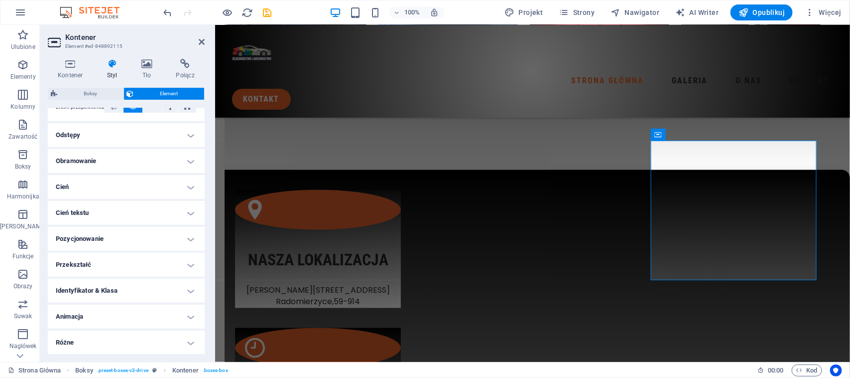
click at [108, 320] on h4 "Animacja" at bounding box center [126, 316] width 157 height 24
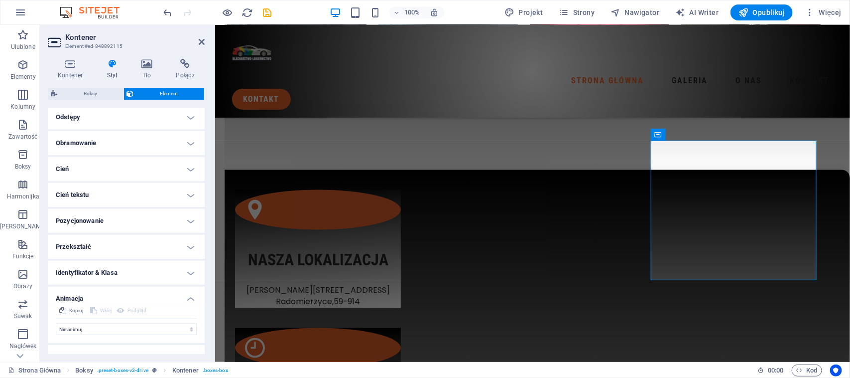
scroll to position [207, 0]
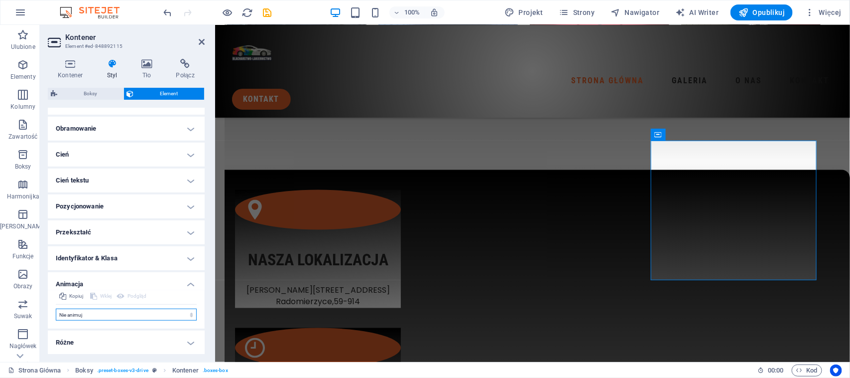
click at [115, 312] on select "Nie animuj Pokaż / Ukryj Przesuń w górę/w dół Powiększ/oddal Przesuń od lewej d…" at bounding box center [126, 314] width 141 height 12
select select "move-right-to-left"
click at [56, 308] on select "Nie animuj Pokaż / Ukryj Przesuń w górę/w dół Powiększ/oddal Przesuń od lewej d…" at bounding box center [126, 314] width 141 height 12
select select "scroll"
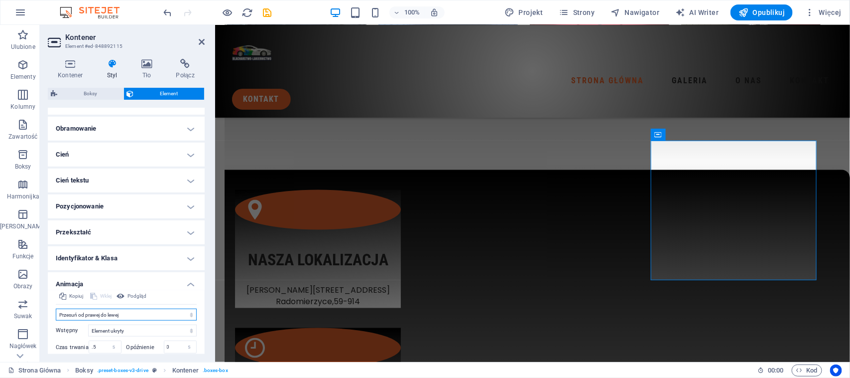
scroll to position [269, 0]
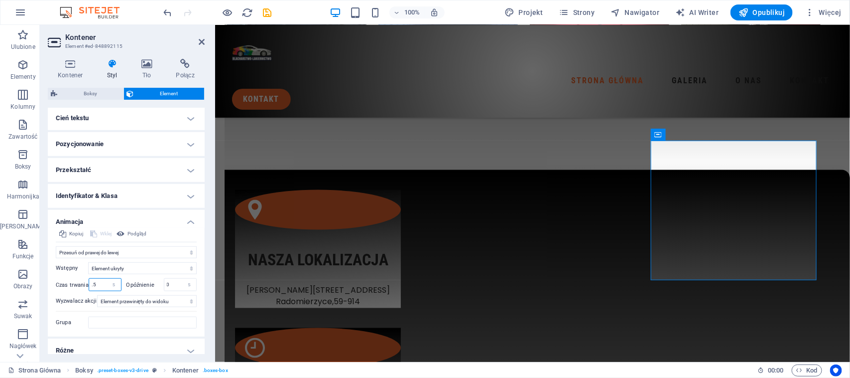
click at [91, 280] on input ".5" at bounding box center [105, 284] width 32 height 12
type input "1.5"
click at [395, 189] on div "Nasza lokalizacja [STREET_ADDRESS] , 59-914" at bounding box center [318, 248] width 166 height 119
select select "move-left-to-right"
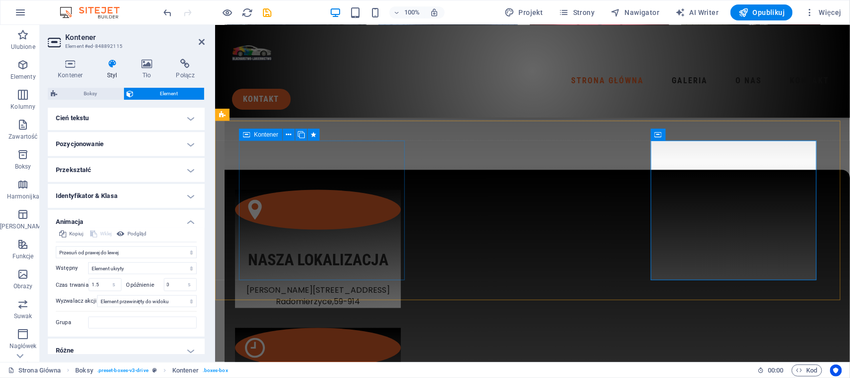
select select "s"
select select "scroll"
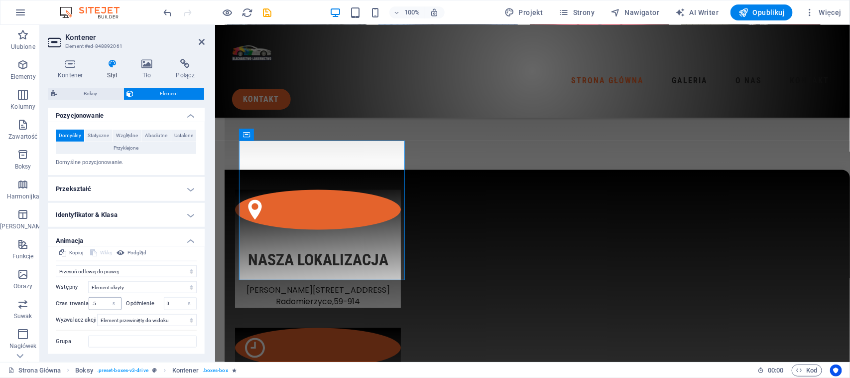
scroll to position [325, 0]
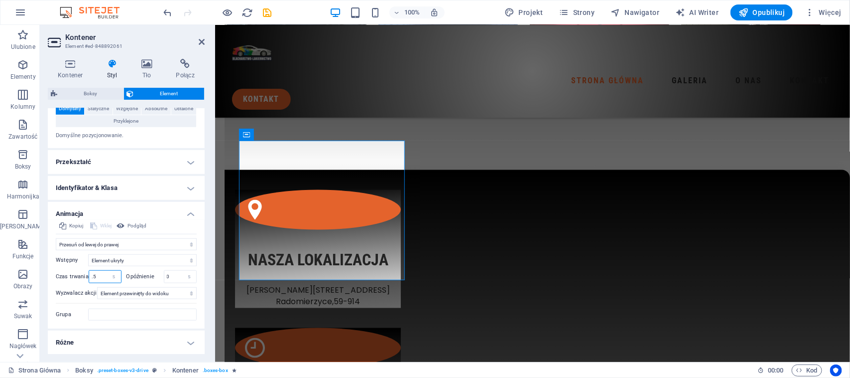
click at [90, 273] on input ".5" at bounding box center [105, 276] width 32 height 12
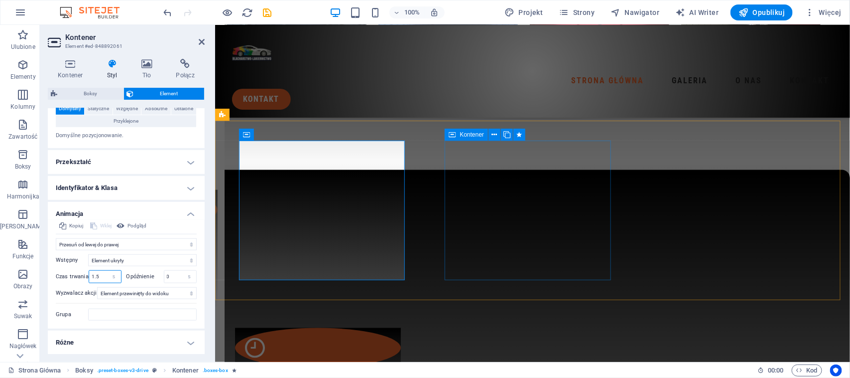
type input "1.5"
select select "move-top-to-bottom"
select select "s"
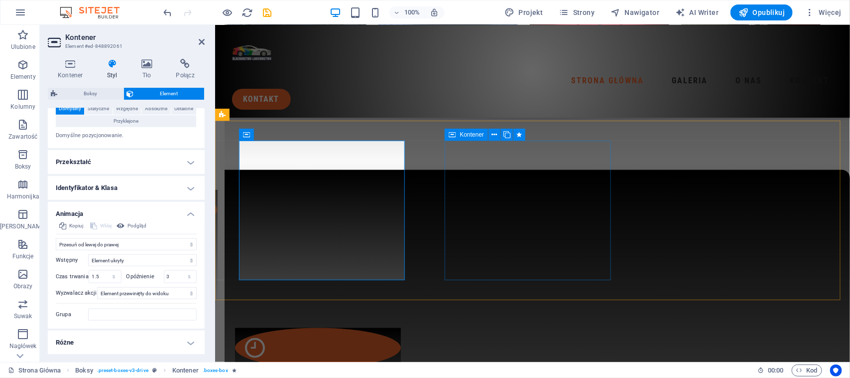
select select "s"
select select "scroll"
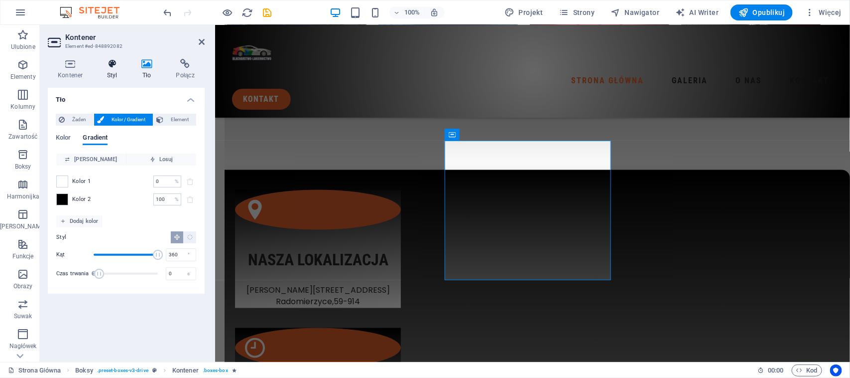
click at [108, 76] on h4 "Styl" at bounding box center [114, 69] width 34 height 21
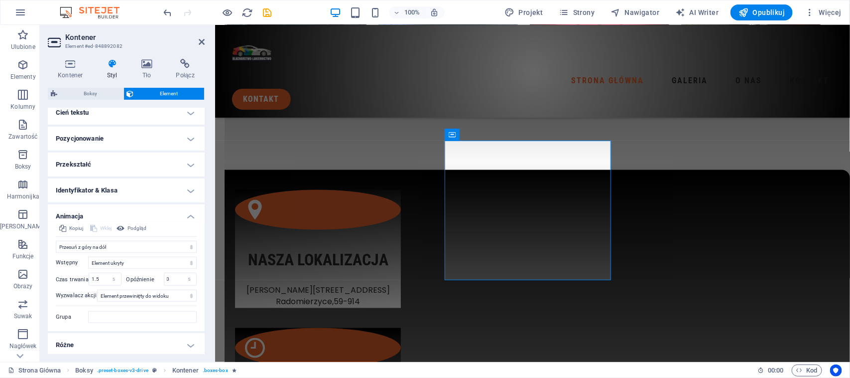
scroll to position [277, 0]
click at [202, 38] on icon at bounding box center [202, 42] width 6 height 8
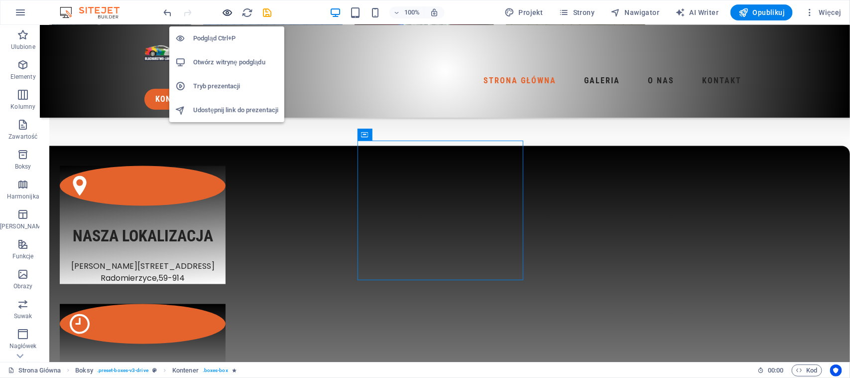
click at [230, 15] on icon "button" at bounding box center [227, 12] width 11 height 11
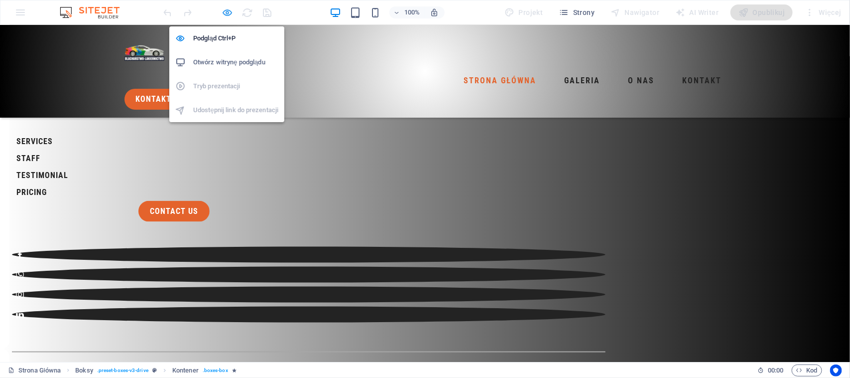
scroll to position [1714, 0]
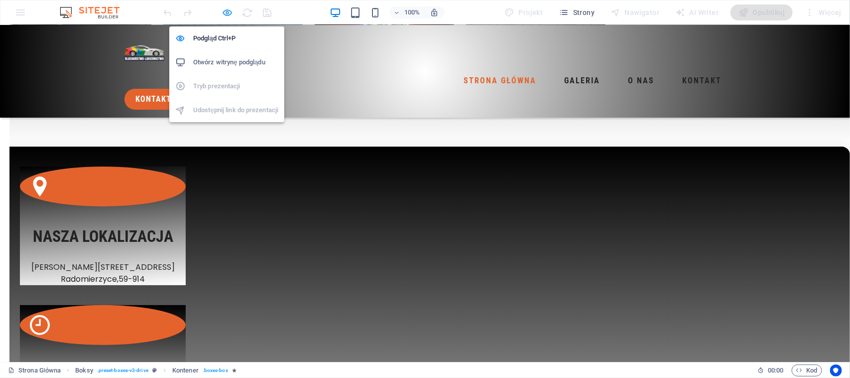
click at [233, 15] on span "button" at bounding box center [228, 12] width 12 height 11
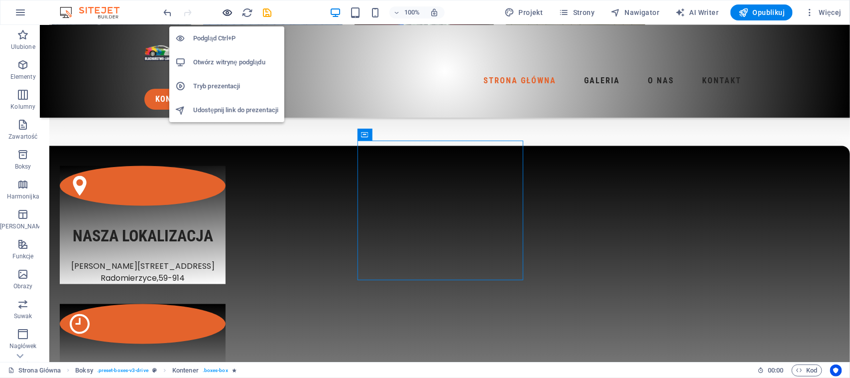
click at [227, 10] on icon "button" at bounding box center [227, 12] width 11 height 11
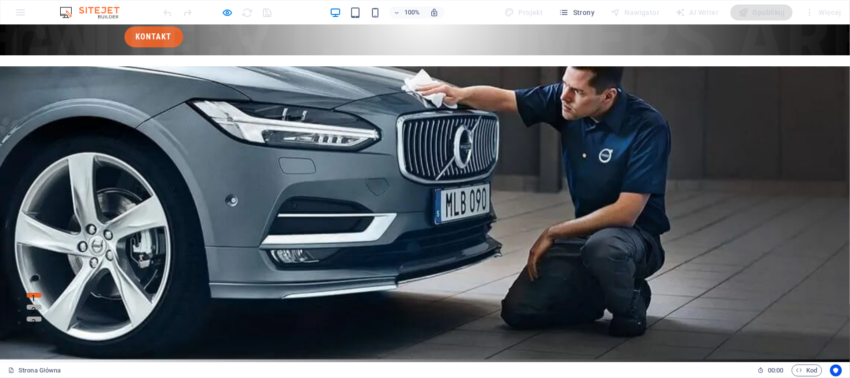
scroll to position [0, 0]
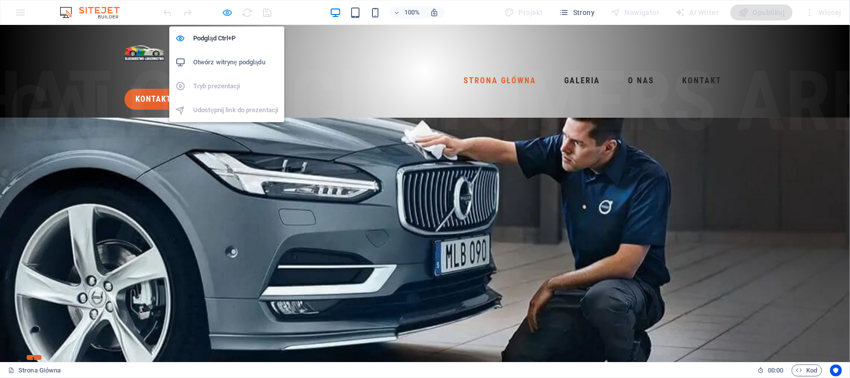
click at [224, 13] on icon "button" at bounding box center [227, 12] width 11 height 11
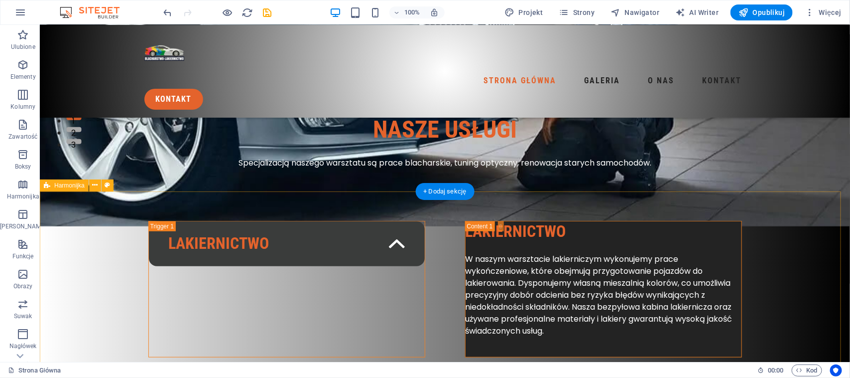
scroll to position [249, 0]
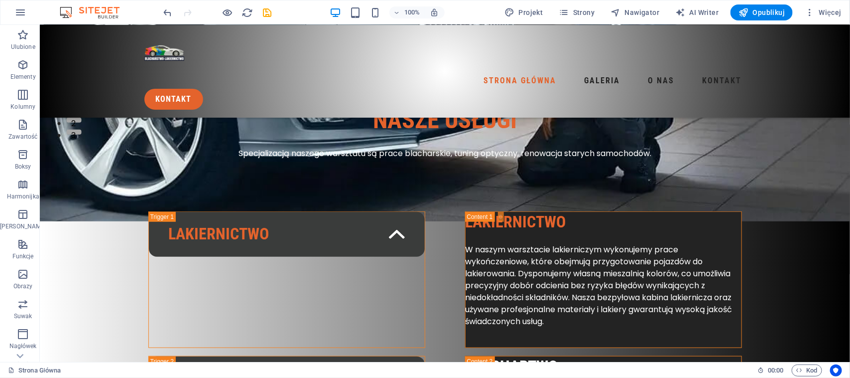
click at [228, 5] on div at bounding box center [218, 12] width 112 height 16
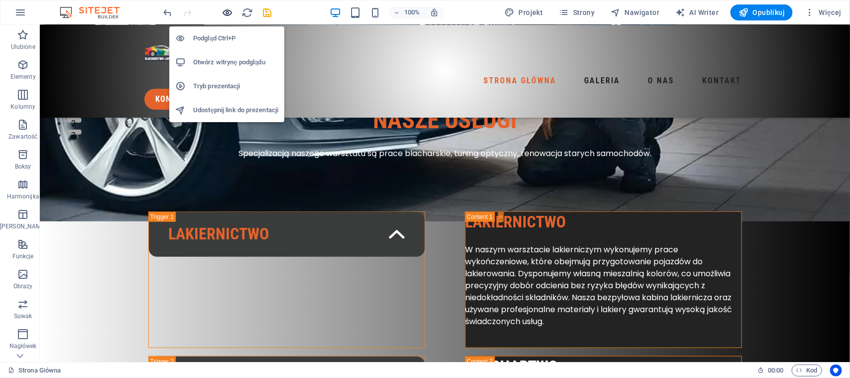
click at [226, 11] on icon "button" at bounding box center [227, 12] width 11 height 11
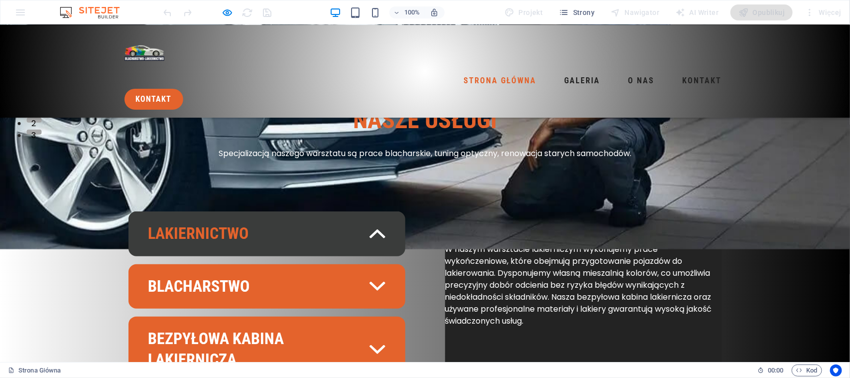
click at [335, 225] on link "Lakiernictwo" at bounding box center [267, 233] width 277 height 45
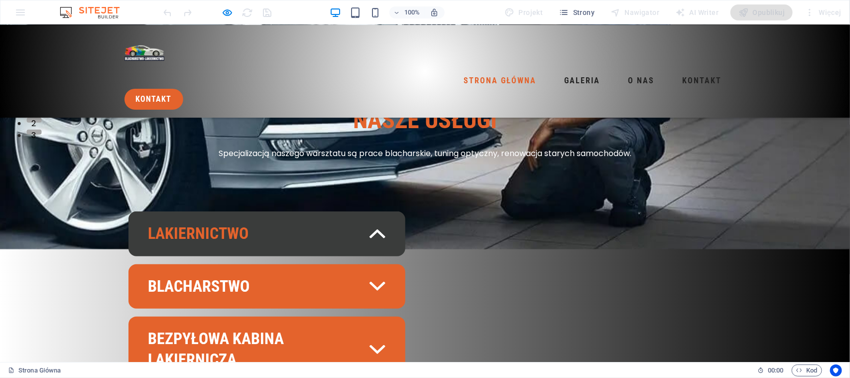
click at [335, 226] on link "Lakiernictwo" at bounding box center [267, 233] width 277 height 45
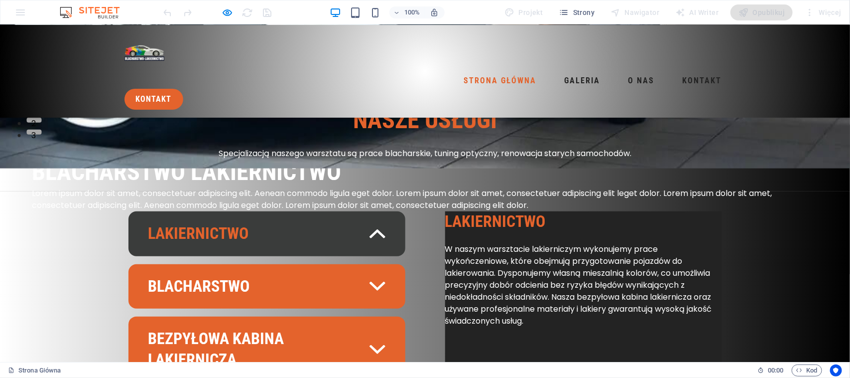
scroll to position [311, 0]
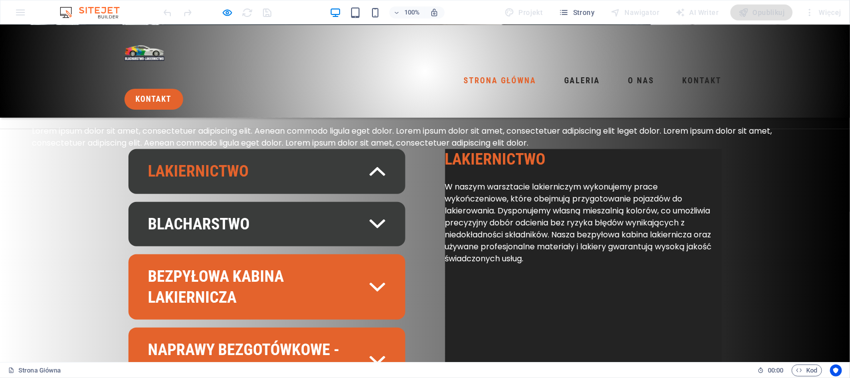
click at [335, 226] on link "Blacharstwo" at bounding box center [267, 223] width 277 height 45
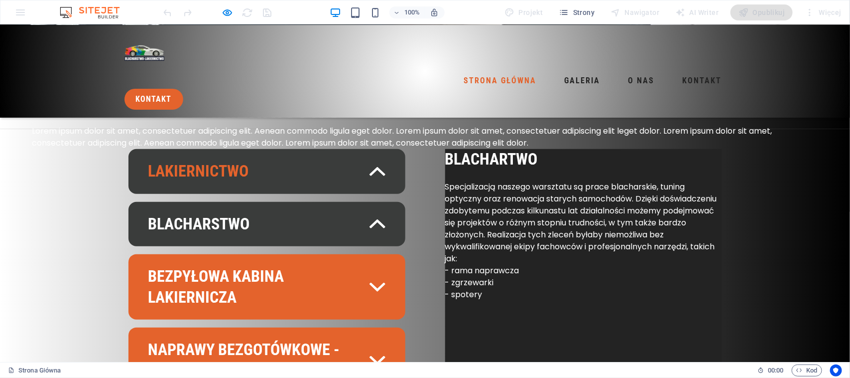
click at [343, 181] on link "Lakiernictwo" at bounding box center [267, 170] width 277 height 45
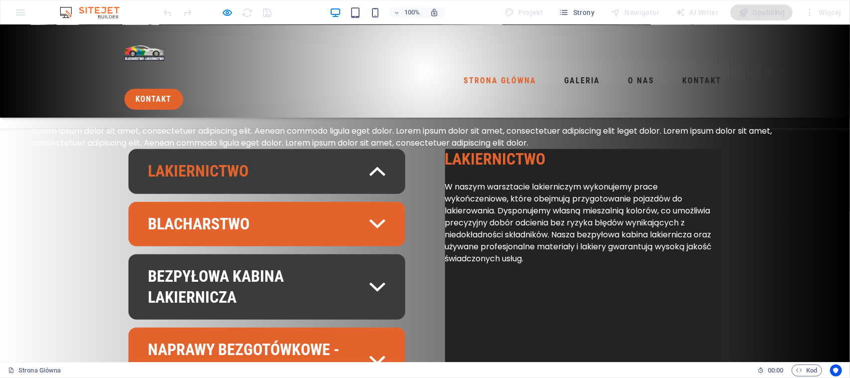
click at [332, 286] on link "Bezpyłowa kabina lakiernicza" at bounding box center [267, 286] width 277 height 65
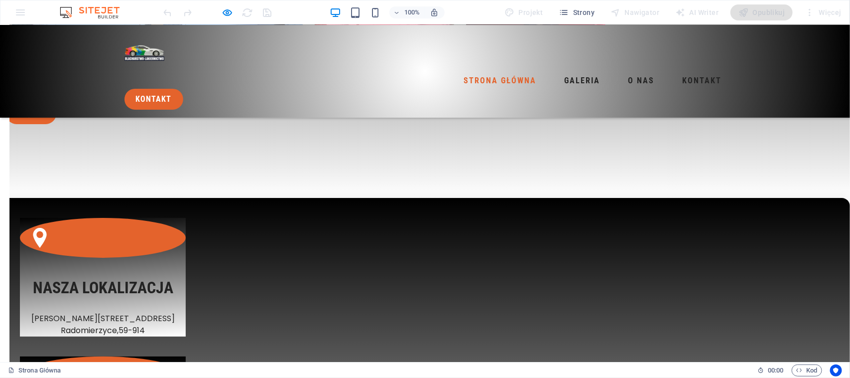
scroll to position [1681, 0]
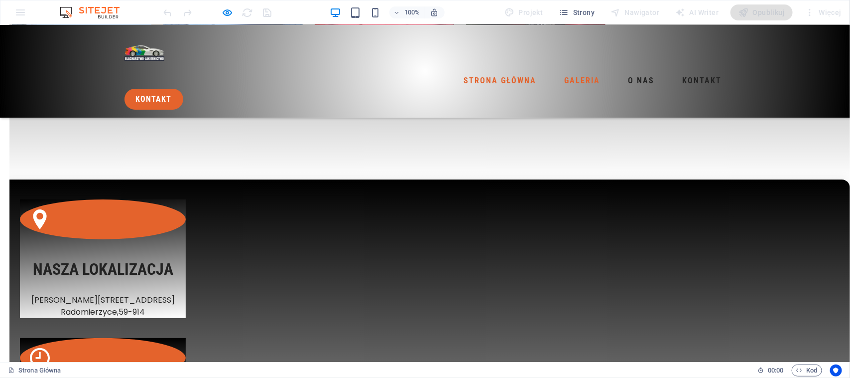
click at [561, 72] on link "Galeria" at bounding box center [583, 80] width 44 height 16
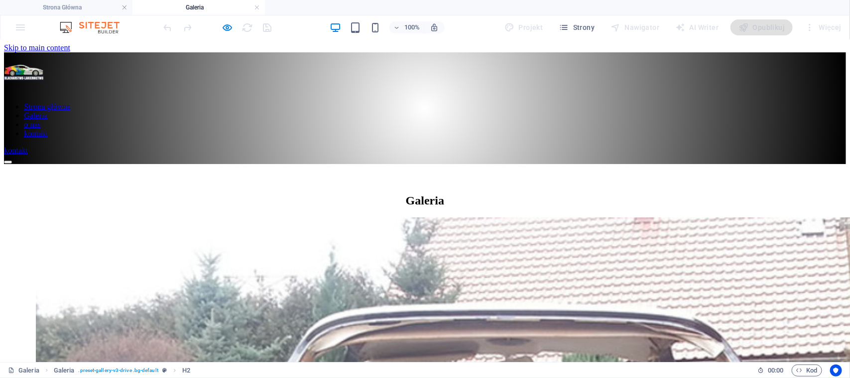
scroll to position [0, 0]
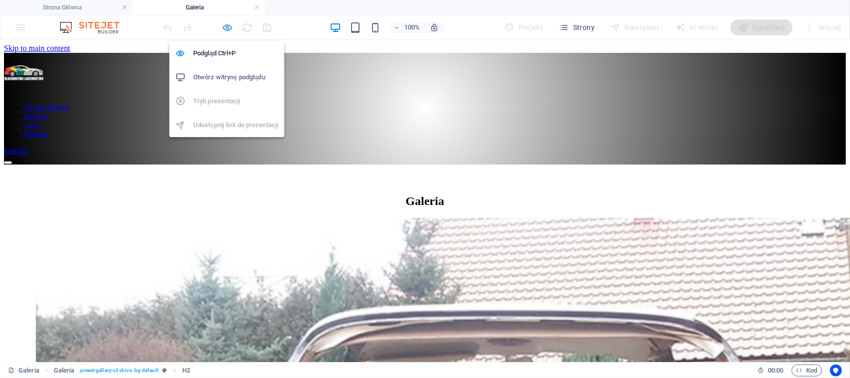
click at [230, 28] on icon "button" at bounding box center [227, 27] width 11 height 11
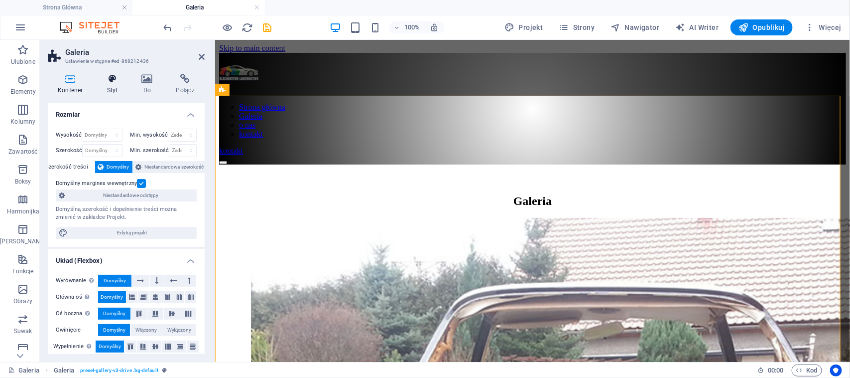
drag, startPoint x: 137, startPoint y: 81, endPoint x: 128, endPoint y: 85, distance: 9.6
click at [137, 81] on icon at bounding box center [147, 79] width 31 height 10
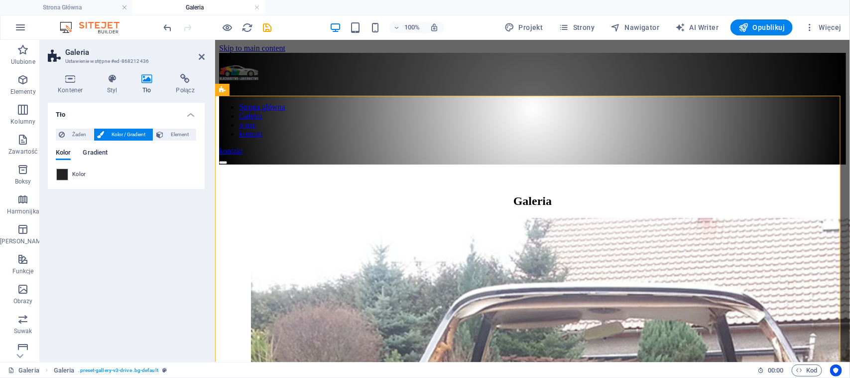
click at [95, 155] on span "Gradient" at bounding box center [95, 153] width 25 height 14
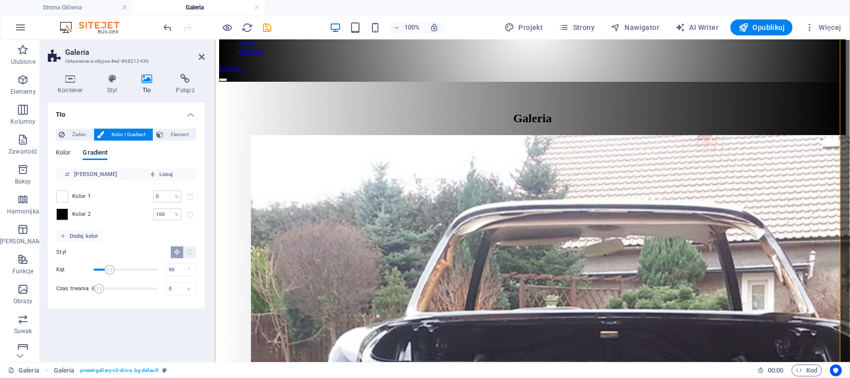
scroll to position [125, 0]
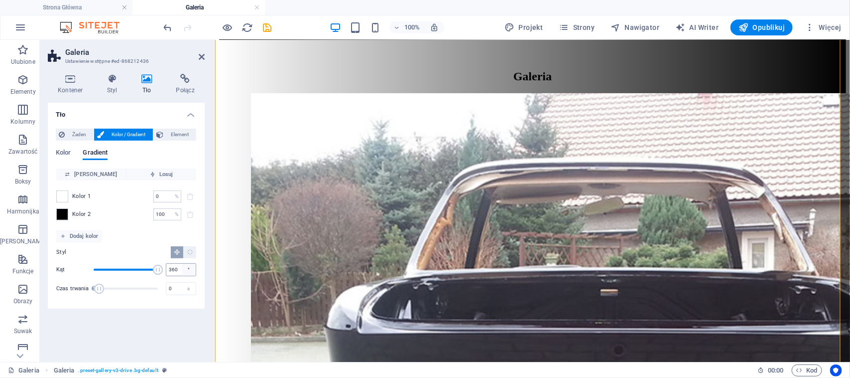
drag, startPoint x: 105, startPoint y: 269, endPoint x: 182, endPoint y: 274, distance: 77.9
click at [177, 275] on div "Kąt 360 °" at bounding box center [126, 269] width 140 height 15
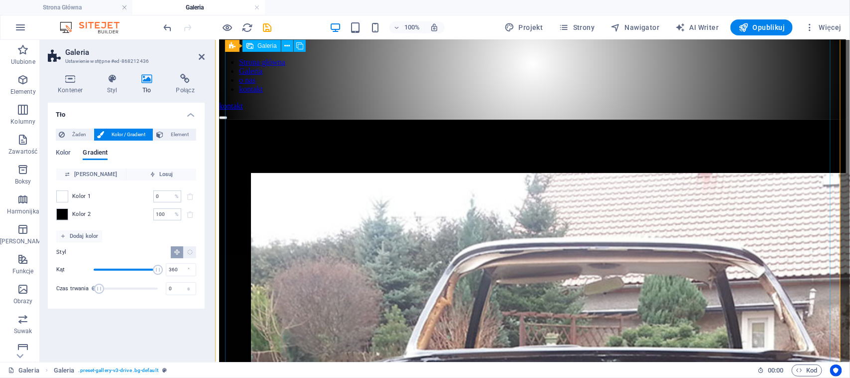
scroll to position [623, 0]
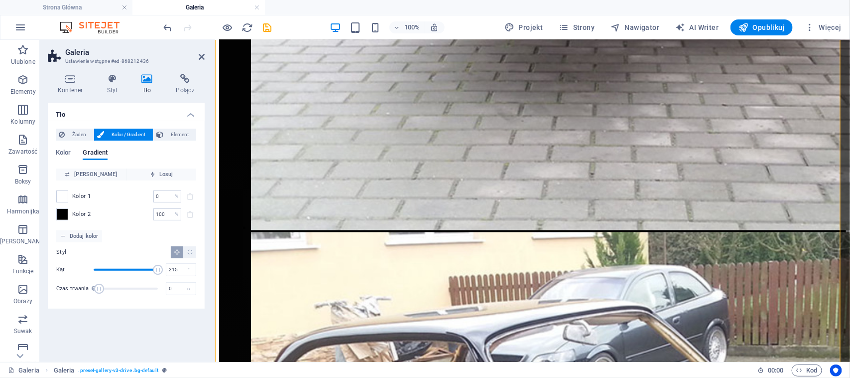
click at [132, 265] on span "Kąt" at bounding box center [126, 269] width 64 height 15
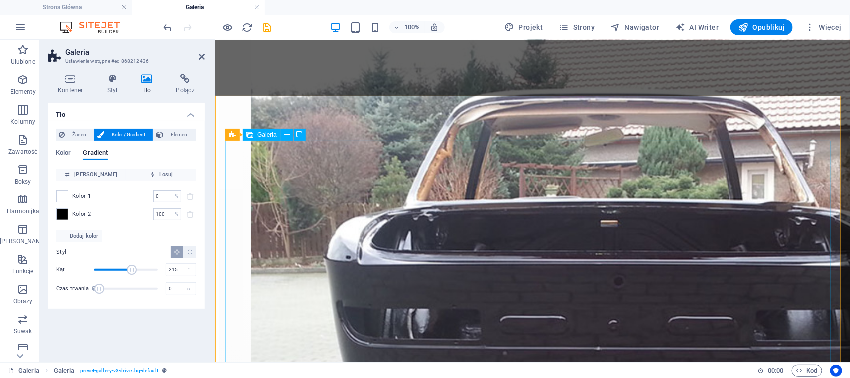
scroll to position [0, 0]
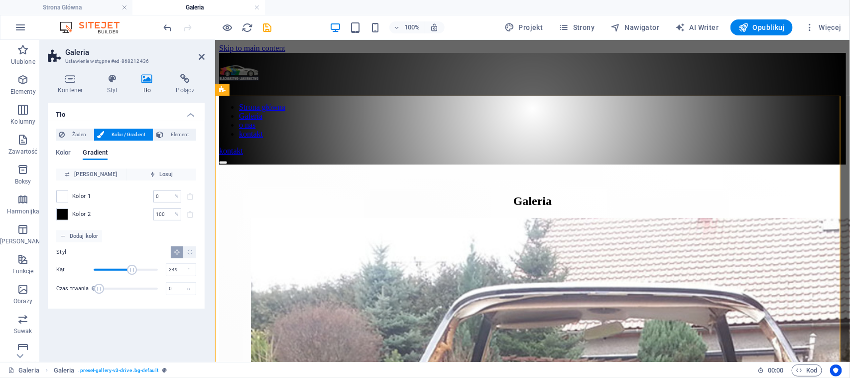
click at [138, 270] on span "Kąt" at bounding box center [126, 269] width 64 height 15
drag, startPoint x: 143, startPoint y: 270, endPoint x: 153, endPoint y: 268, distance: 10.2
click at [143, 270] on span "Kąt" at bounding box center [143, 270] width 10 height 10
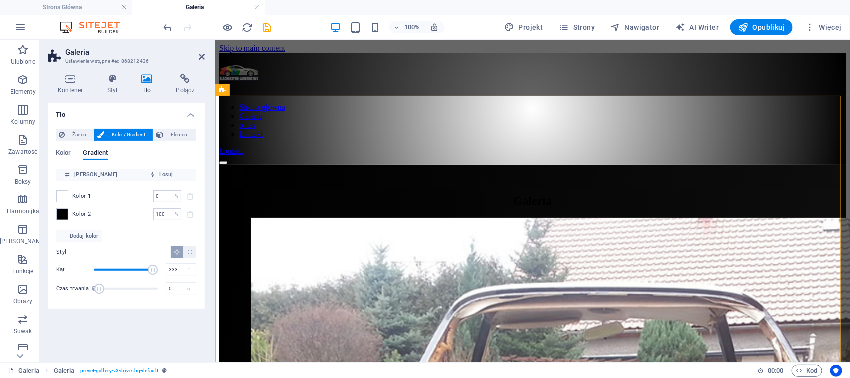
click at [153, 268] on span "Kąt" at bounding box center [126, 269] width 64 height 15
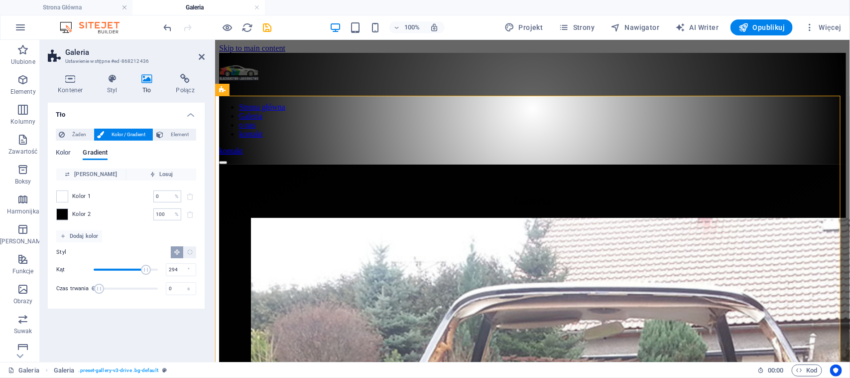
click at [146, 268] on span "Kąt" at bounding box center [126, 269] width 64 height 15
click at [145, 268] on span "Kąt" at bounding box center [146, 270] width 10 height 10
click at [143, 268] on span "Kąt" at bounding box center [145, 270] width 10 height 10
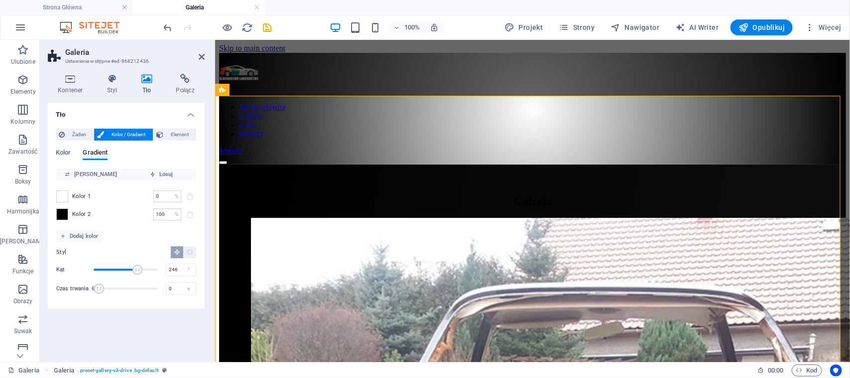
click at [137, 267] on span "Kąt" at bounding box center [138, 270] width 10 height 10
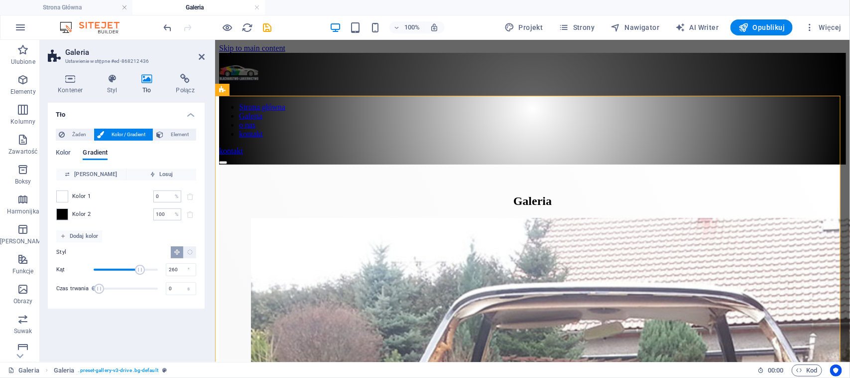
click at [140, 267] on span "Kąt" at bounding box center [140, 270] width 10 height 10
click at [142, 268] on span "Kąt" at bounding box center [142, 270] width 10 height 10
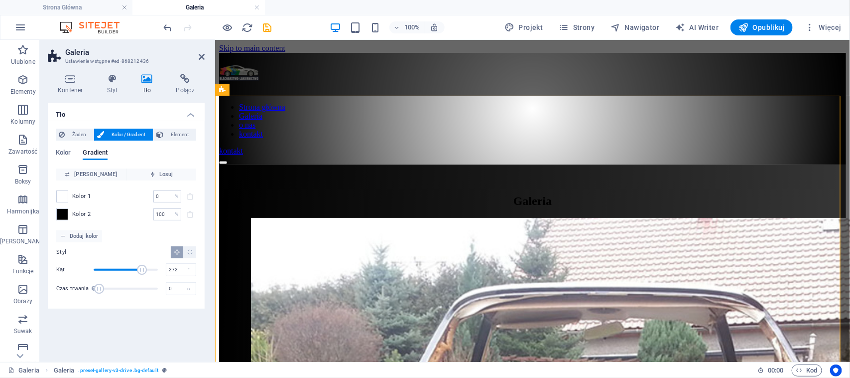
type input "280"
click at [143, 269] on span "Kąt" at bounding box center [143, 270] width 10 height 10
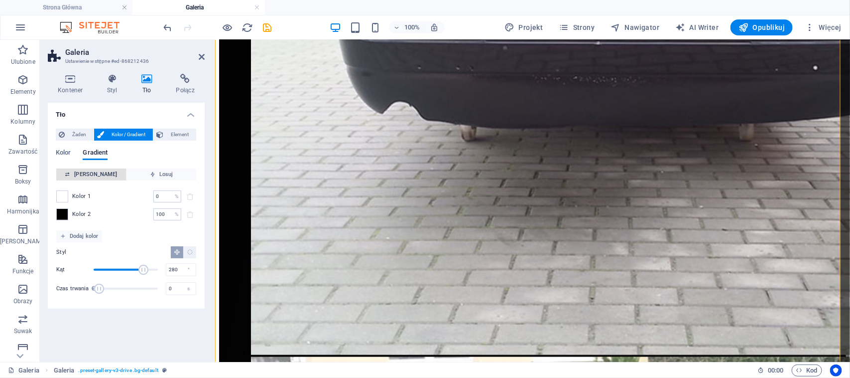
scroll to position [1494, 0]
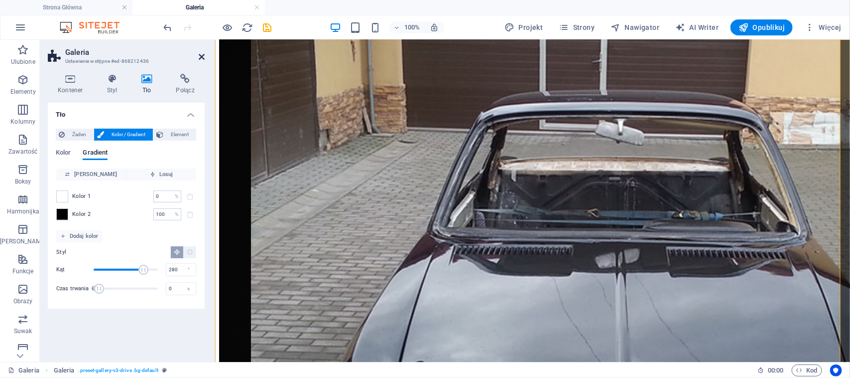
click at [199, 55] on icon at bounding box center [202, 57] width 6 height 8
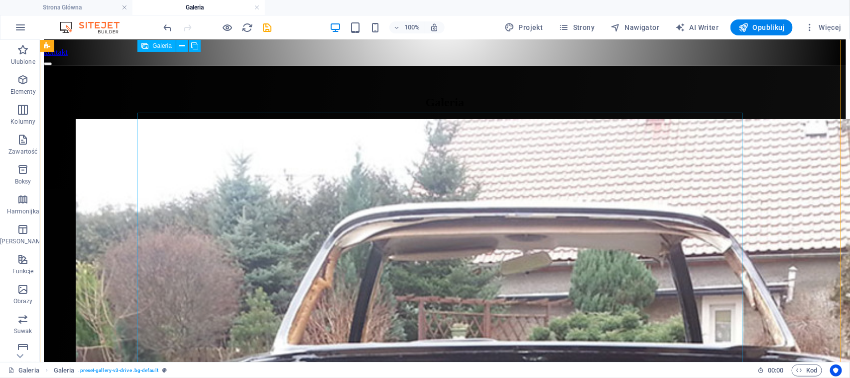
scroll to position [0, 0]
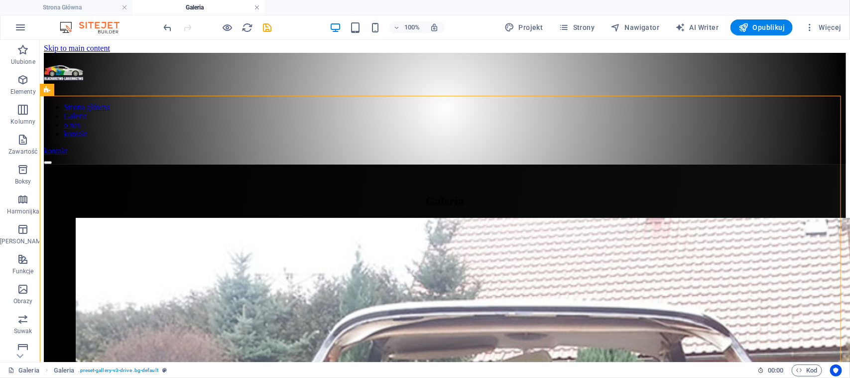
click at [258, 9] on link at bounding box center [257, 7] width 6 height 9
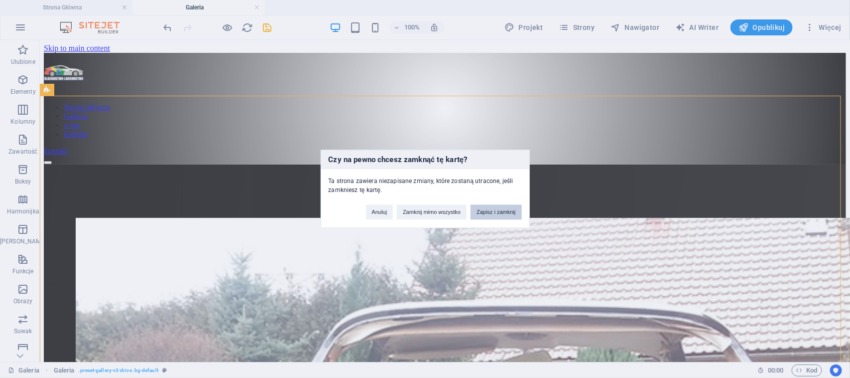
click at [492, 211] on button "Zapisz i zamknij" at bounding box center [496, 212] width 51 height 15
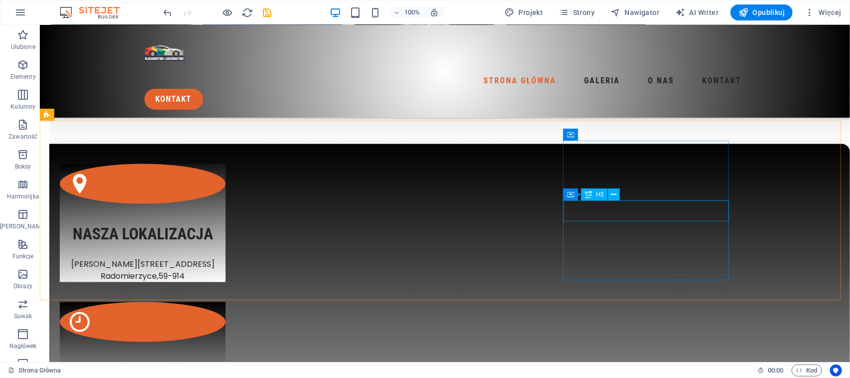
scroll to position [2280, 0]
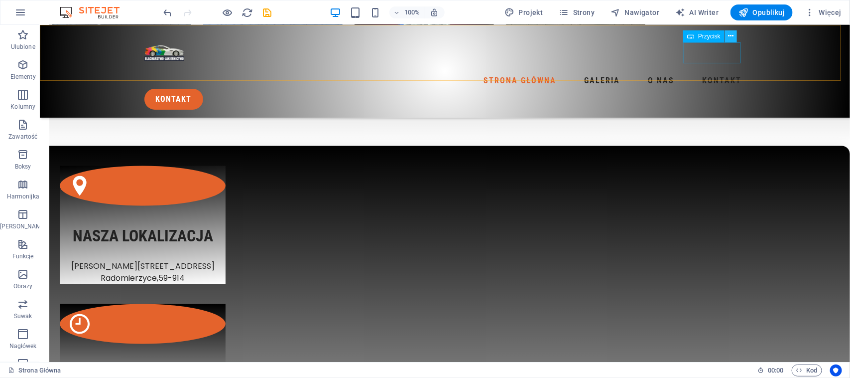
drag, startPoint x: 726, startPoint y: 41, endPoint x: 686, endPoint y: 18, distance: 46.2
click at [726, 41] on button at bounding box center [731, 36] width 12 height 12
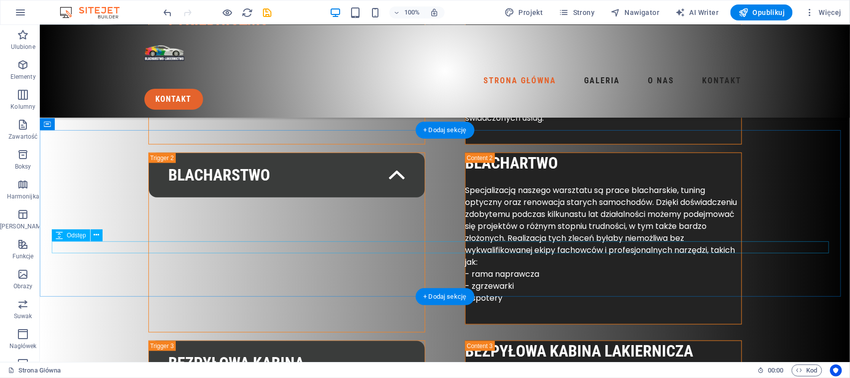
scroll to position [0, 0]
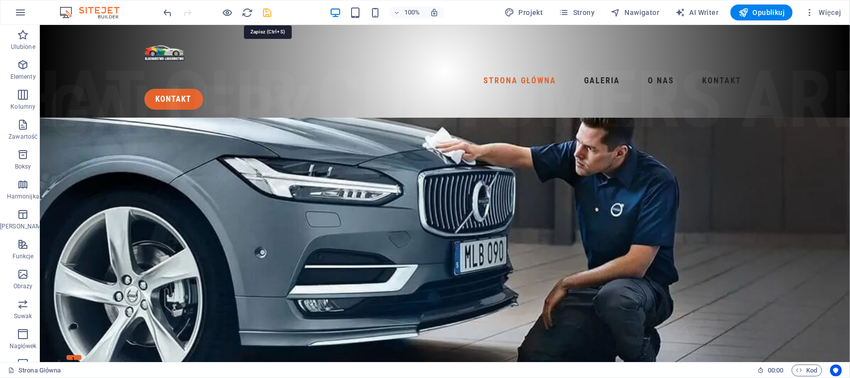
click at [263, 10] on icon "save" at bounding box center [267, 12] width 11 height 11
